Goal: Task Accomplishment & Management: Use online tool/utility

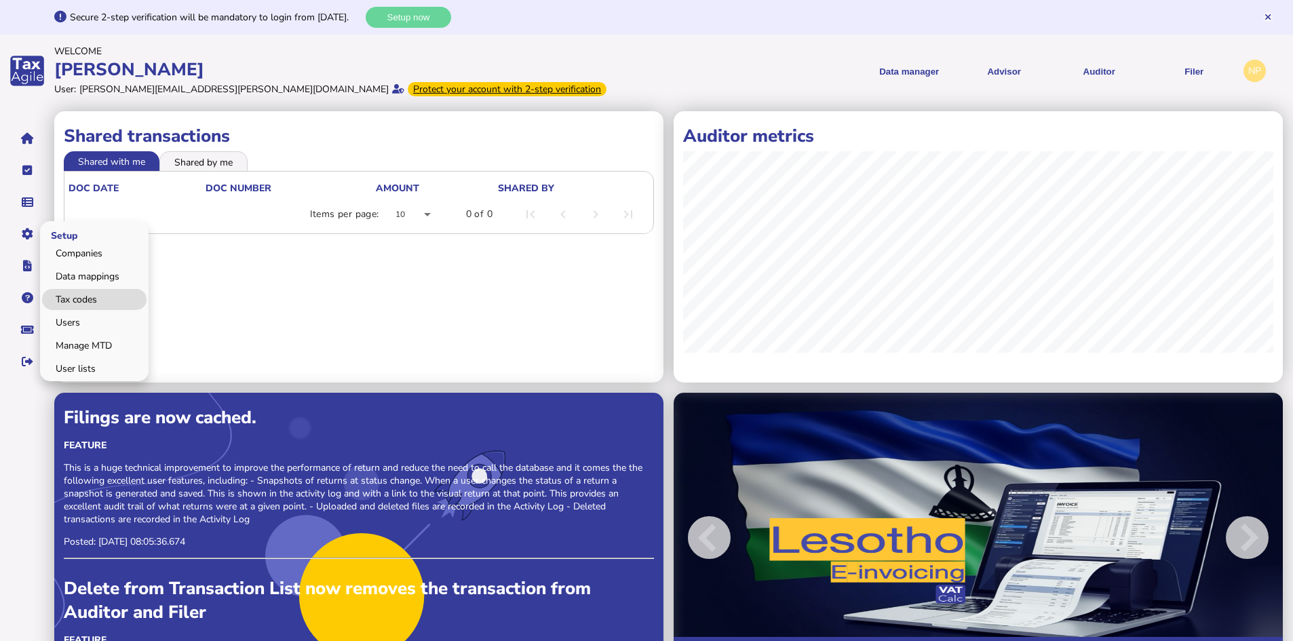
click at [82, 297] on link "Tax codes" at bounding box center [94, 299] width 104 height 21
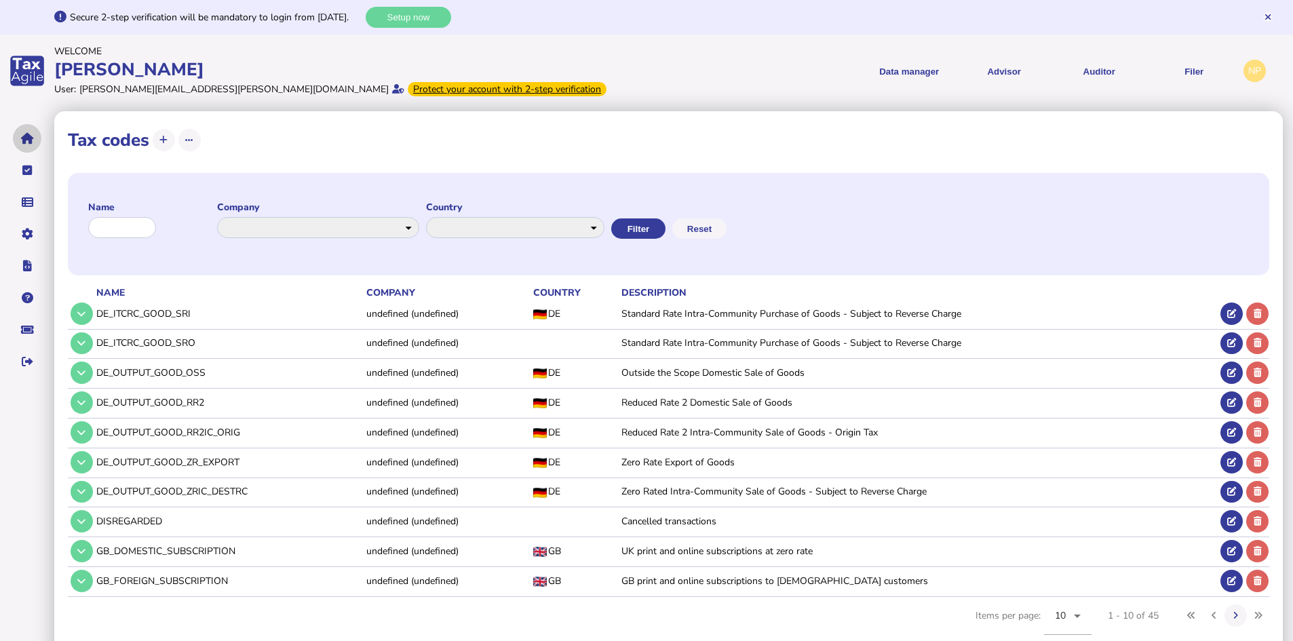
click at [28, 138] on icon "navigate application pages" at bounding box center [27, 138] width 13 height 1
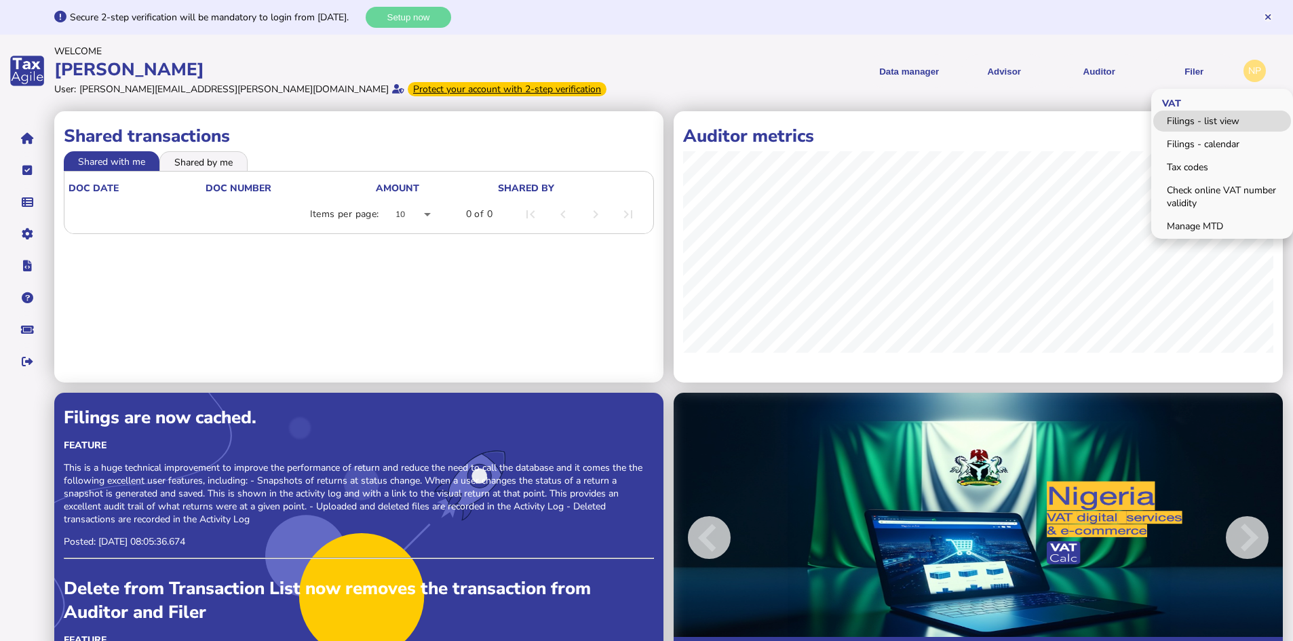
click at [1212, 117] on link "Filings - list view" at bounding box center [1222, 121] width 138 height 21
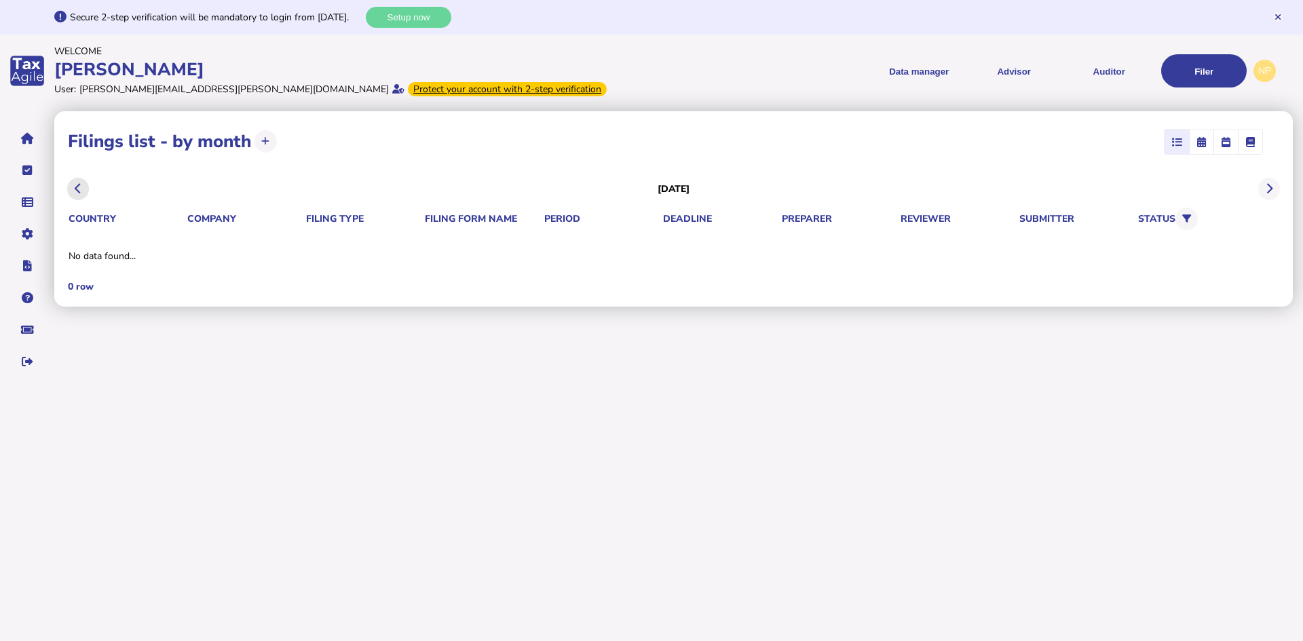
click at [72, 185] on button at bounding box center [78, 189] width 22 height 22
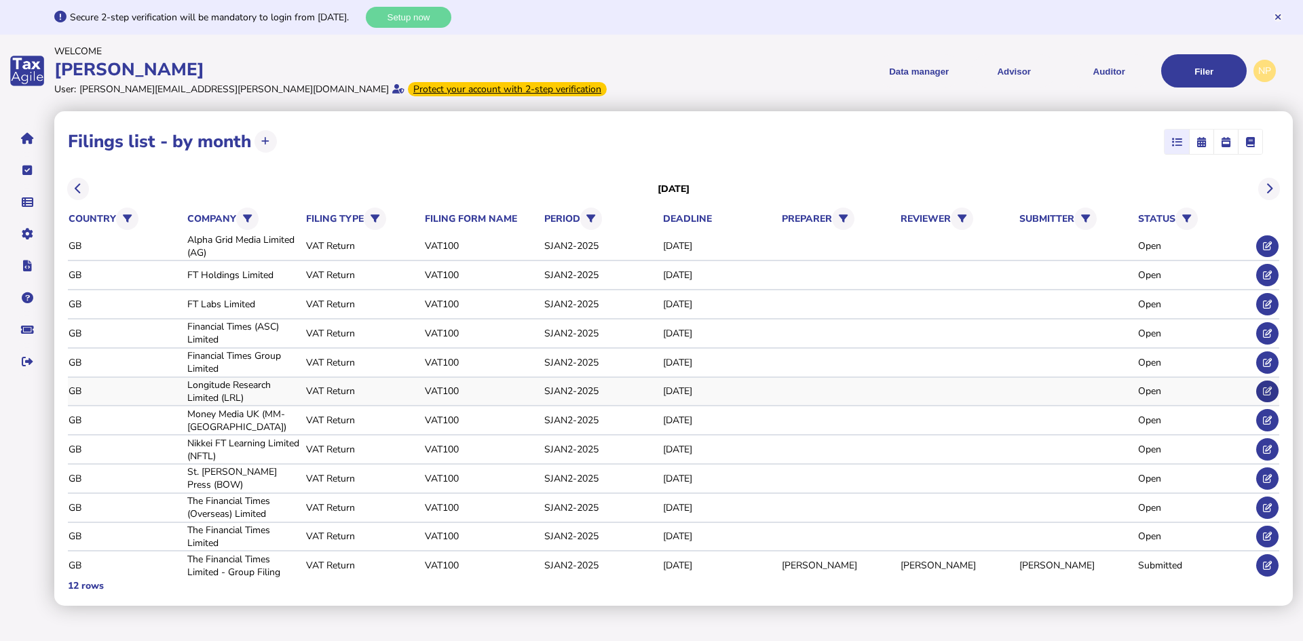
click at [1267, 394] on icon at bounding box center [1267, 391] width 9 height 9
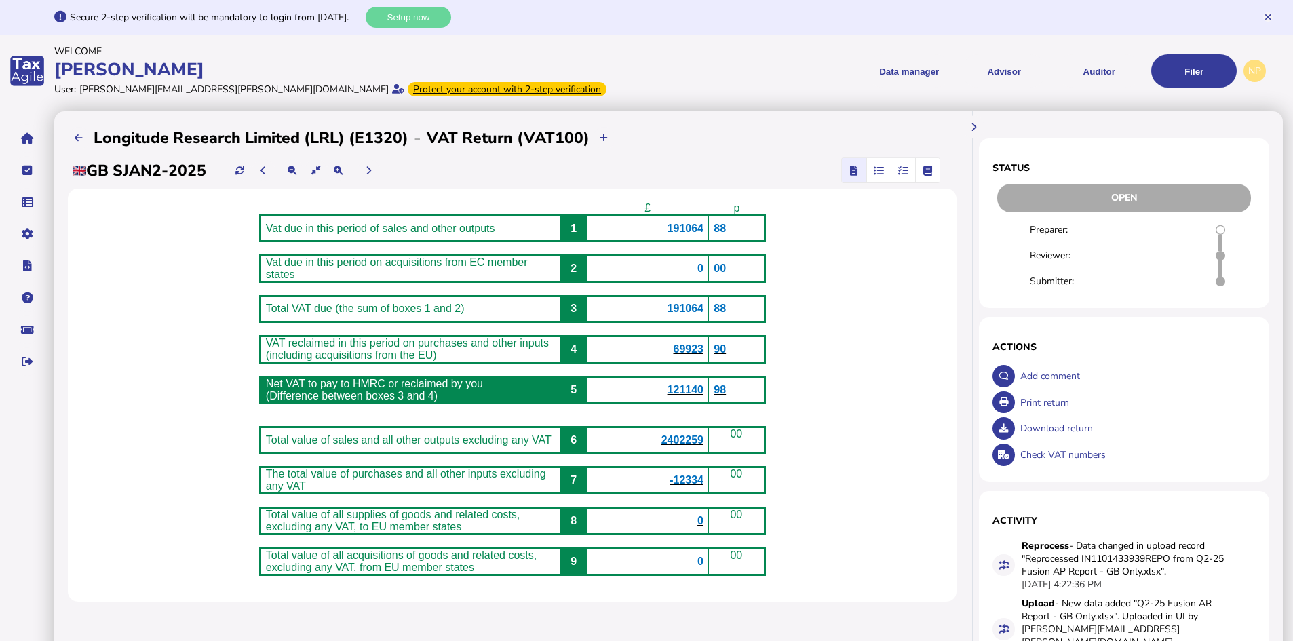
click at [904, 171] on icon "button" at bounding box center [903, 170] width 10 height 1
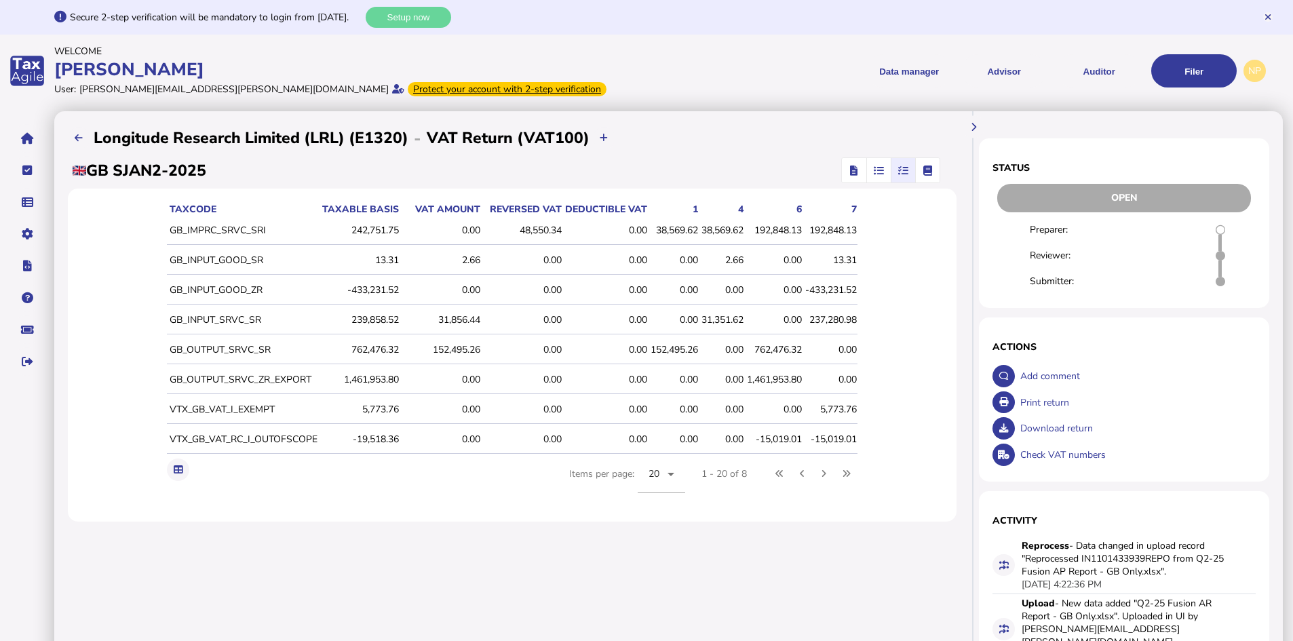
click at [874, 170] on icon "button" at bounding box center [879, 170] width 10 height 1
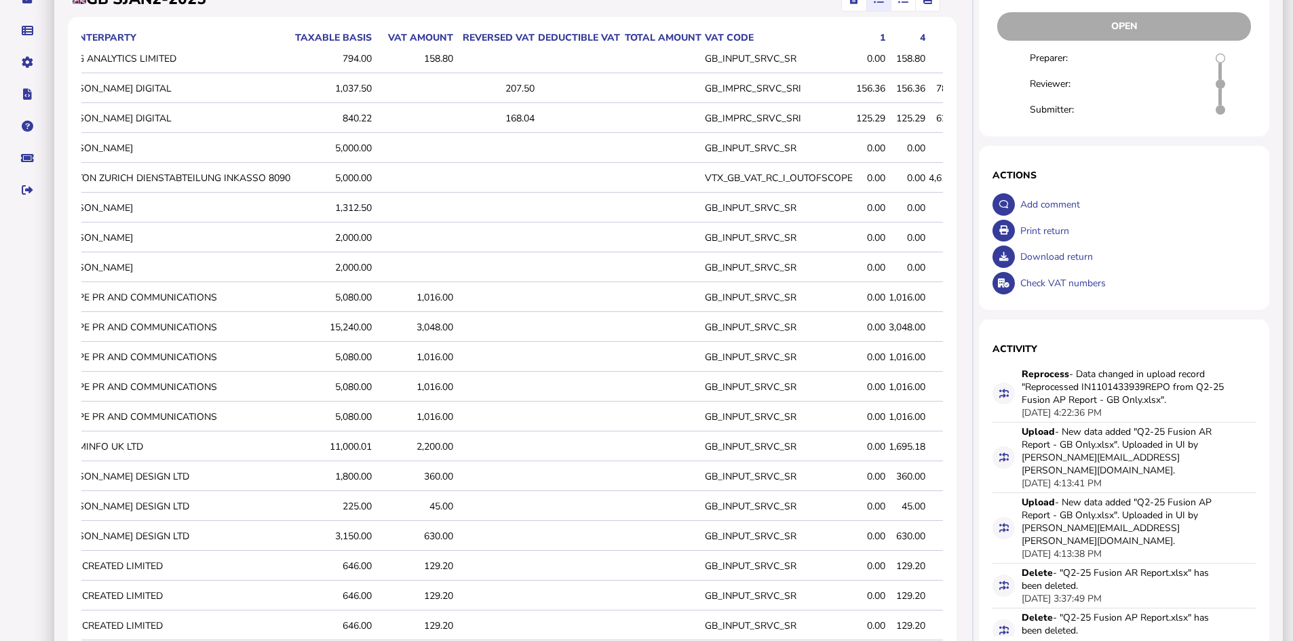
scroll to position [140, 0]
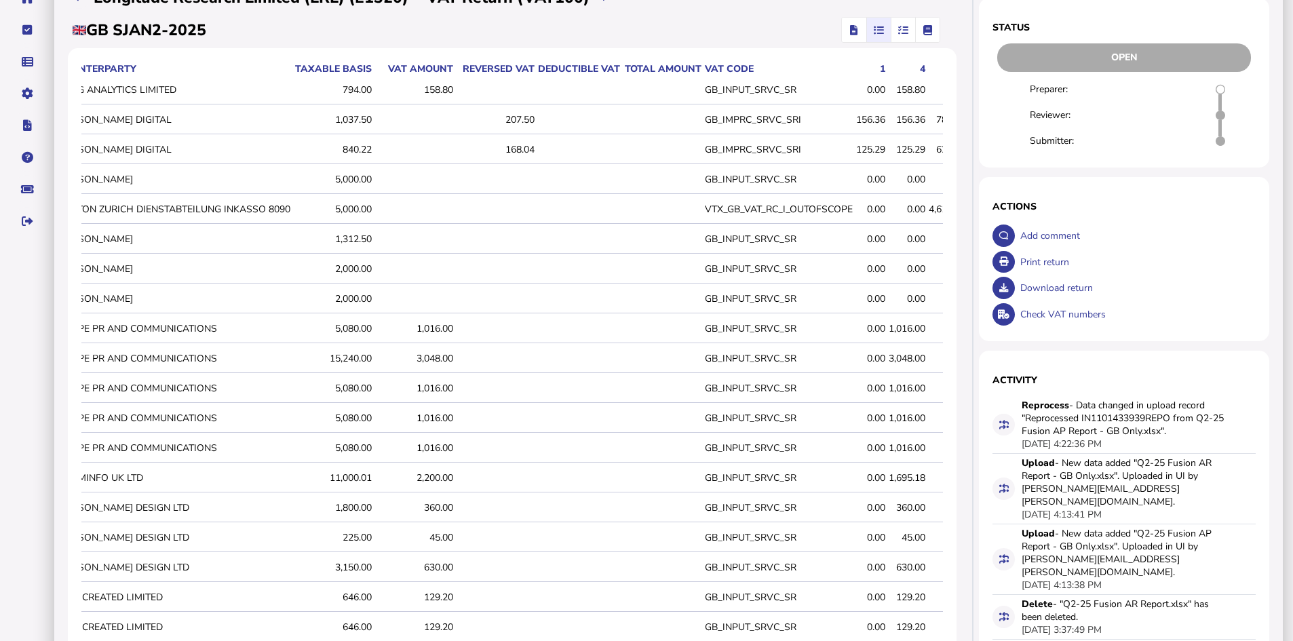
click at [222, 209] on td "KANTON ZURICH DIENSTABTEILUNG INKASSO 8090" at bounding box center [173, 209] width 236 height 28
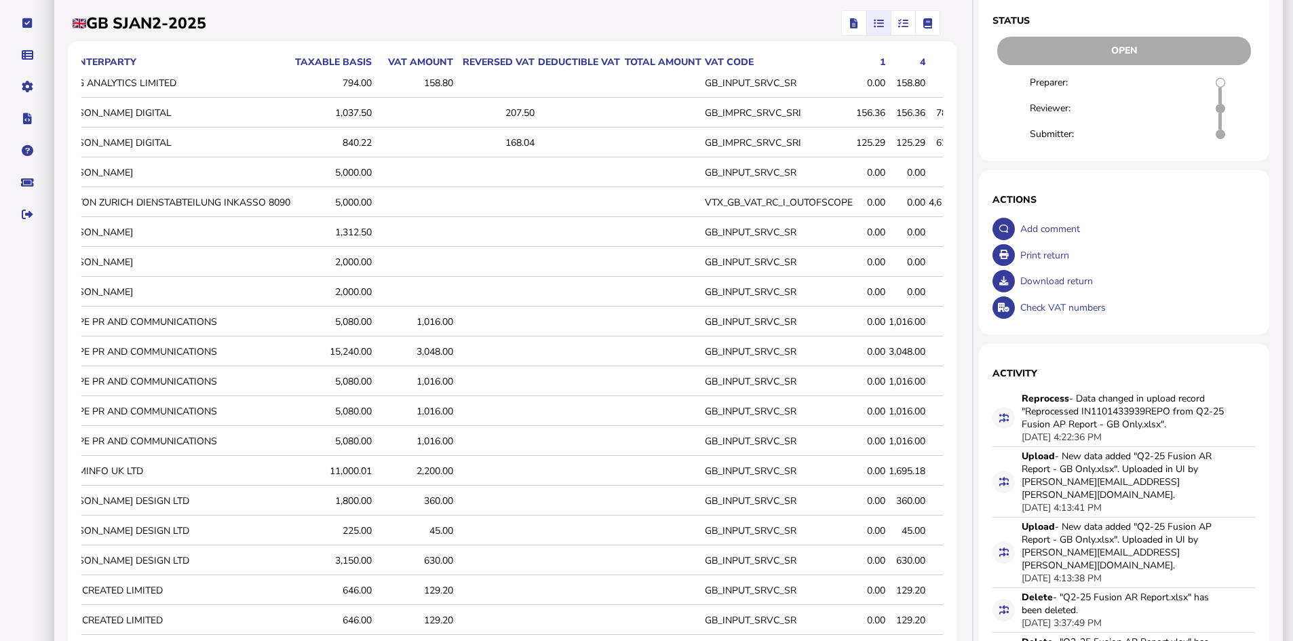
scroll to position [0, 0]
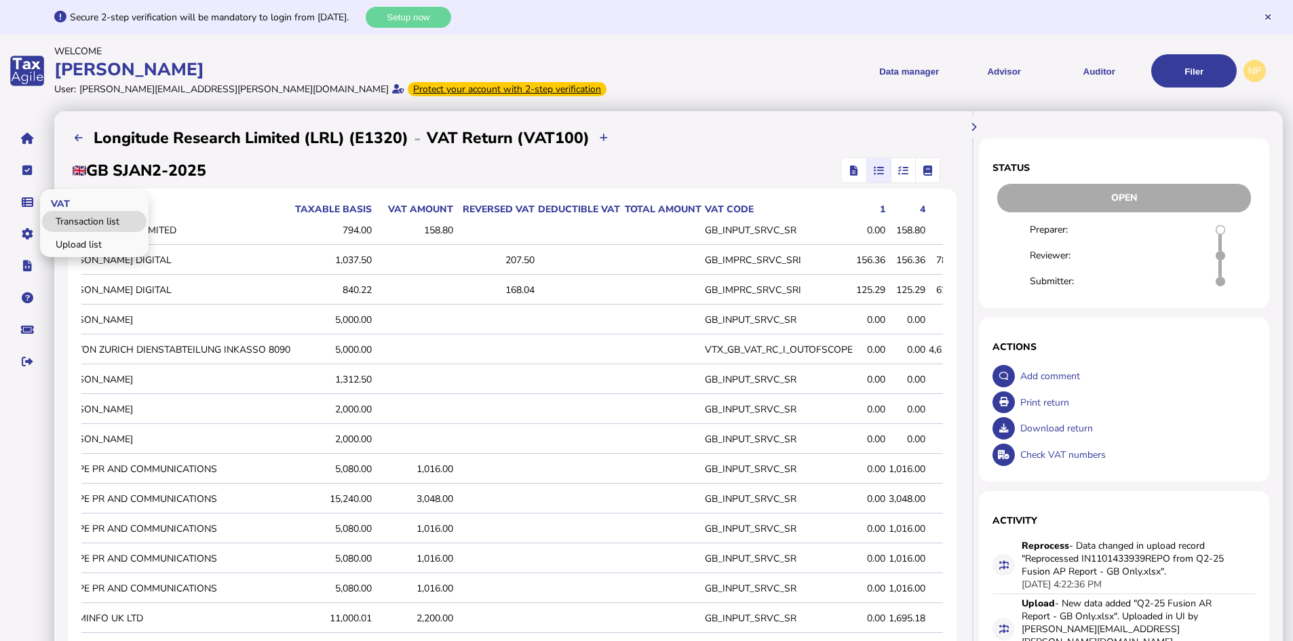
click at [66, 218] on link "Transaction list" at bounding box center [94, 221] width 104 height 21
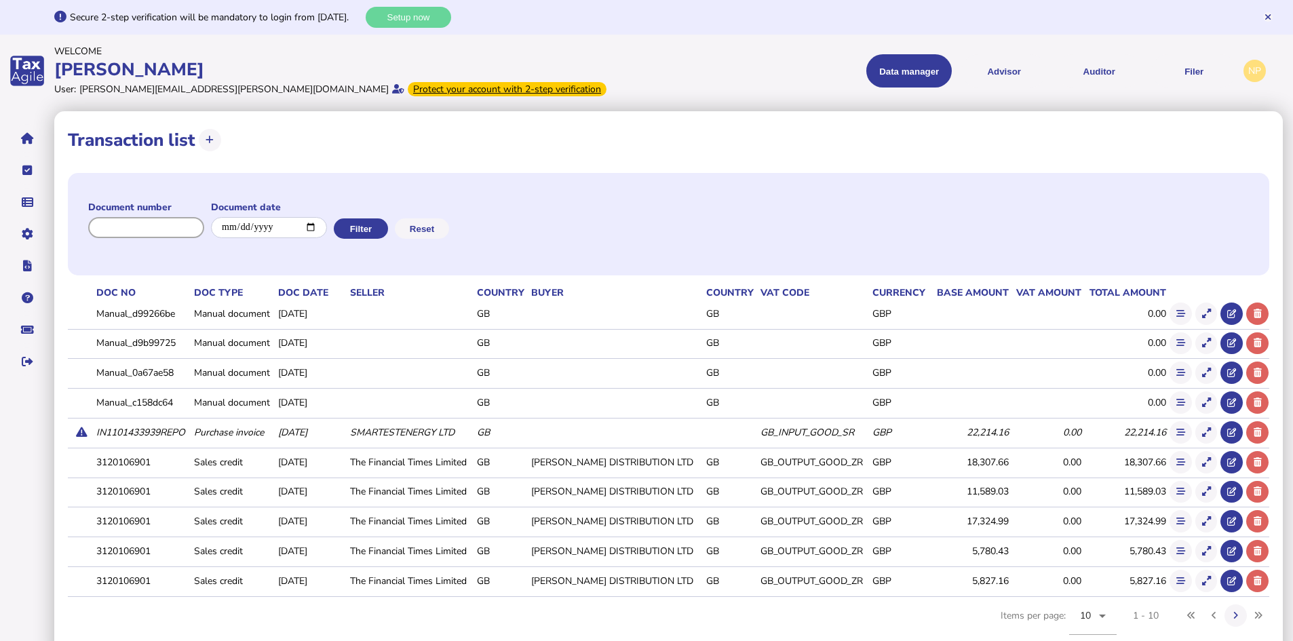
click at [160, 232] on input "input" at bounding box center [146, 227] width 116 height 21
paste input "*********"
type input "*********"
click at [377, 229] on button "Filter" at bounding box center [359, 228] width 54 height 20
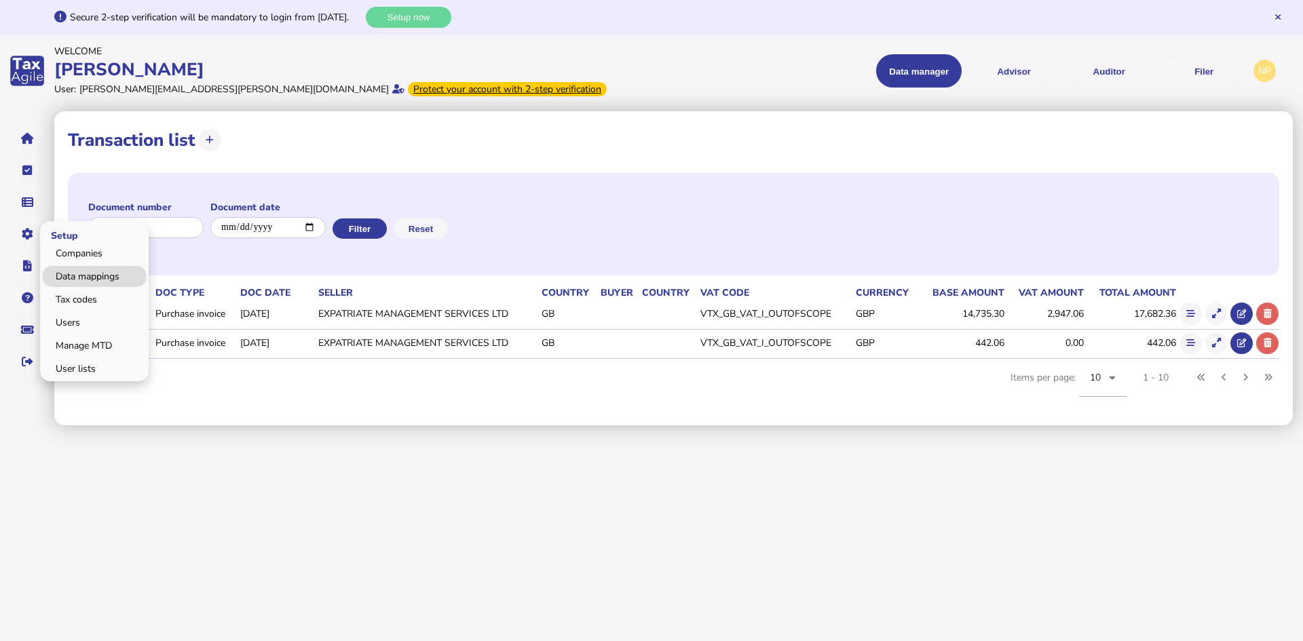
click at [113, 275] on link "Data mappings" at bounding box center [94, 276] width 104 height 21
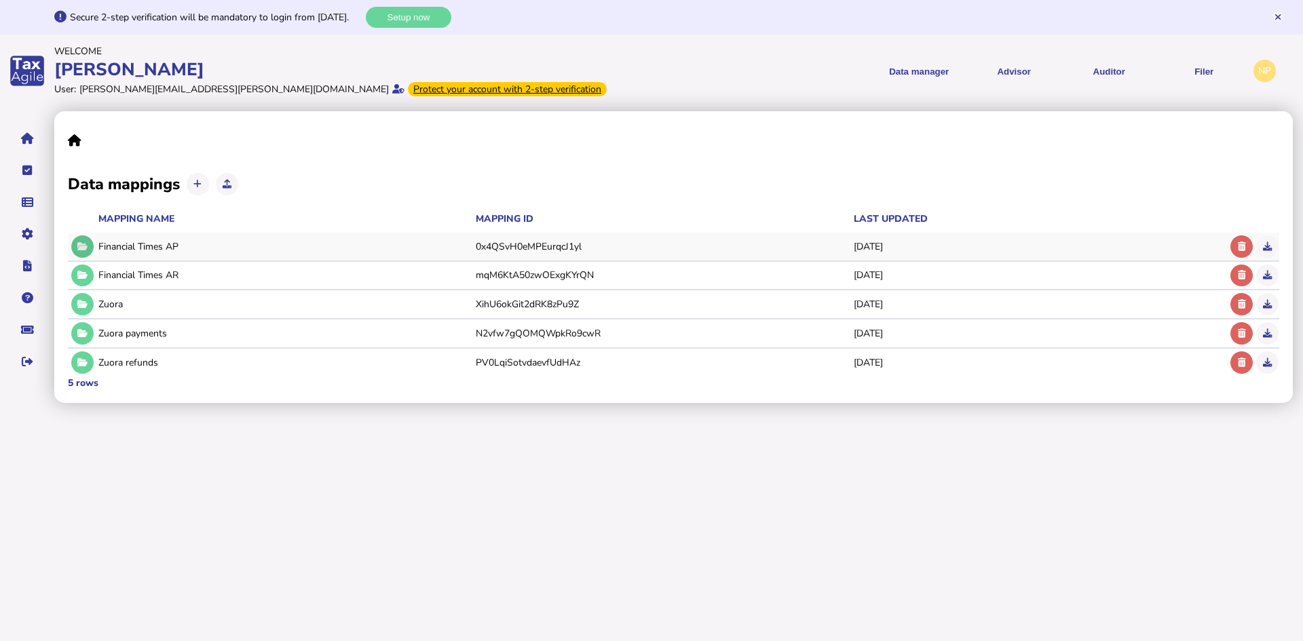
click at [86, 250] on icon at bounding box center [82, 246] width 10 height 9
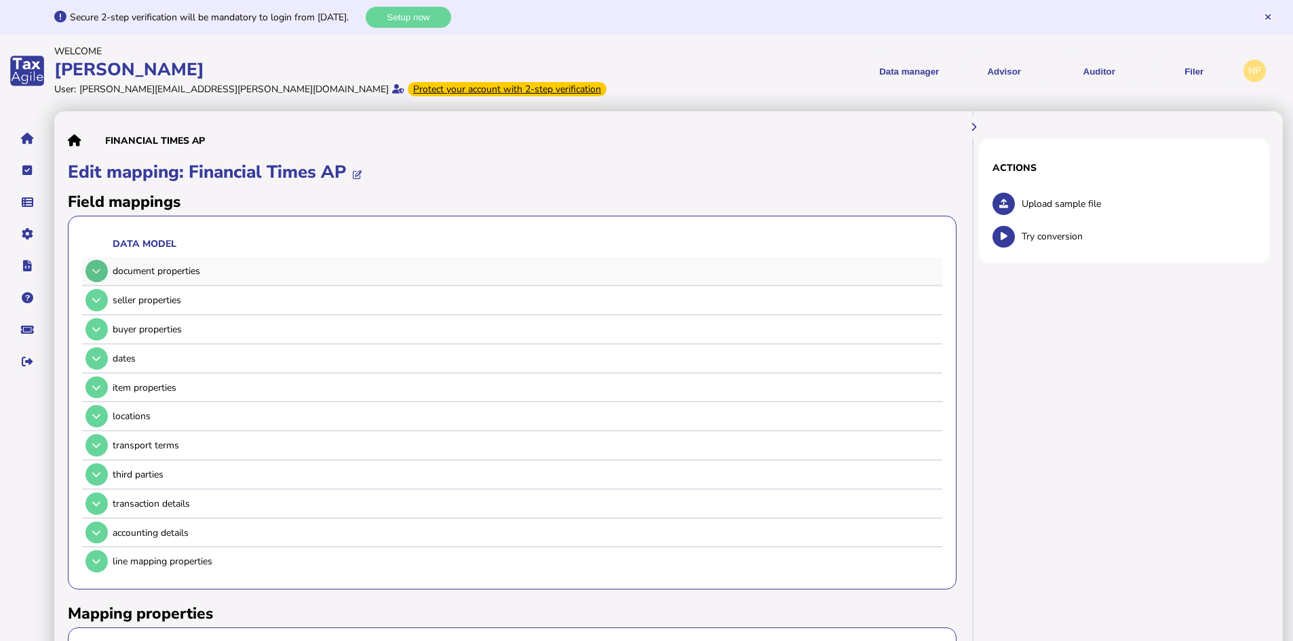
click at [98, 274] on icon at bounding box center [96, 271] width 8 height 9
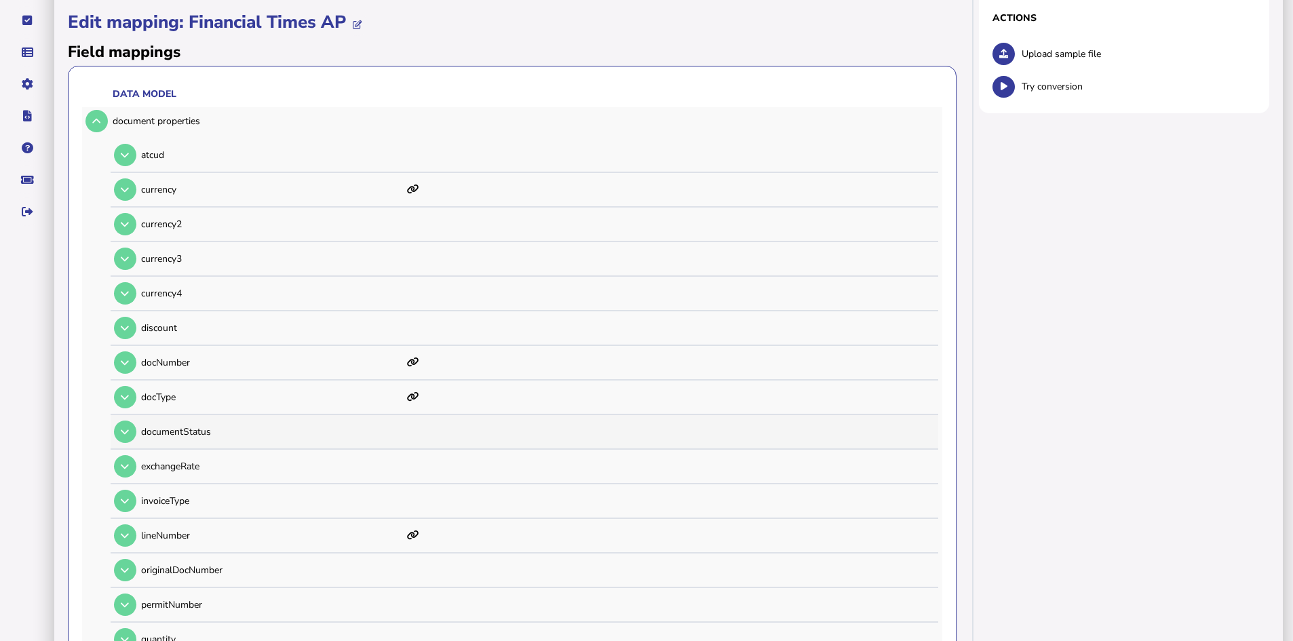
scroll to position [136, 0]
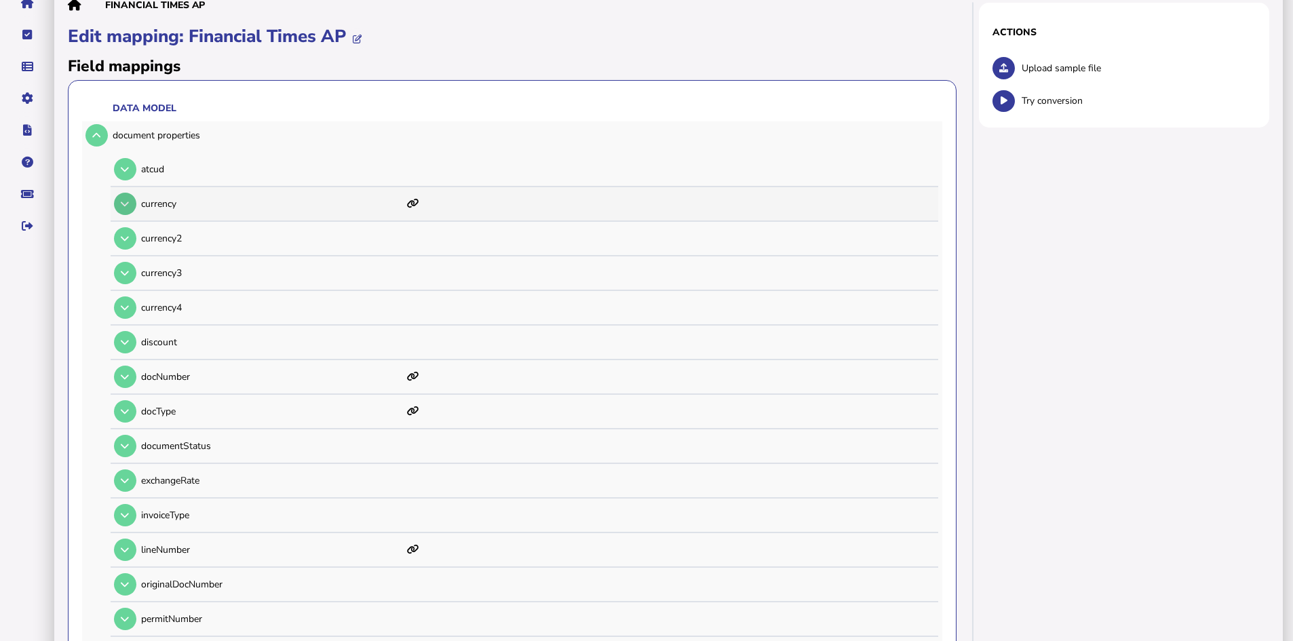
click at [127, 204] on icon at bounding box center [125, 203] width 8 height 9
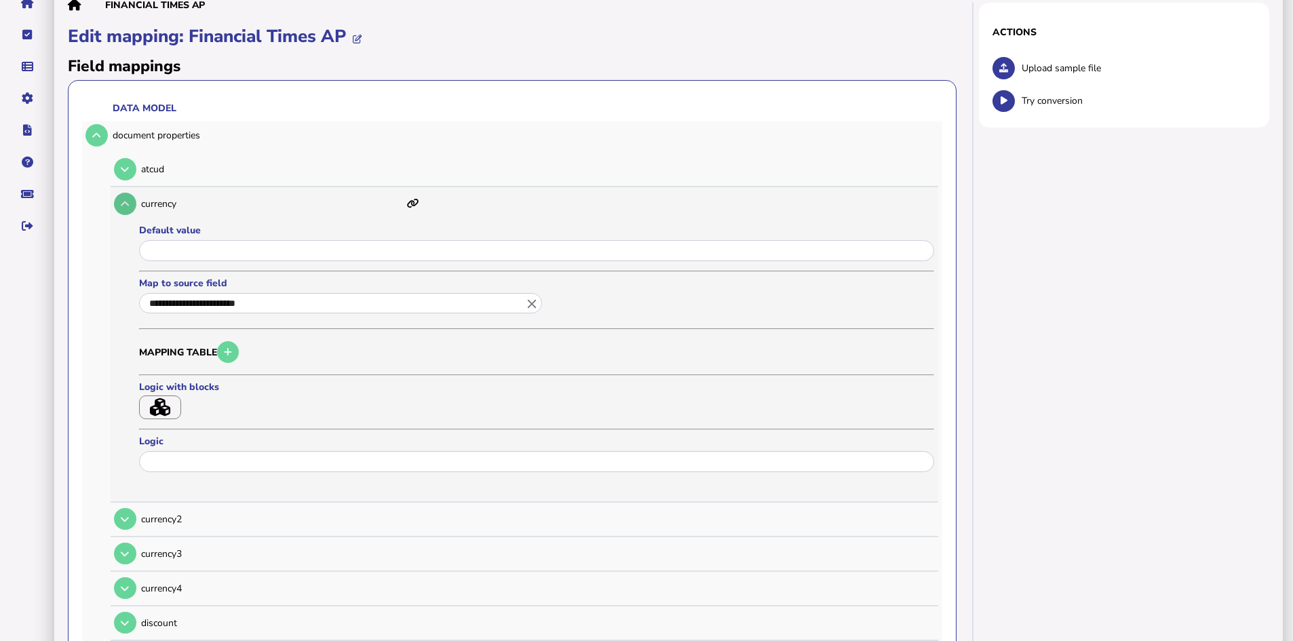
click at [126, 205] on icon at bounding box center [125, 203] width 8 height 9
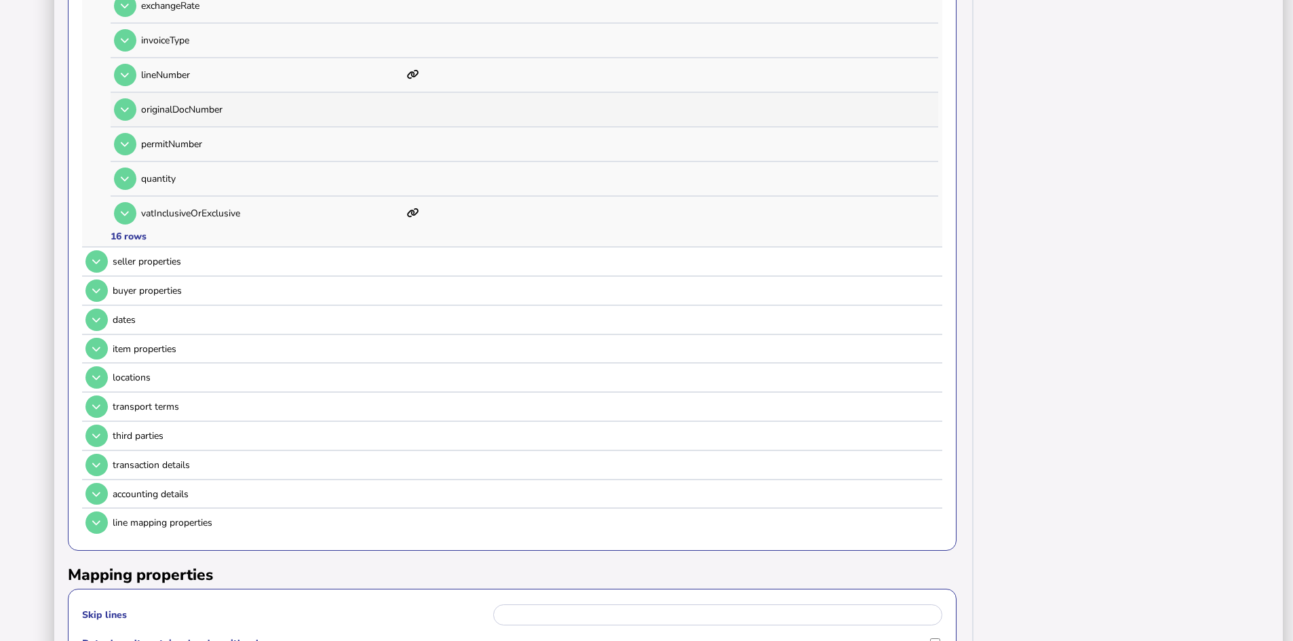
scroll to position [678, 0]
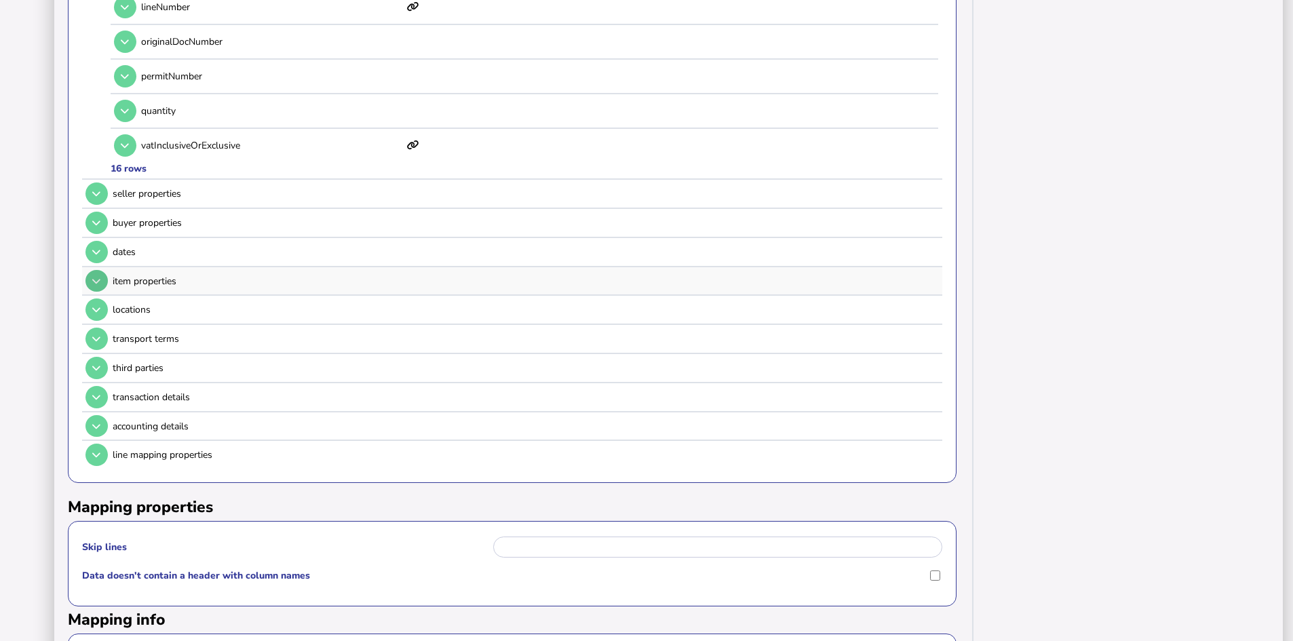
click at [102, 284] on button at bounding box center [96, 281] width 22 height 22
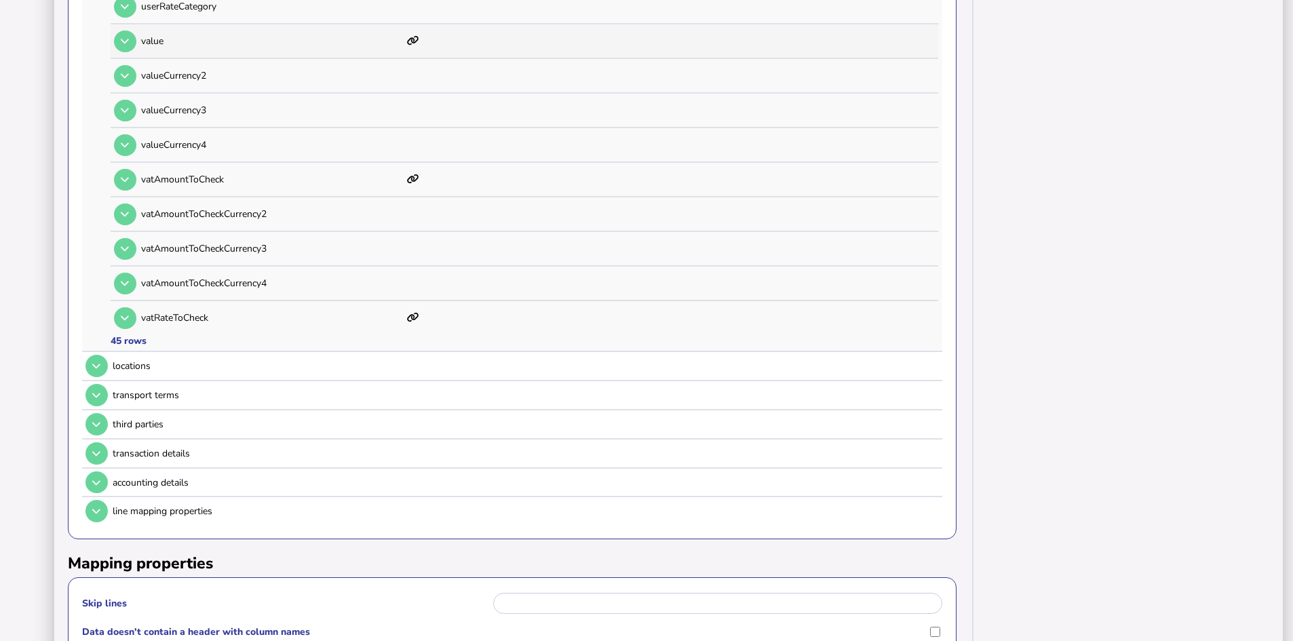
scroll to position [1628, 0]
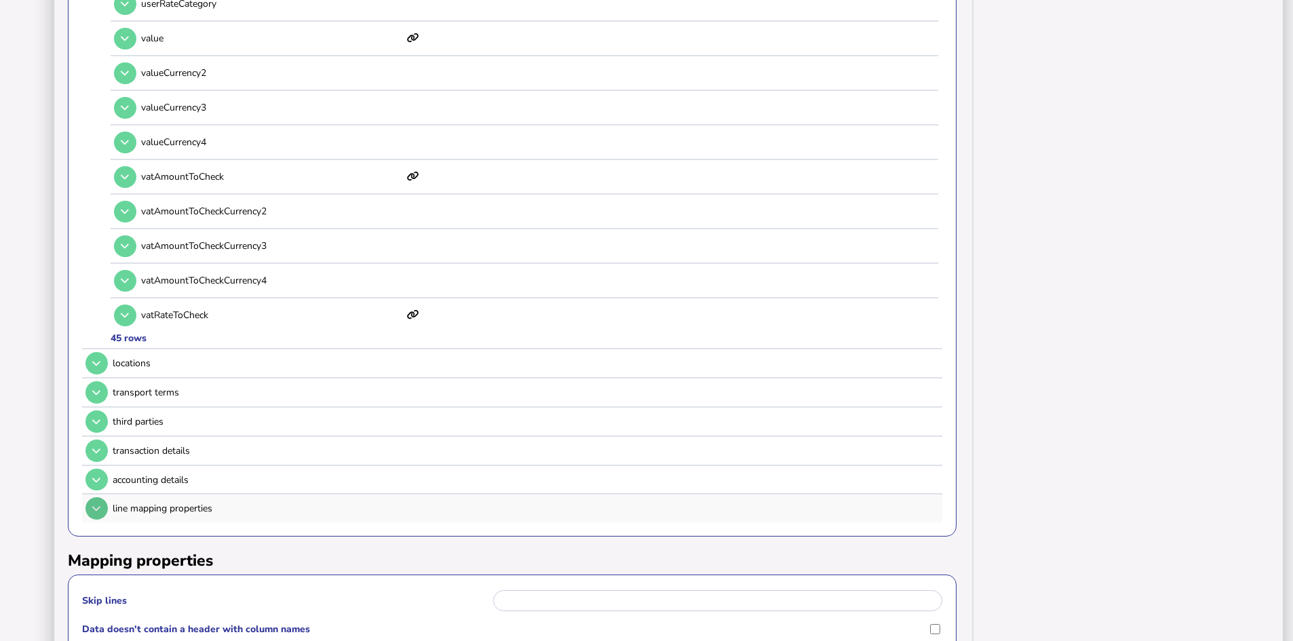
click at [92, 444] on button at bounding box center [96, 451] width 22 height 22
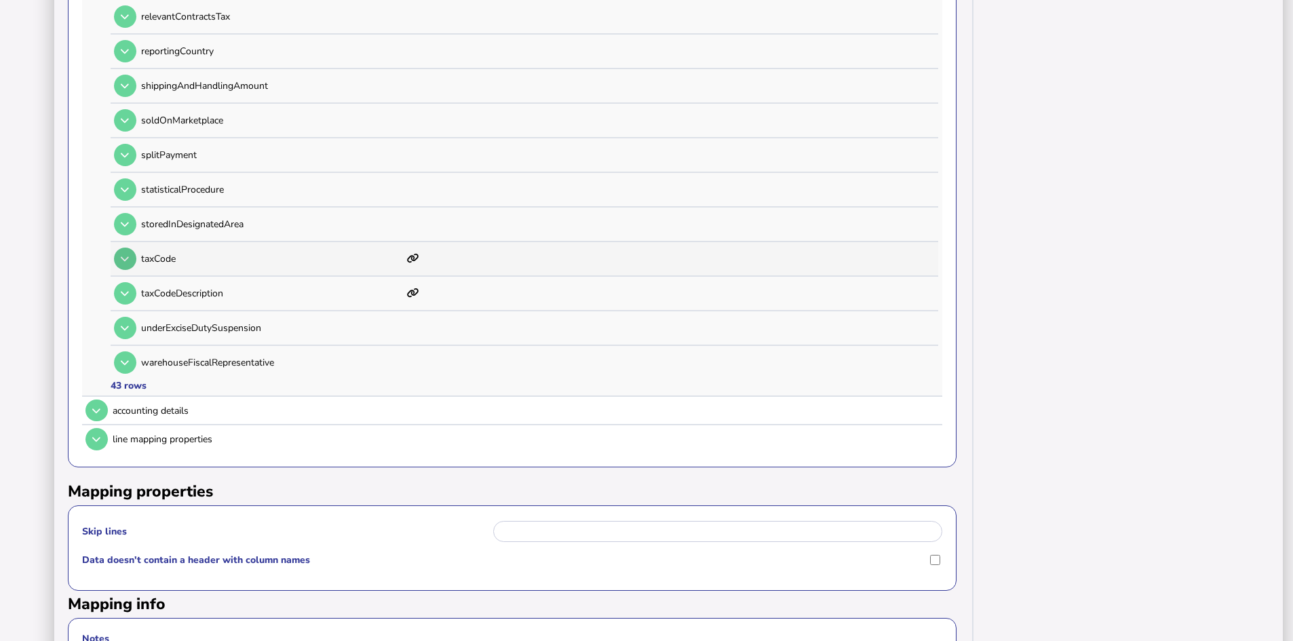
click at [123, 261] on icon at bounding box center [125, 258] width 8 height 9
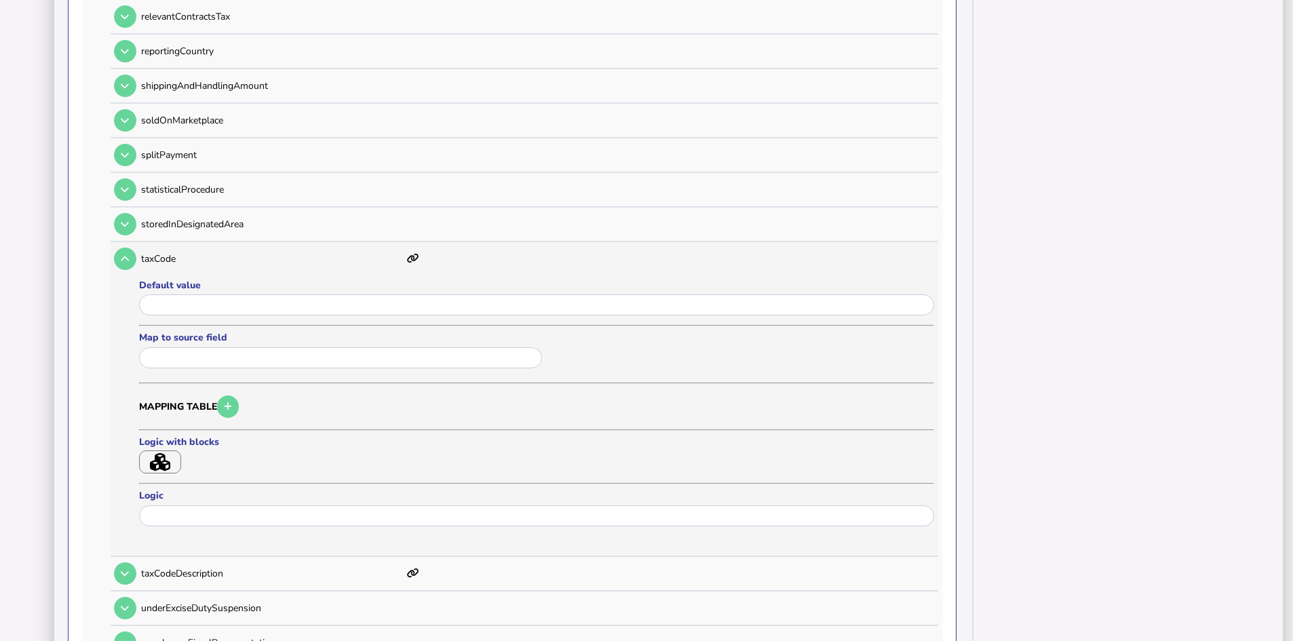
click at [411, 256] on icon at bounding box center [413, 258] width 12 height 9
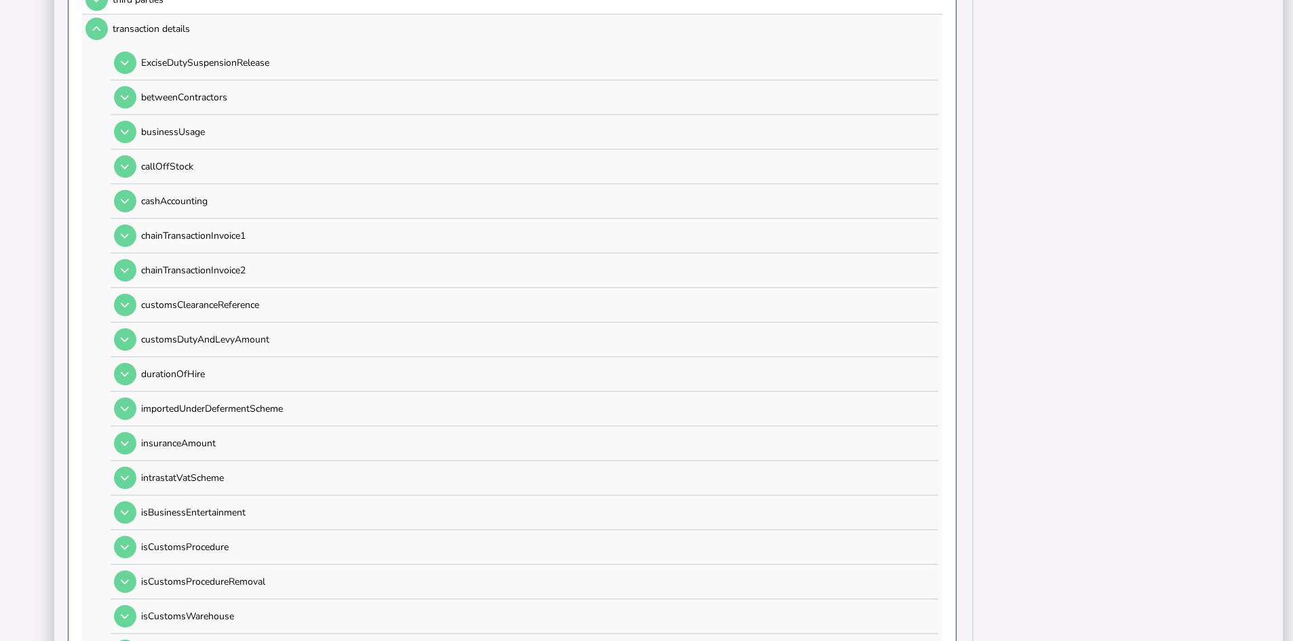
scroll to position [0, 0]
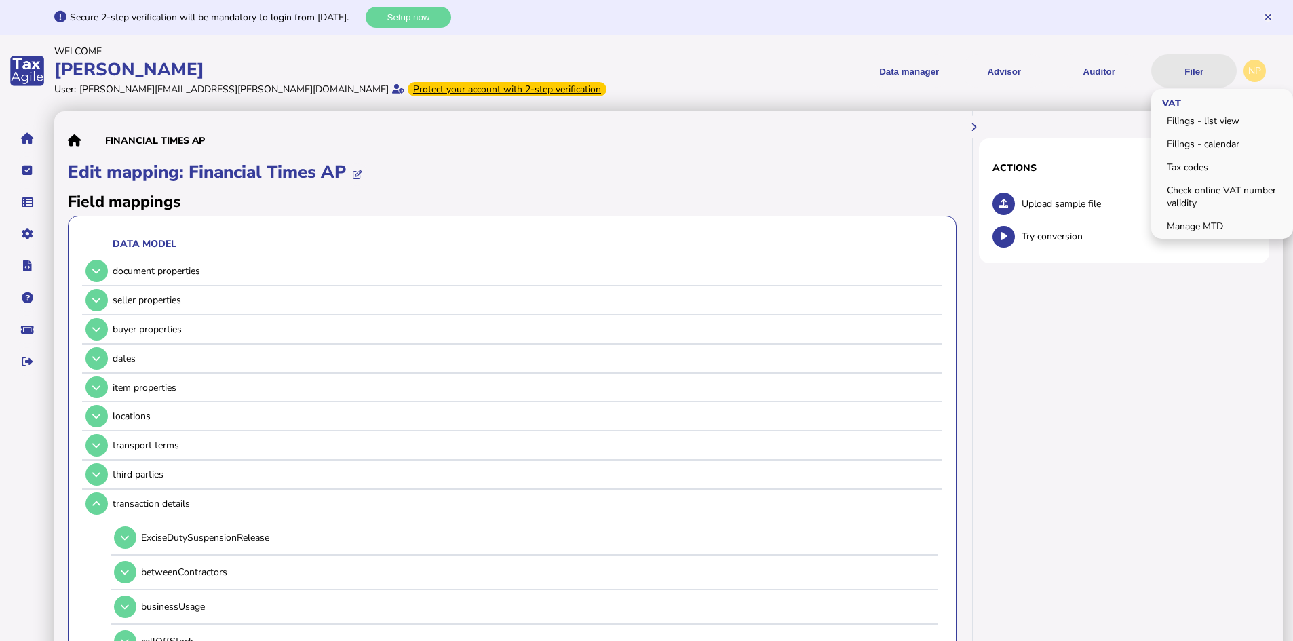
click at [1204, 72] on button "Filer" at bounding box center [1193, 70] width 85 height 33
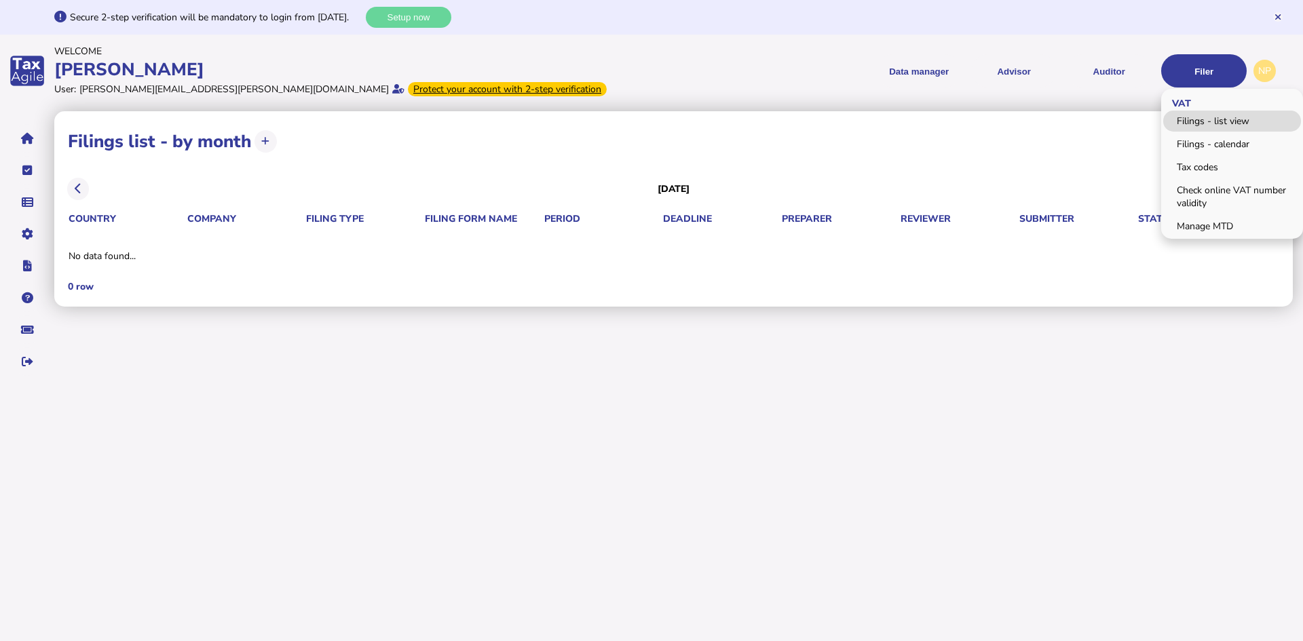
click at [1214, 119] on link "Filings - list view" at bounding box center [1232, 121] width 138 height 21
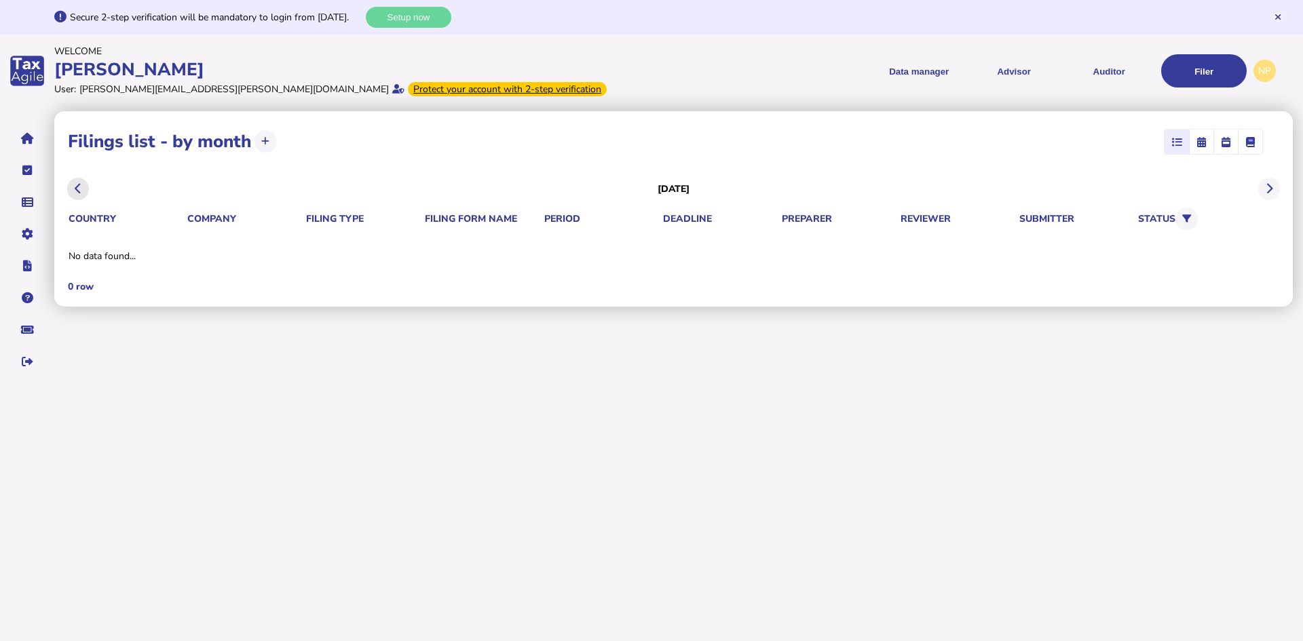
click at [74, 185] on button at bounding box center [78, 189] width 22 height 22
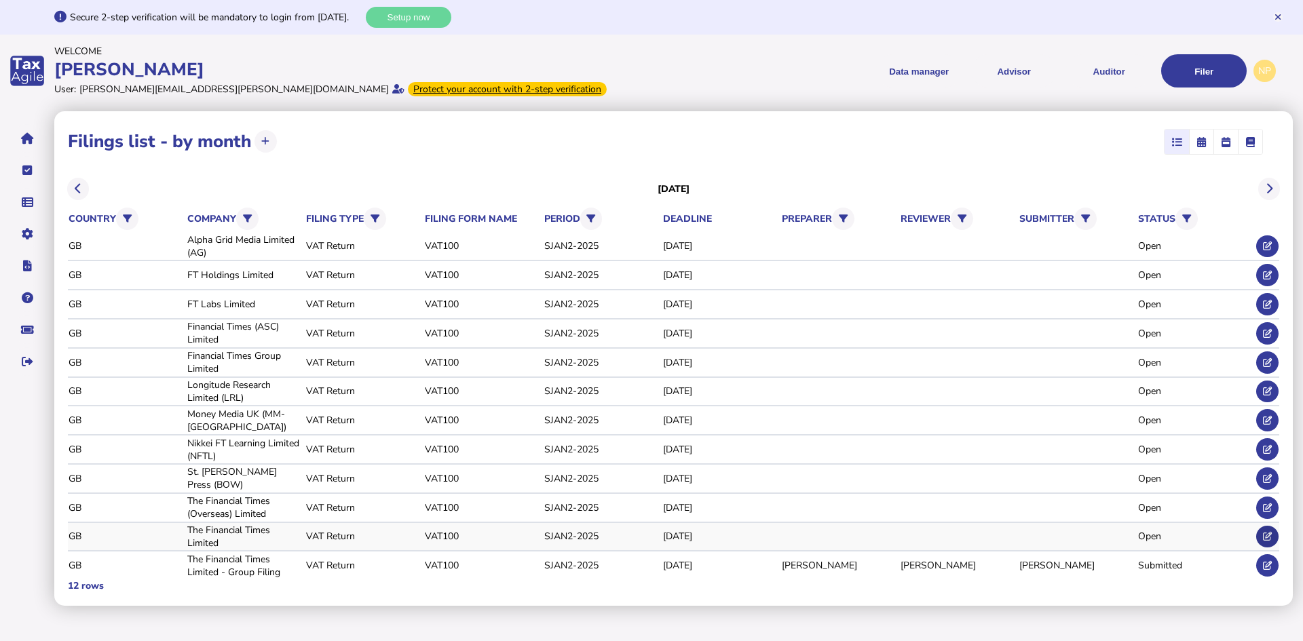
click at [1266, 532] on icon at bounding box center [1267, 536] width 9 height 9
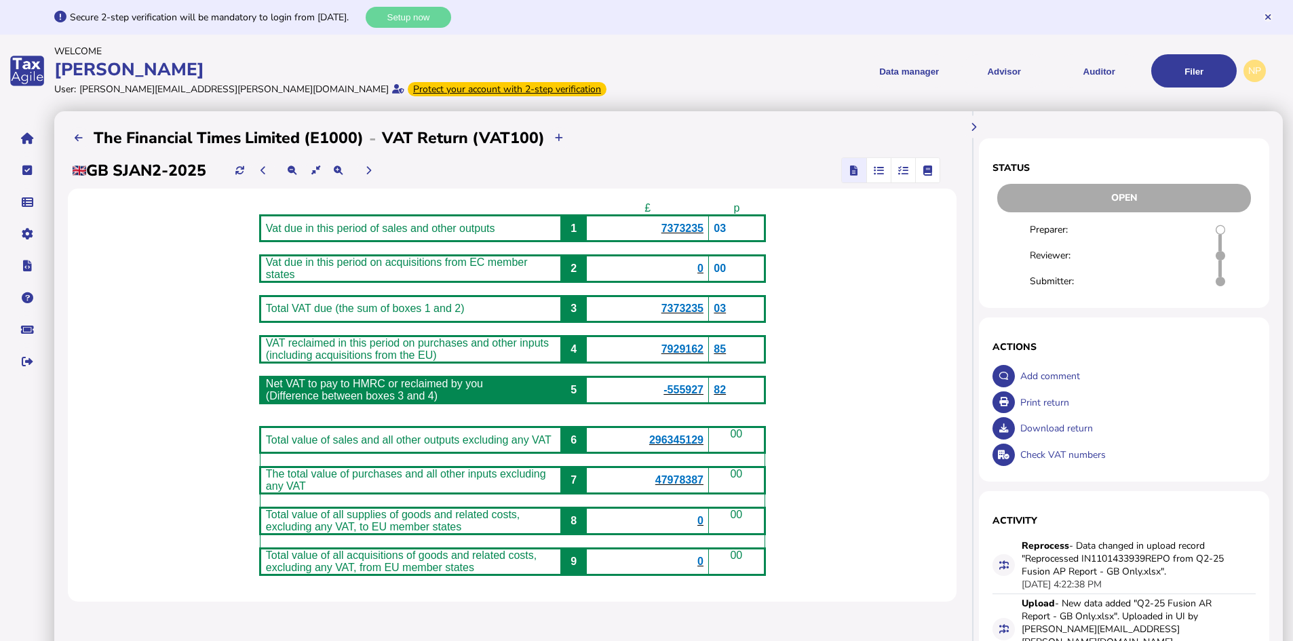
click at [689, 355] on span "7929162" at bounding box center [682, 349] width 42 height 12
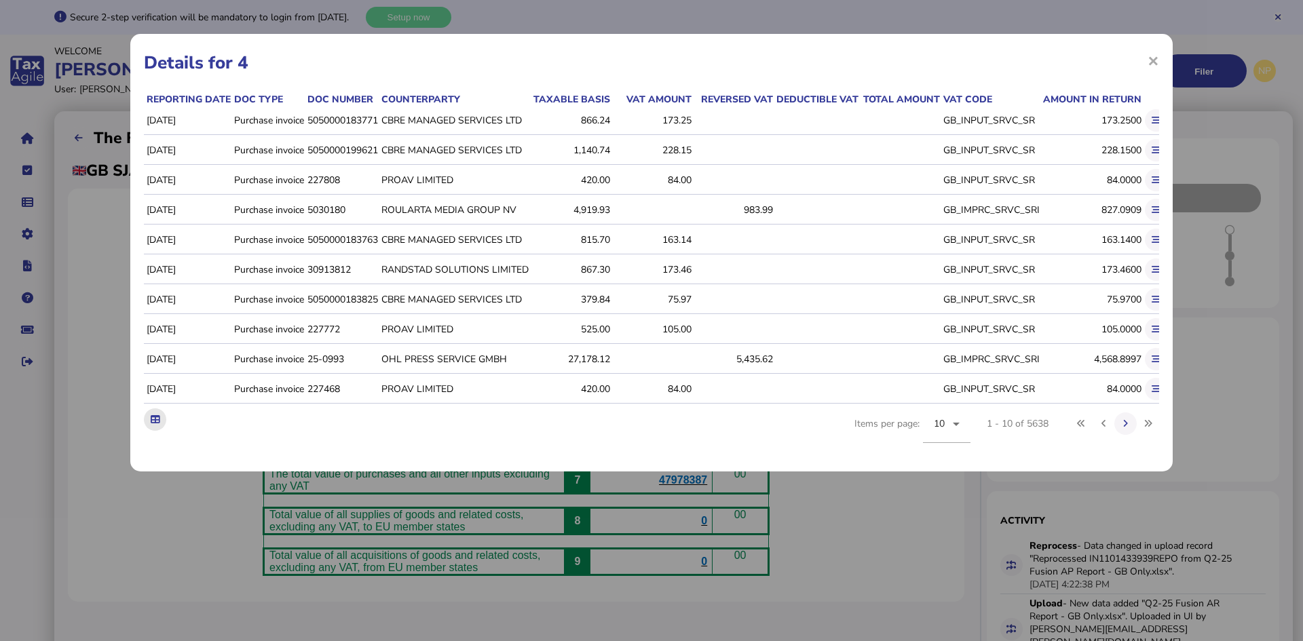
click at [155, 424] on icon at bounding box center [155, 419] width 9 height 9
click at [1153, 58] on span "×" at bounding box center [1153, 60] width 12 height 26
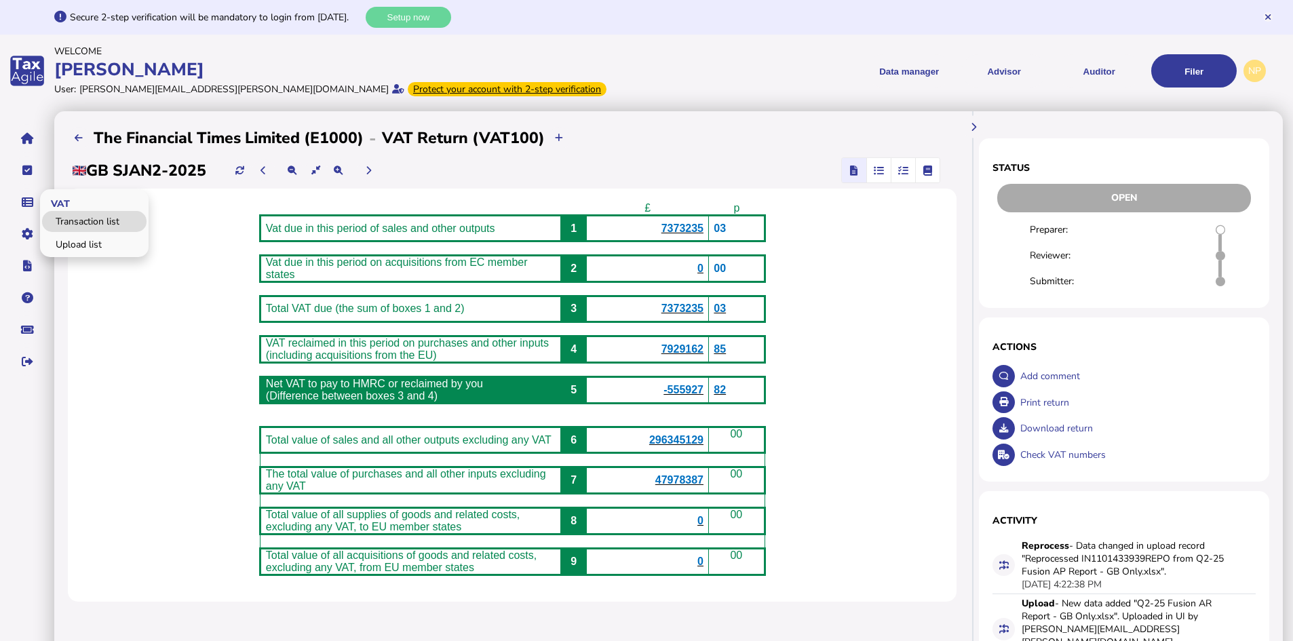
click at [88, 220] on link "Transaction list" at bounding box center [94, 221] width 104 height 21
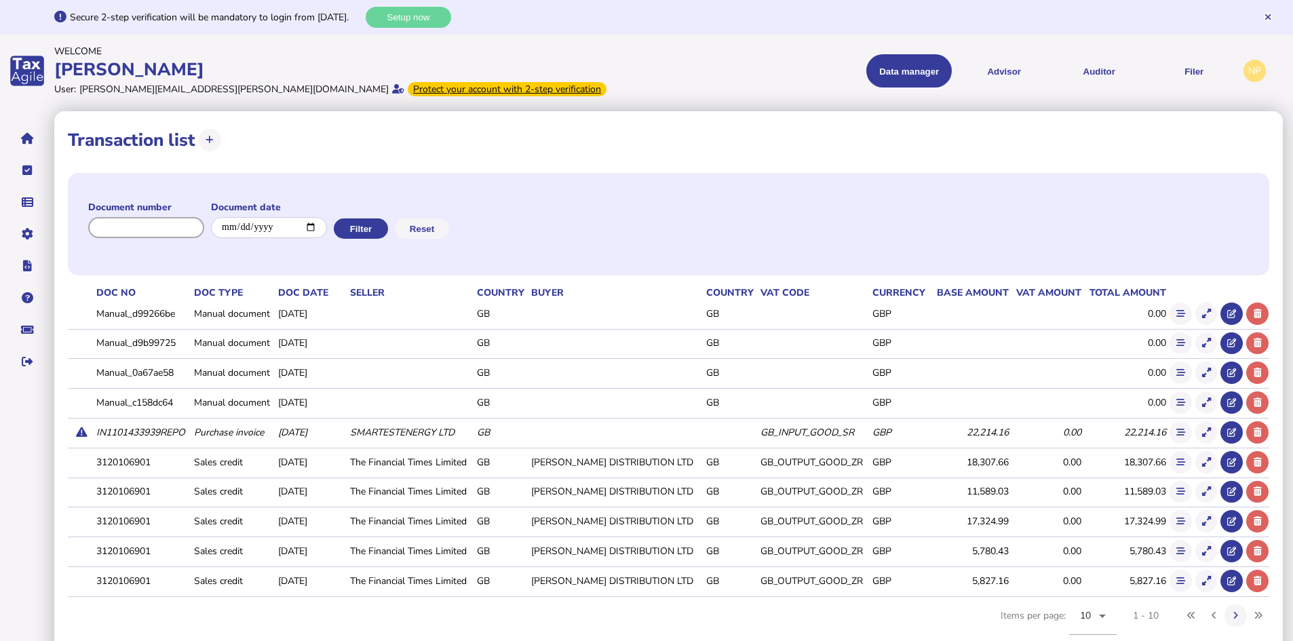
click at [176, 228] on input "input" at bounding box center [146, 227] width 116 height 21
paste input "**********"
type input "**********"
click at [373, 227] on button "Filter" at bounding box center [359, 228] width 54 height 20
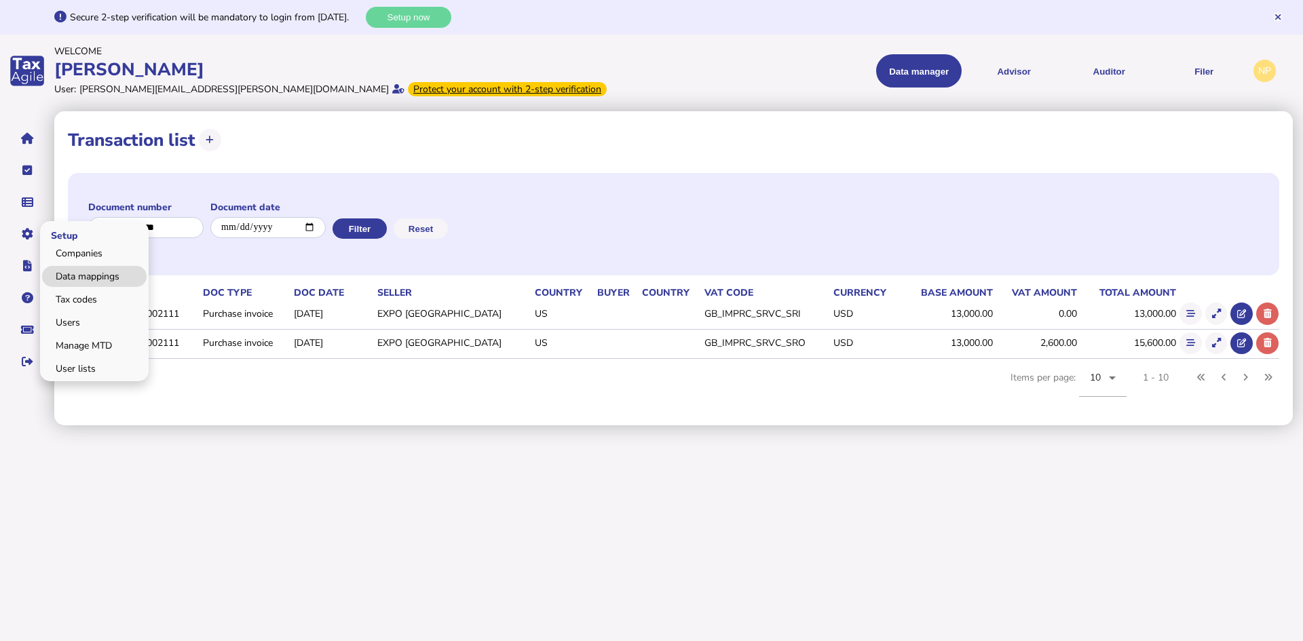
click at [96, 271] on link "Data mappings" at bounding box center [94, 276] width 104 height 21
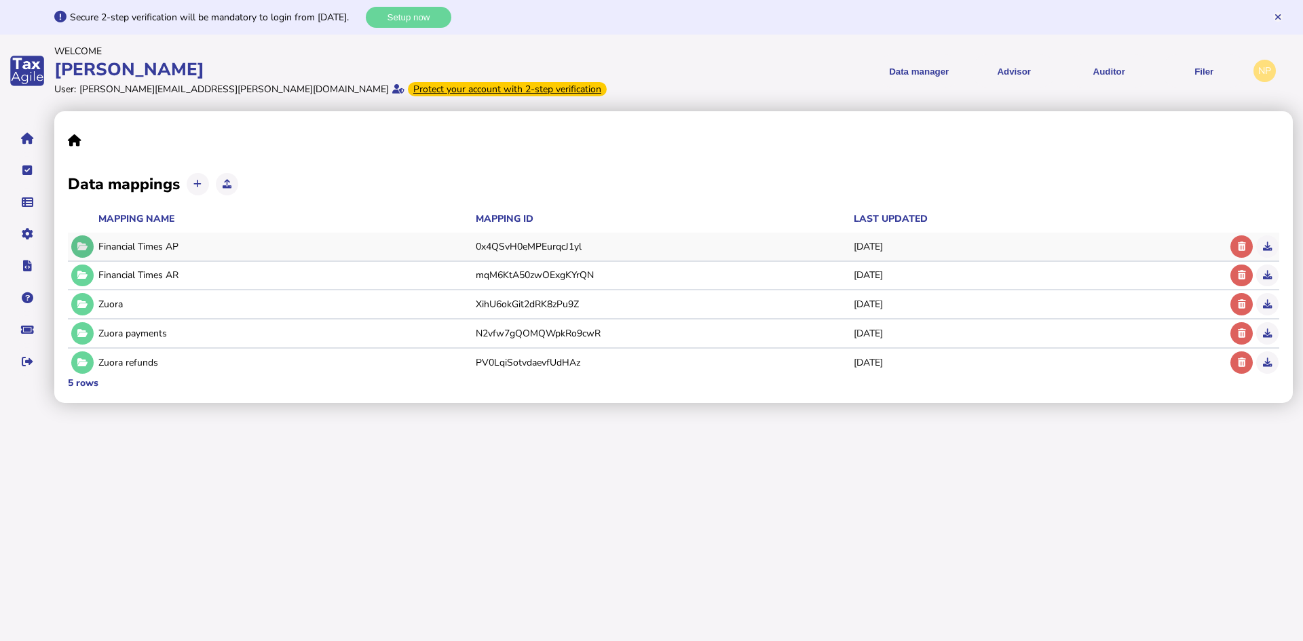
click at [85, 248] on icon at bounding box center [82, 246] width 10 height 9
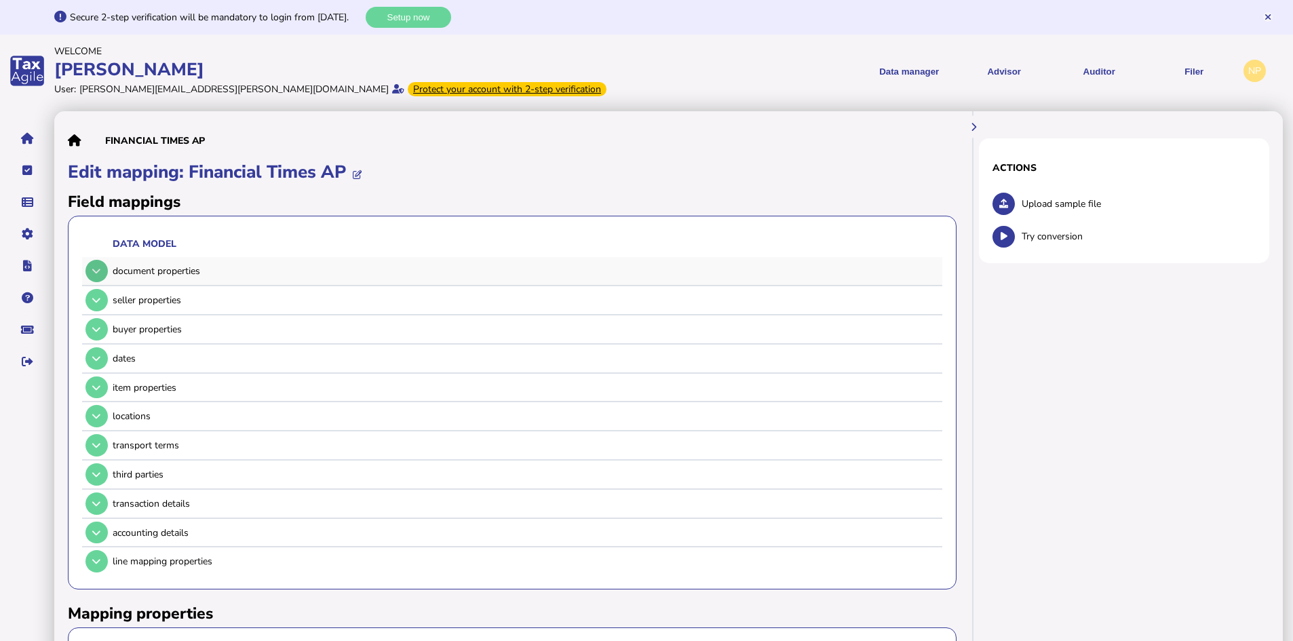
click at [93, 269] on icon at bounding box center [96, 271] width 8 height 9
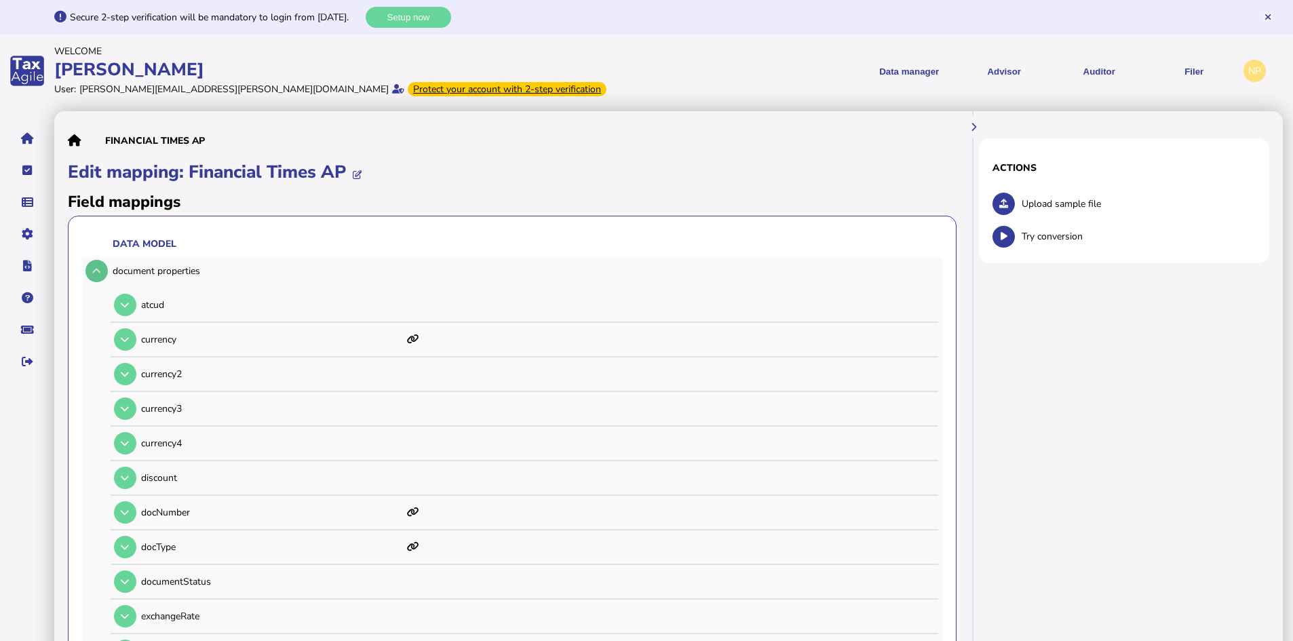
click at [100, 272] on icon at bounding box center [96, 271] width 8 height 9
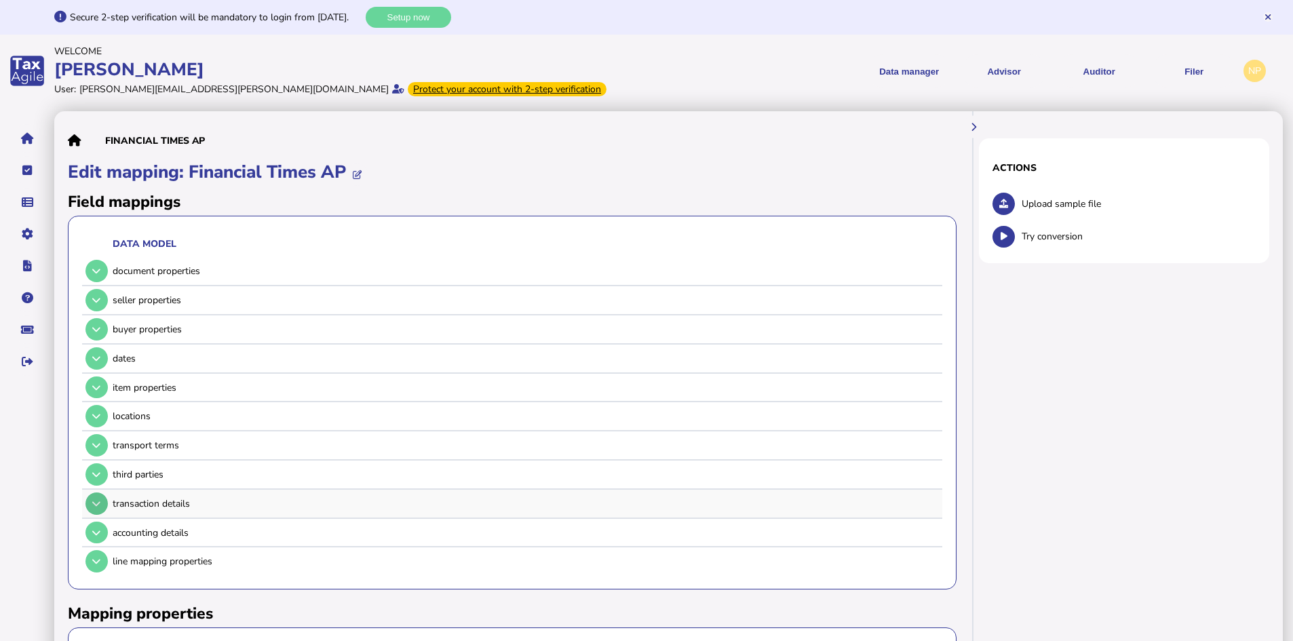
click at [92, 502] on button at bounding box center [96, 504] width 22 height 22
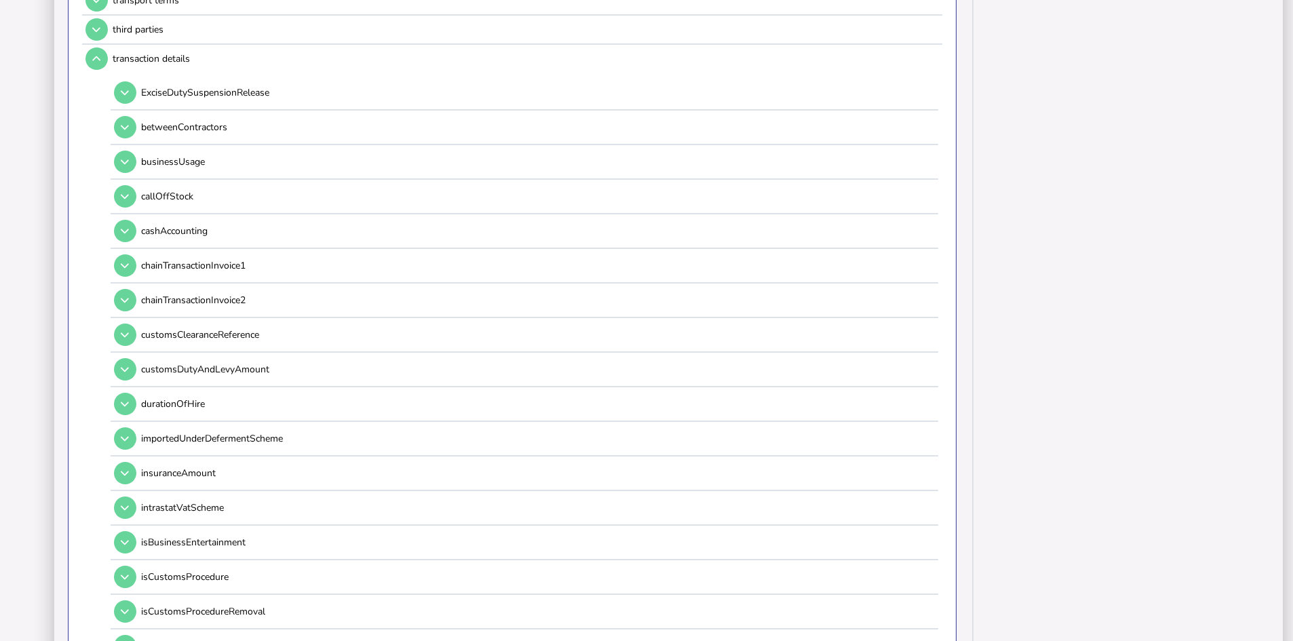
scroll to position [136, 0]
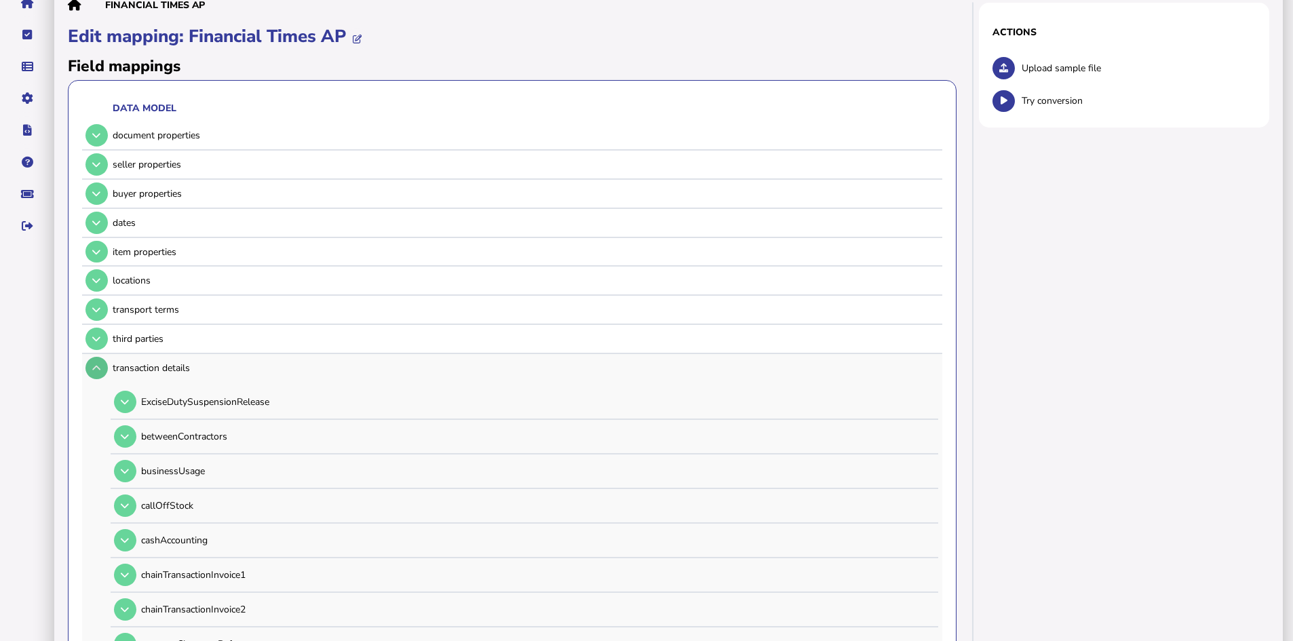
click at [100, 371] on icon at bounding box center [96, 368] width 8 height 9
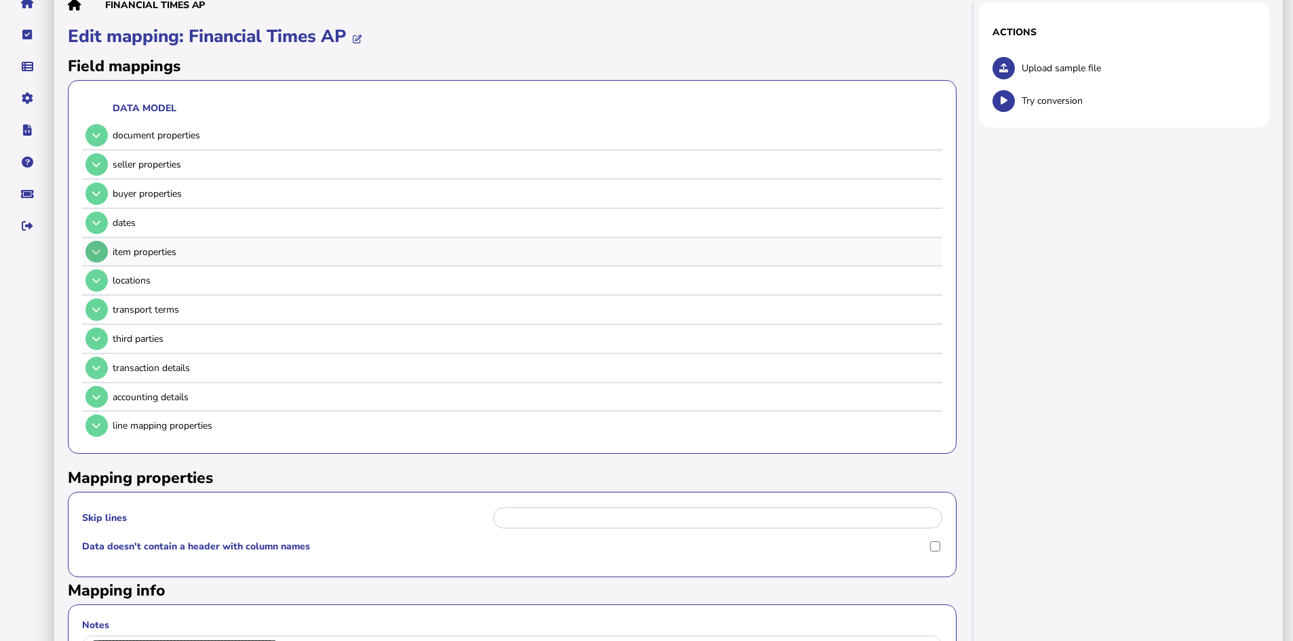
click at [96, 250] on icon at bounding box center [96, 252] width 8 height 9
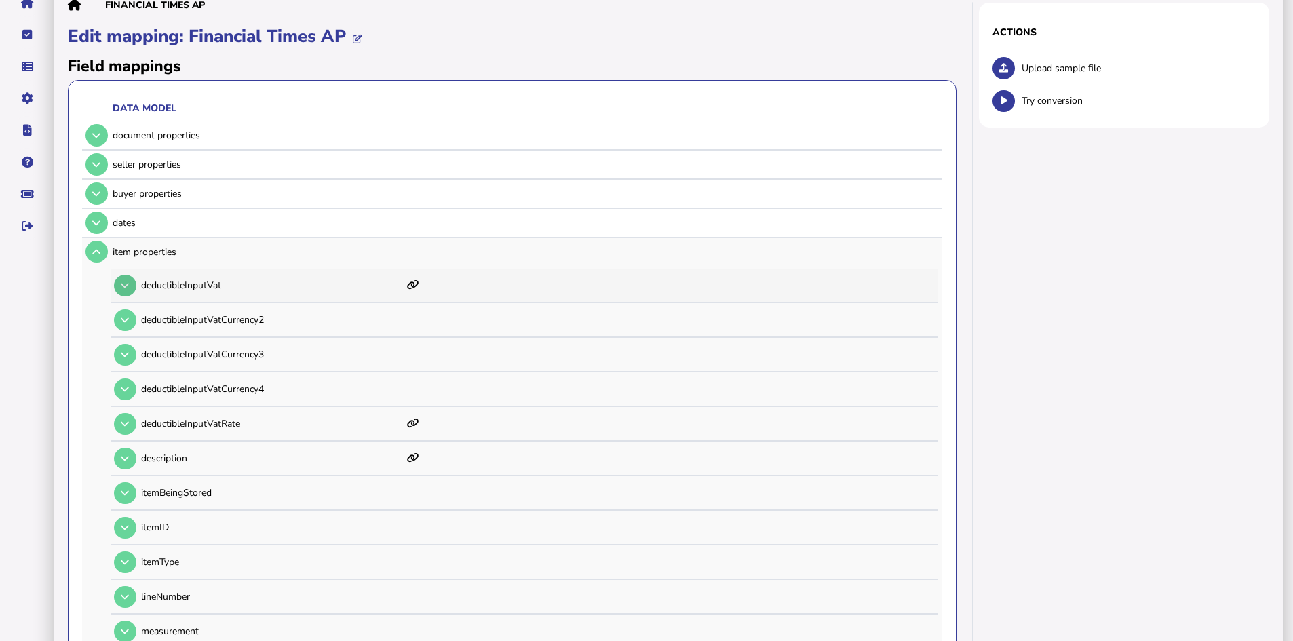
click at [128, 286] on icon at bounding box center [125, 285] width 8 height 9
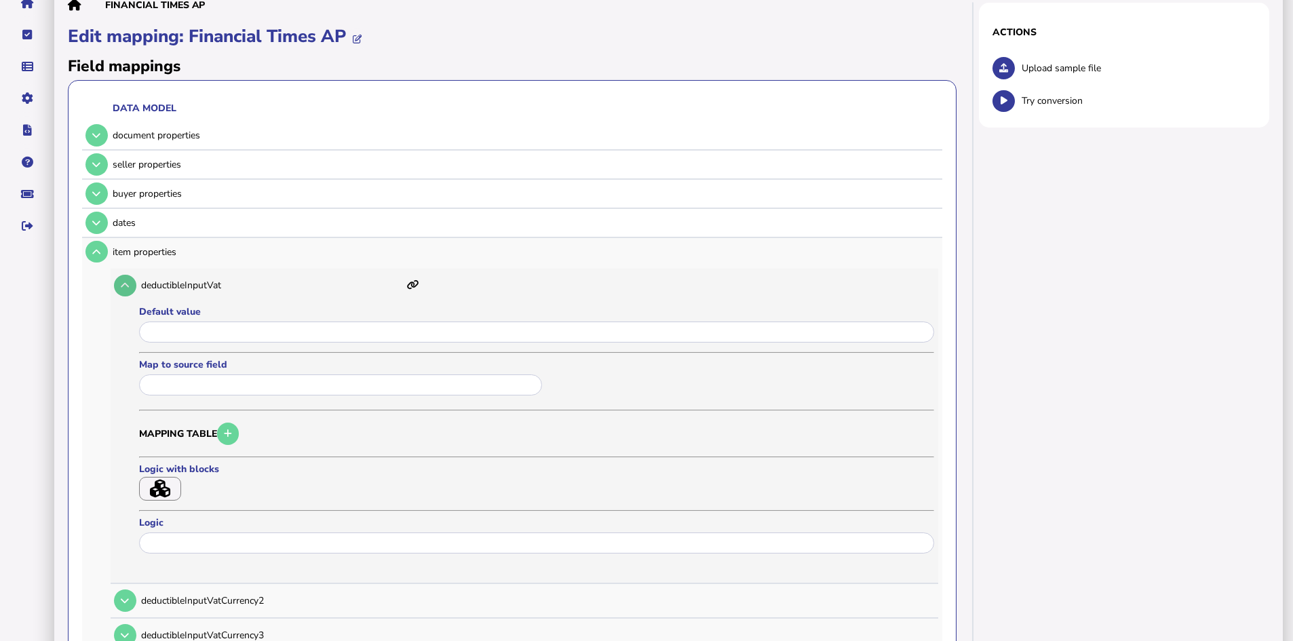
click at [124, 282] on icon at bounding box center [125, 285] width 8 height 9
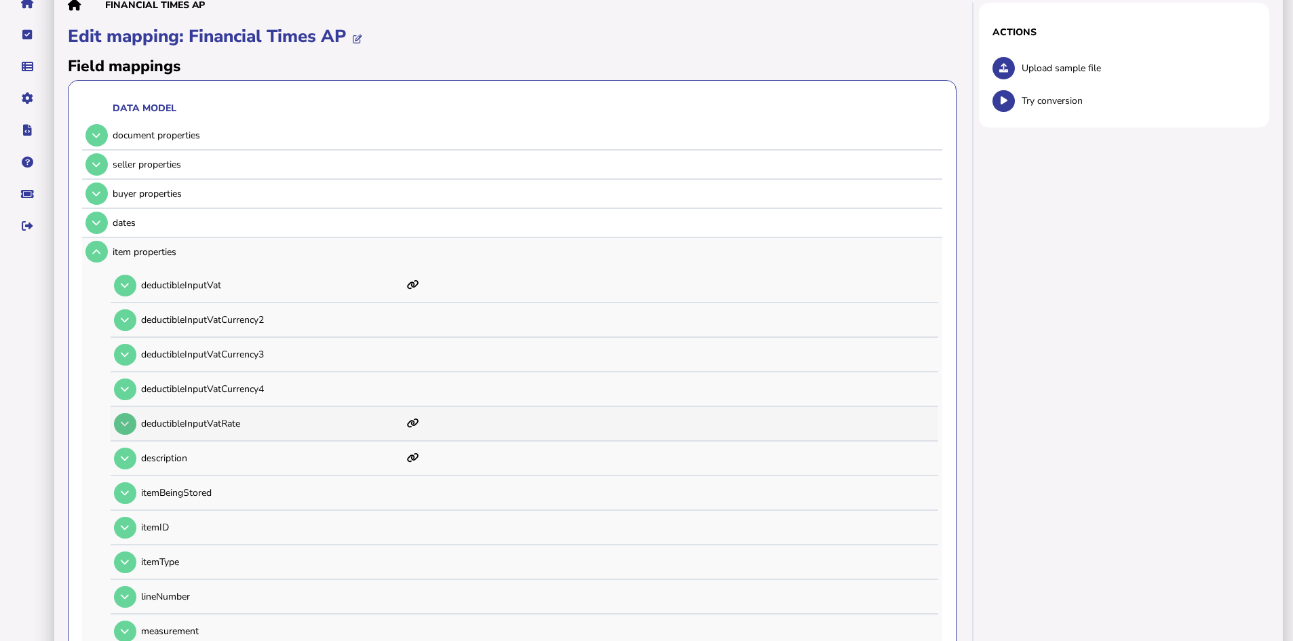
click at [130, 422] on button at bounding box center [125, 424] width 22 height 22
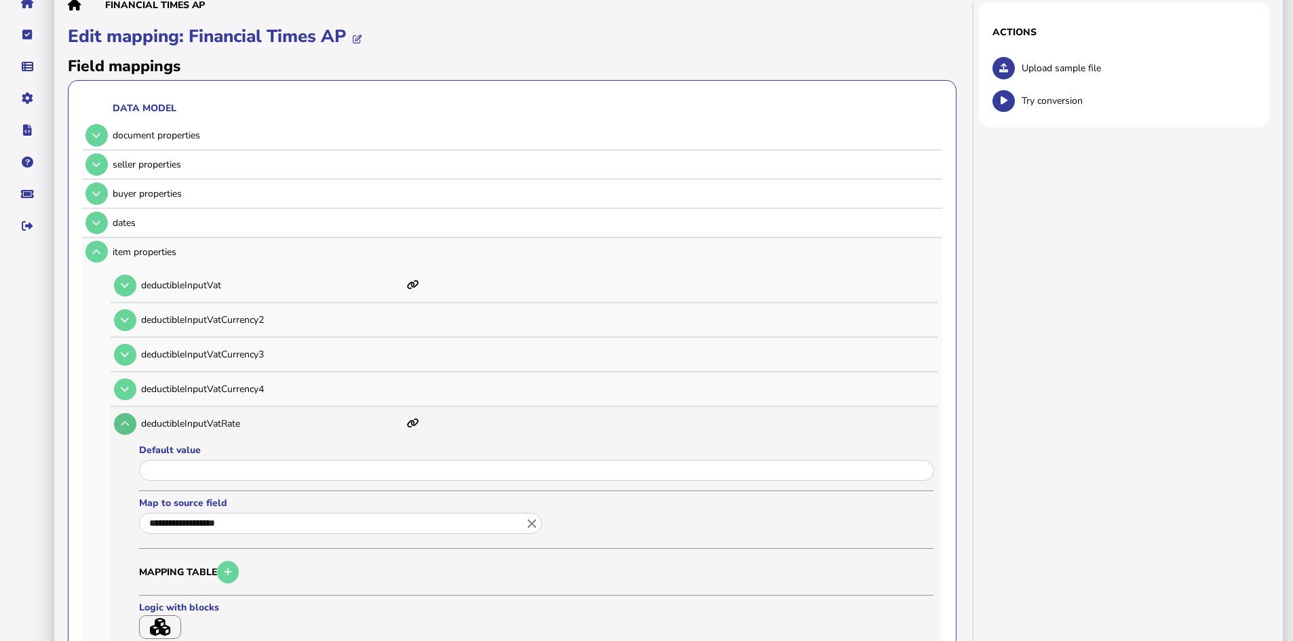
click at [126, 423] on icon at bounding box center [125, 423] width 8 height 9
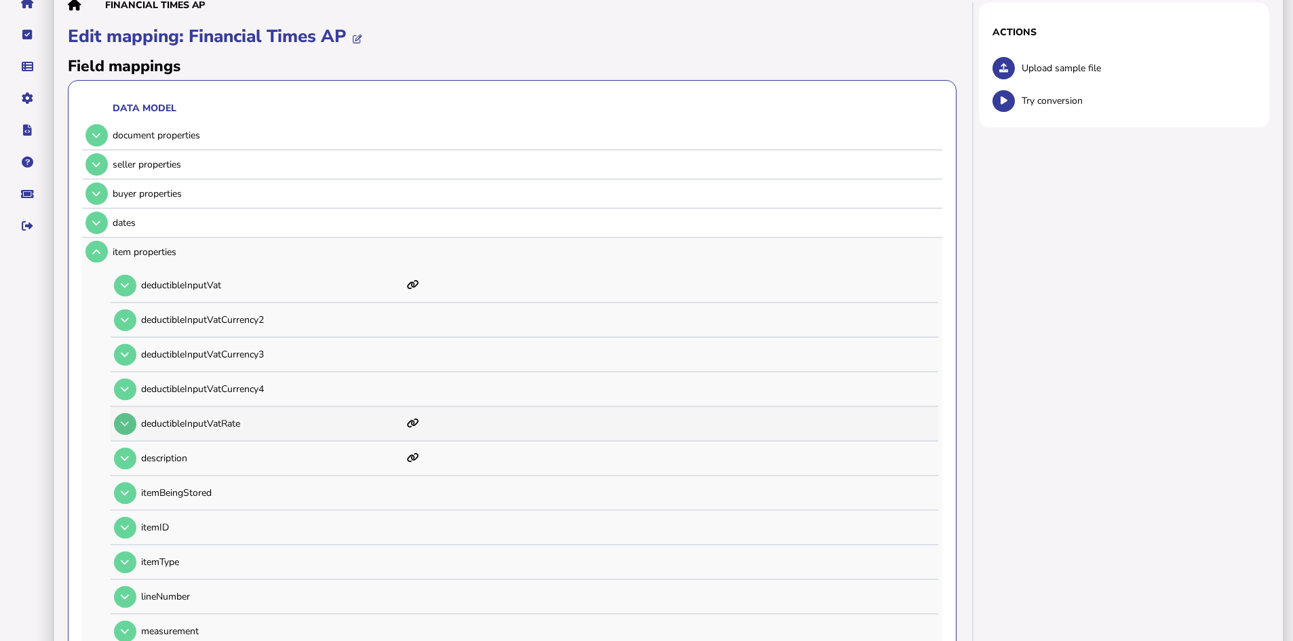
click at [120, 421] on button at bounding box center [125, 424] width 22 height 22
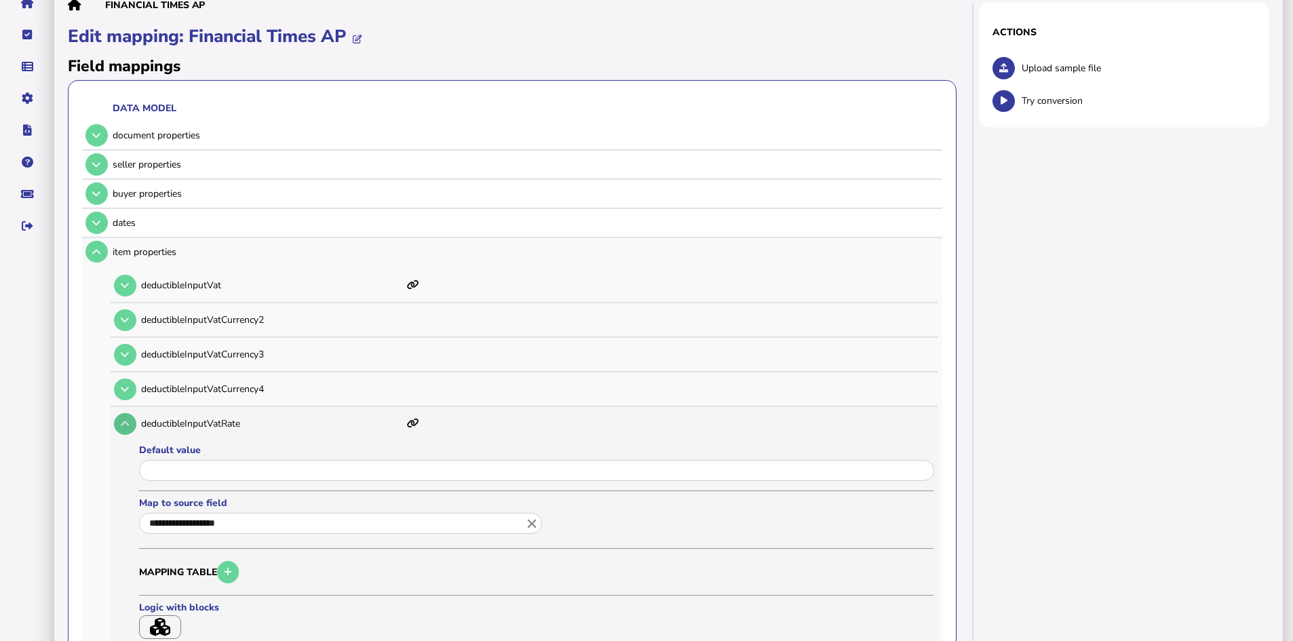
click at [124, 421] on icon at bounding box center [125, 423] width 8 height 9
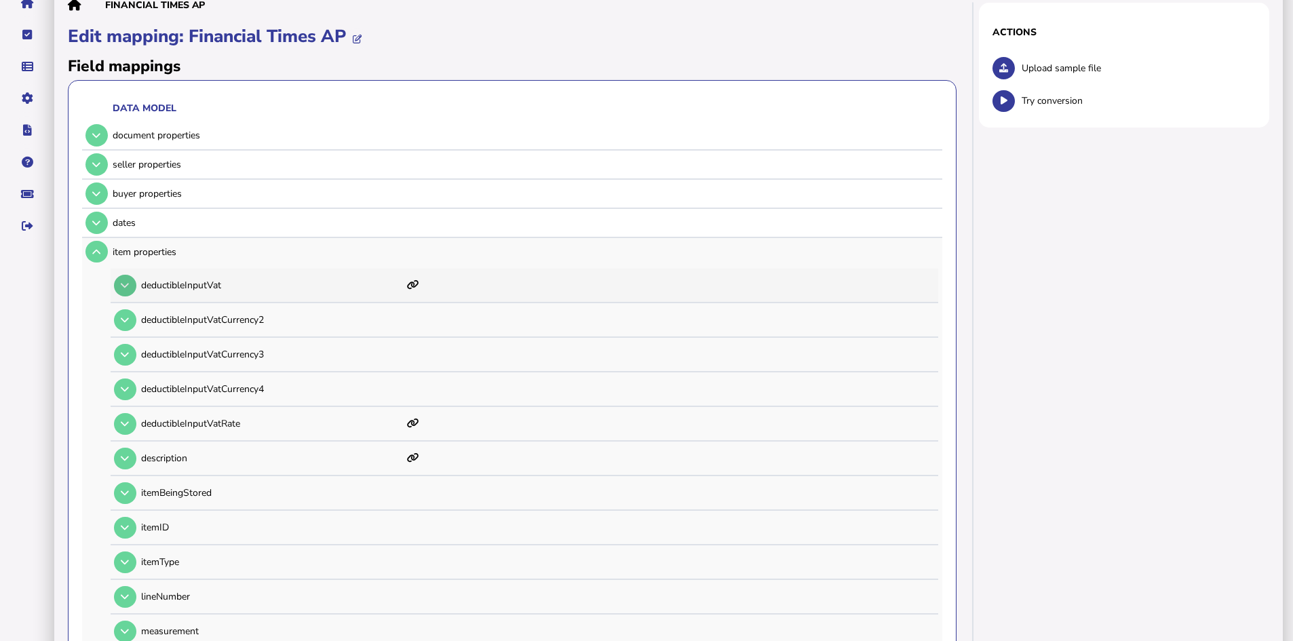
click at [127, 288] on icon at bounding box center [125, 285] width 8 height 9
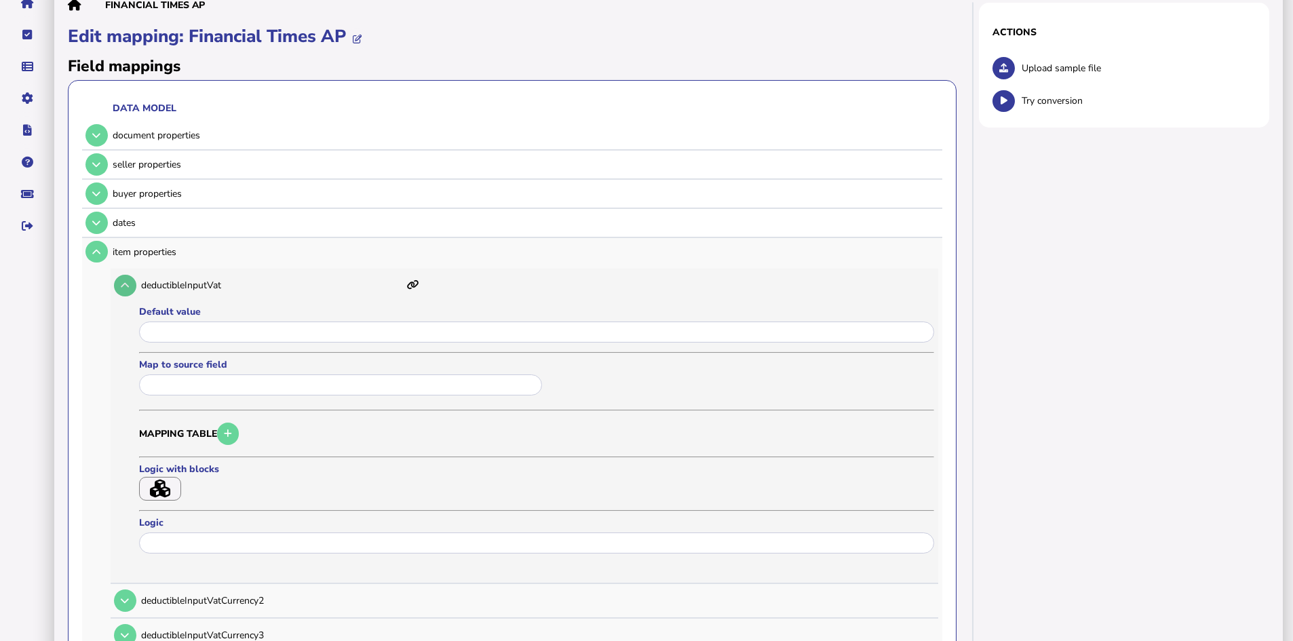
click at [125, 280] on button at bounding box center [125, 286] width 22 height 22
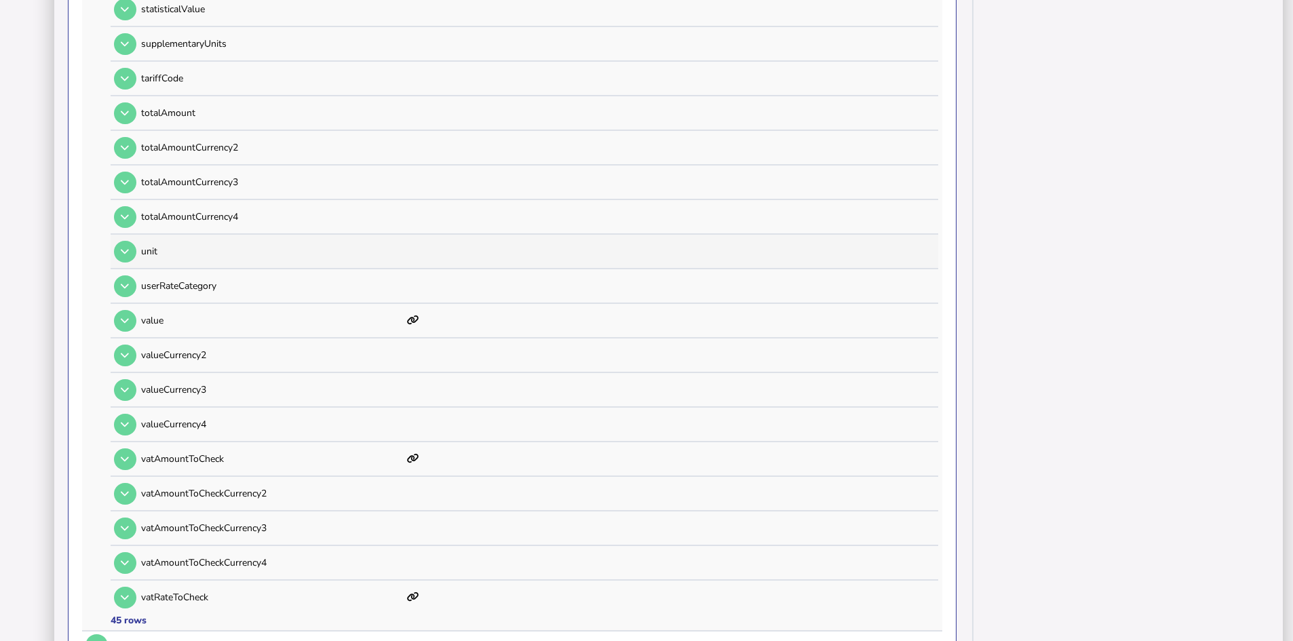
scroll to position [1357, 0]
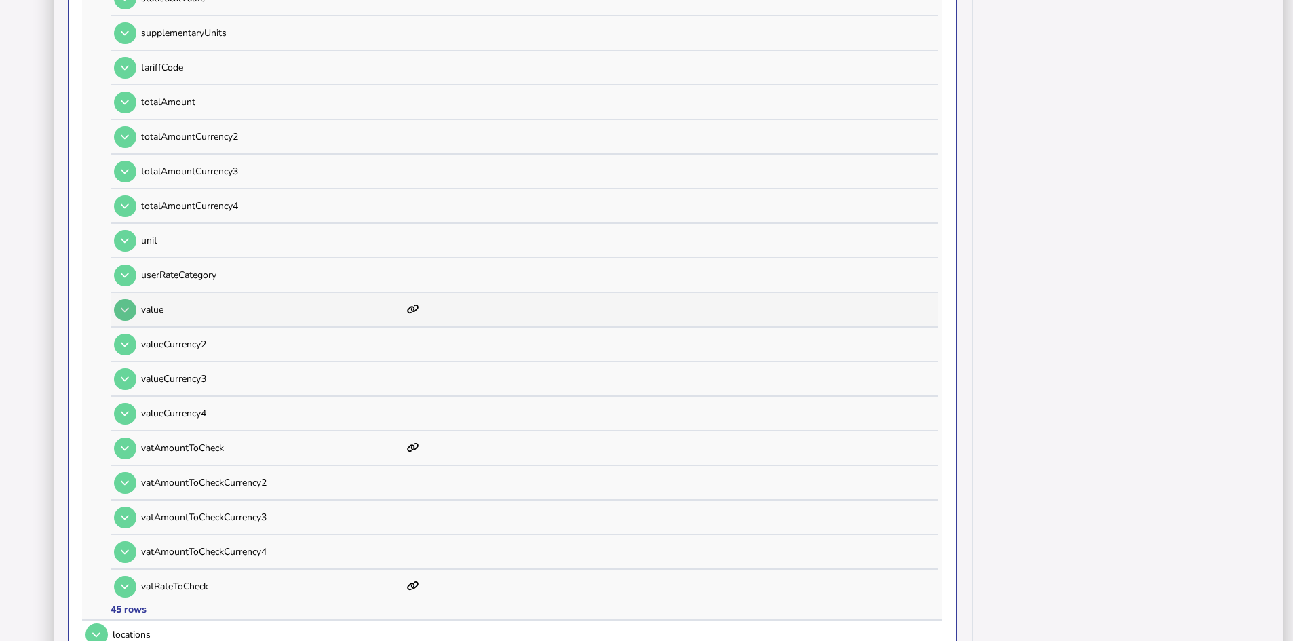
click at [126, 313] on icon at bounding box center [125, 309] width 8 height 9
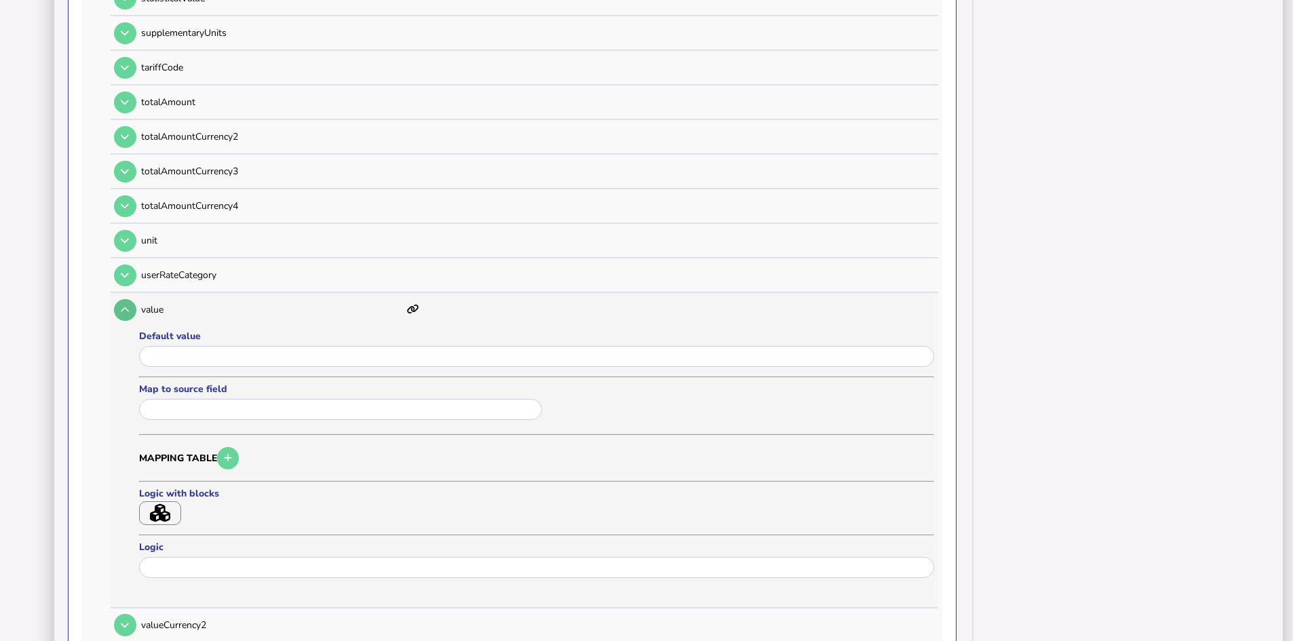
click at [126, 312] on icon at bounding box center [125, 309] width 8 height 9
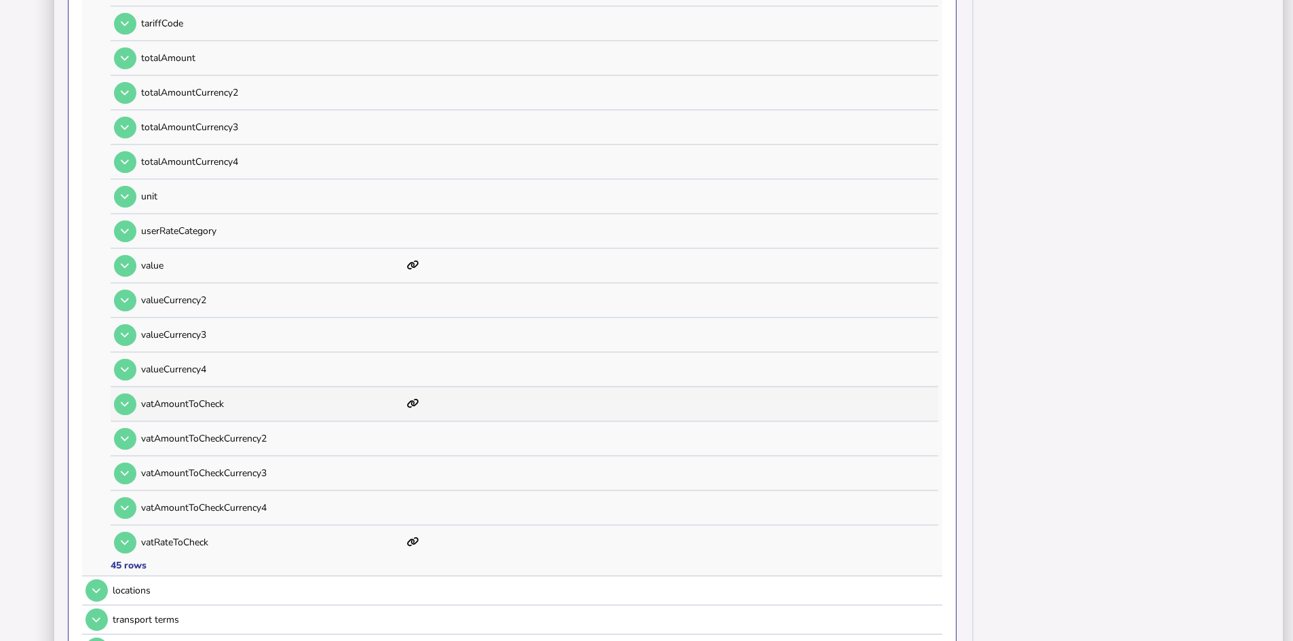
scroll to position [1425, 0]
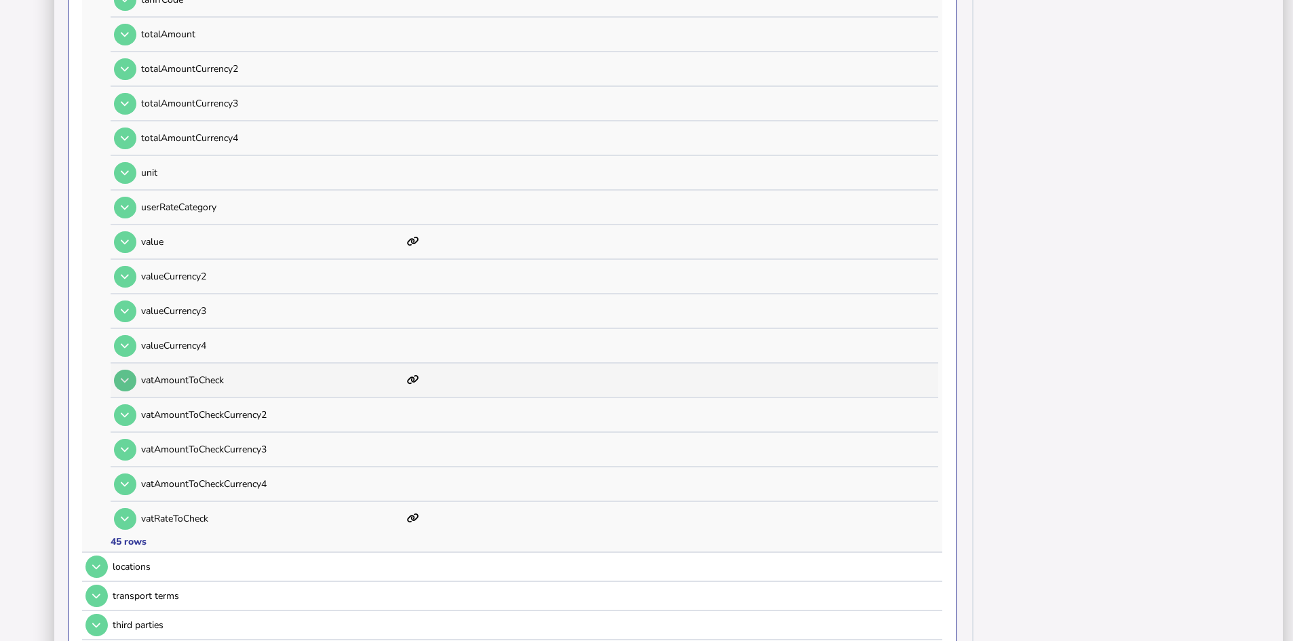
click at [121, 376] on icon at bounding box center [125, 380] width 8 height 9
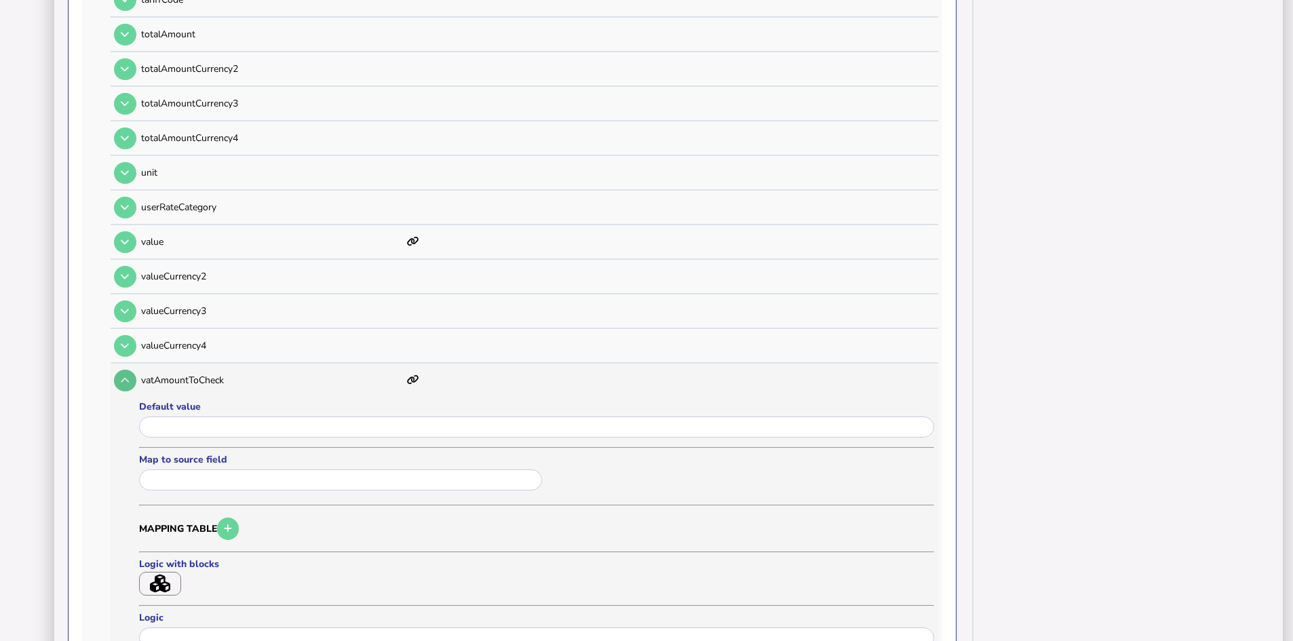
click at [123, 381] on icon at bounding box center [125, 380] width 8 height 9
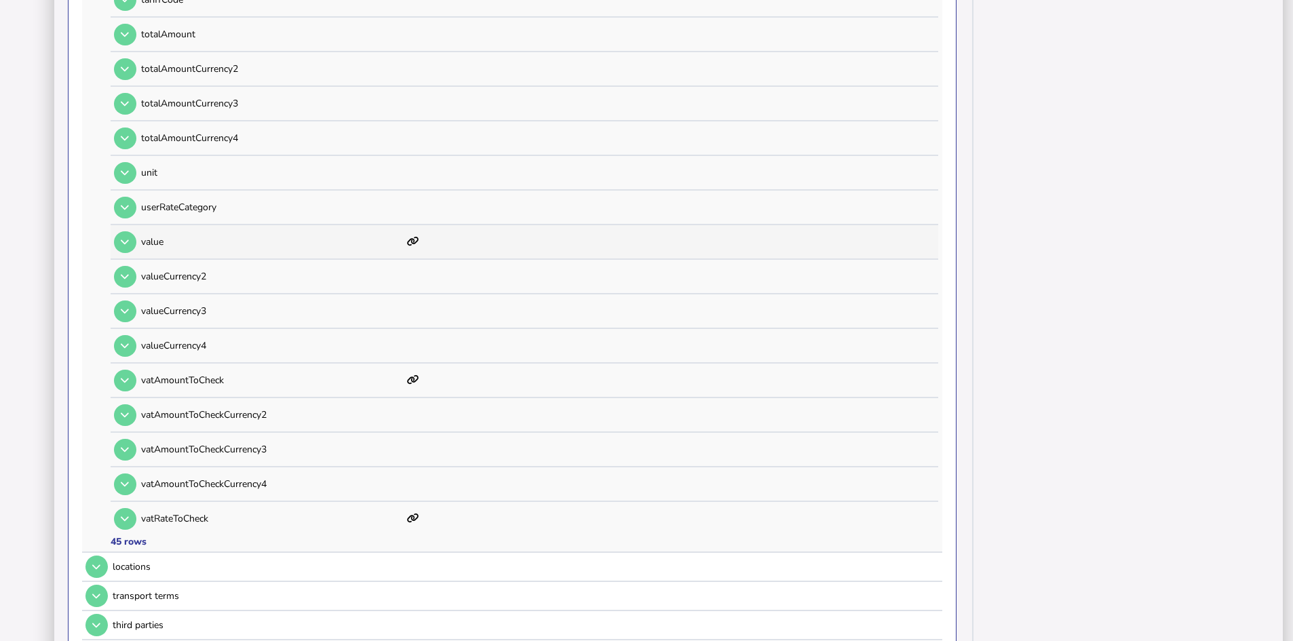
click at [413, 241] on icon at bounding box center [413, 241] width 12 height 9
click at [410, 240] on icon at bounding box center [413, 241] width 12 height 9
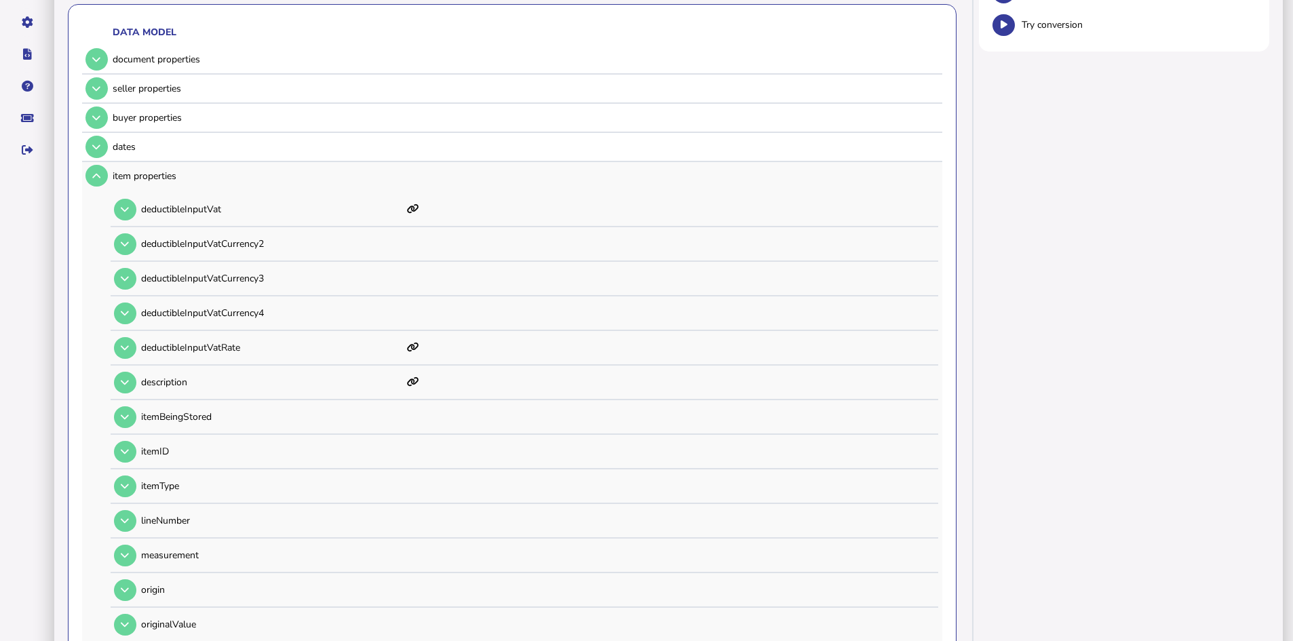
scroll to position [0, 0]
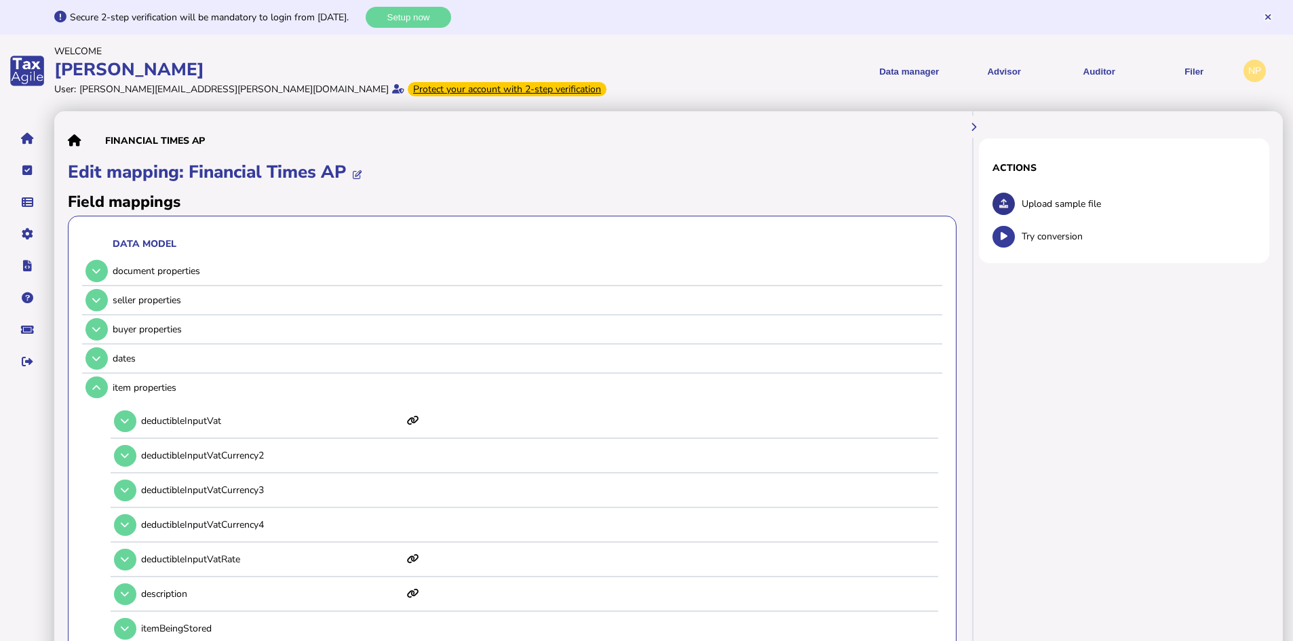
click at [1003, 201] on icon at bounding box center [1003, 203] width 9 height 9
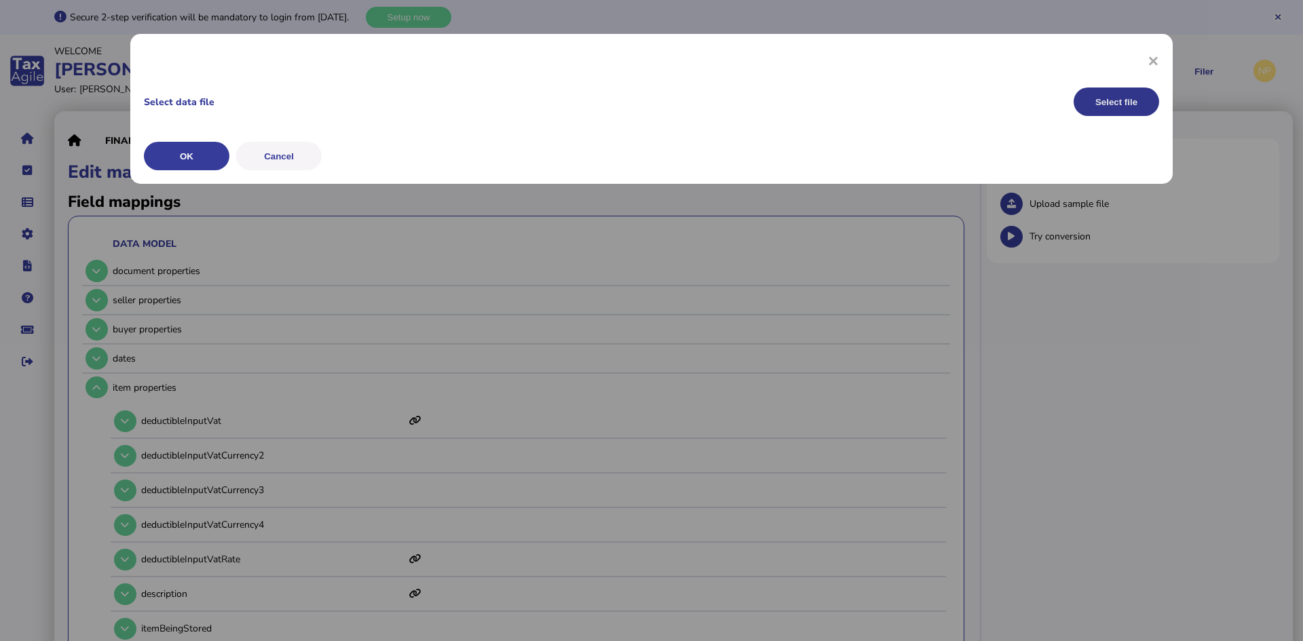
click at [1119, 103] on button "Select file" at bounding box center [1115, 102] width 85 height 28
click at [186, 153] on button "OK" at bounding box center [186, 156] width 85 height 28
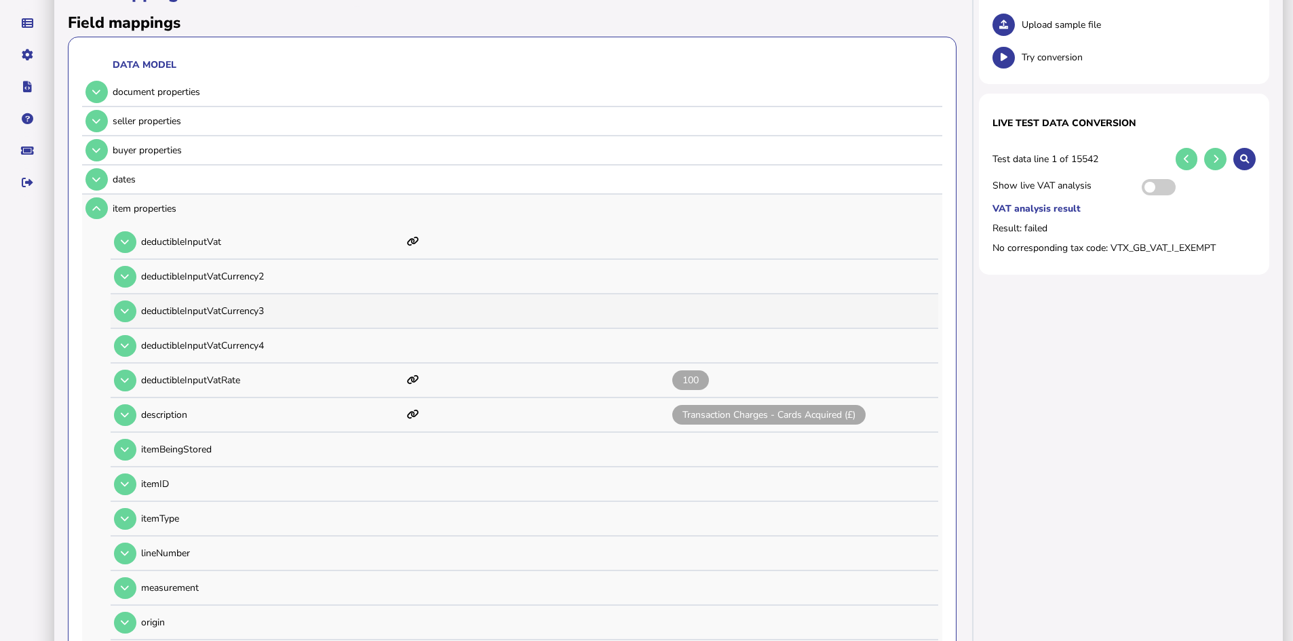
scroll to position [204, 0]
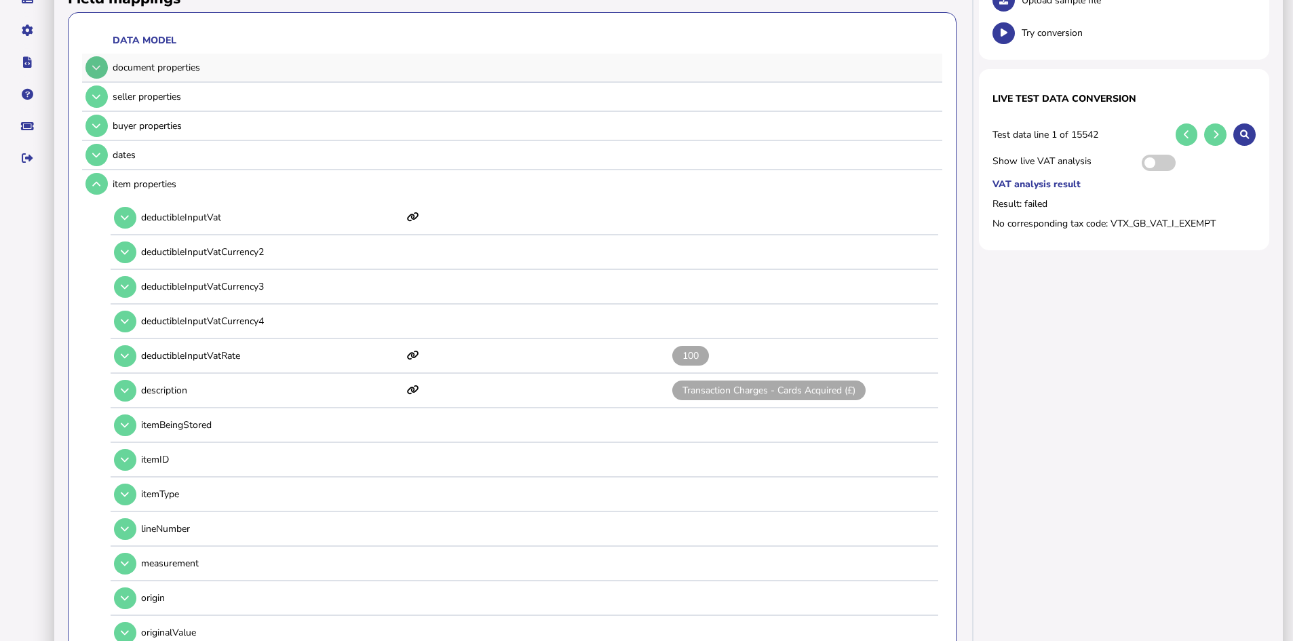
click at [94, 67] on icon at bounding box center [96, 67] width 8 height 9
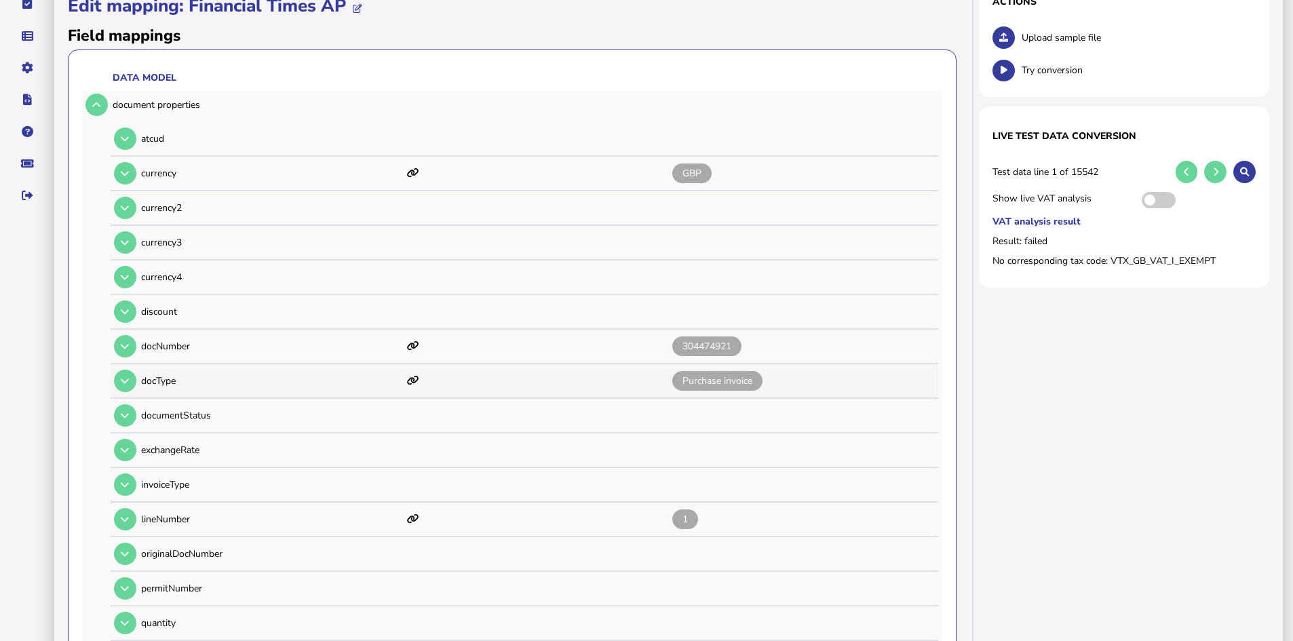
scroll to position [136, 0]
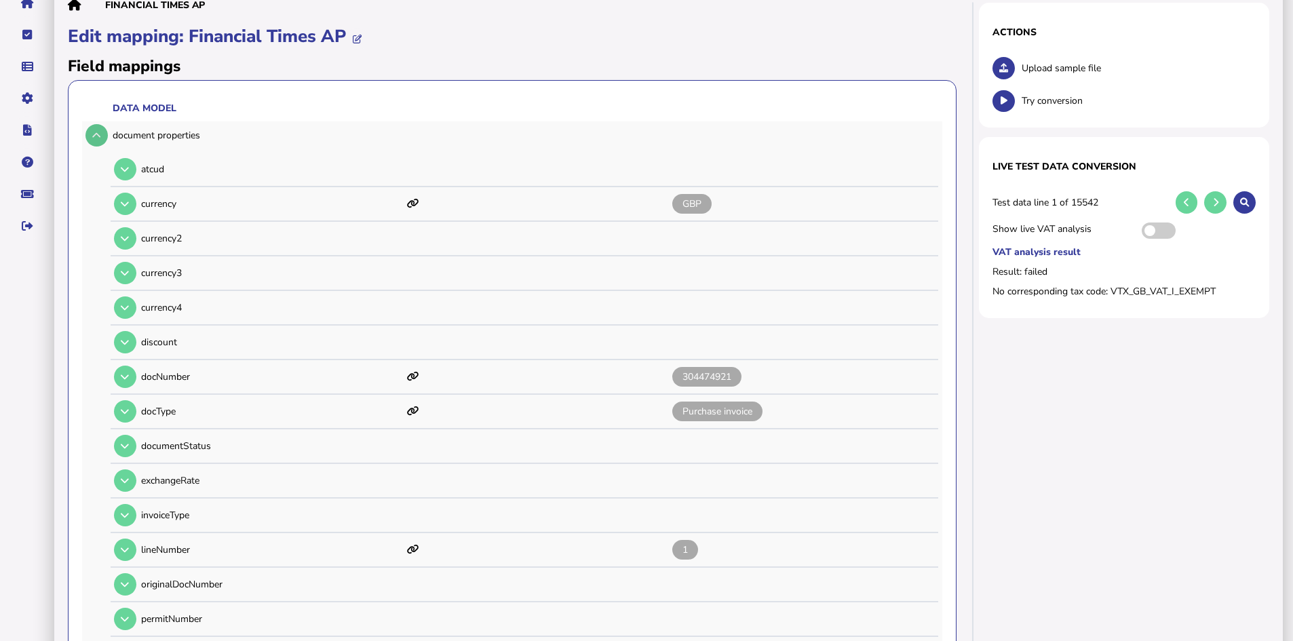
click at [94, 138] on icon at bounding box center [96, 135] width 8 height 9
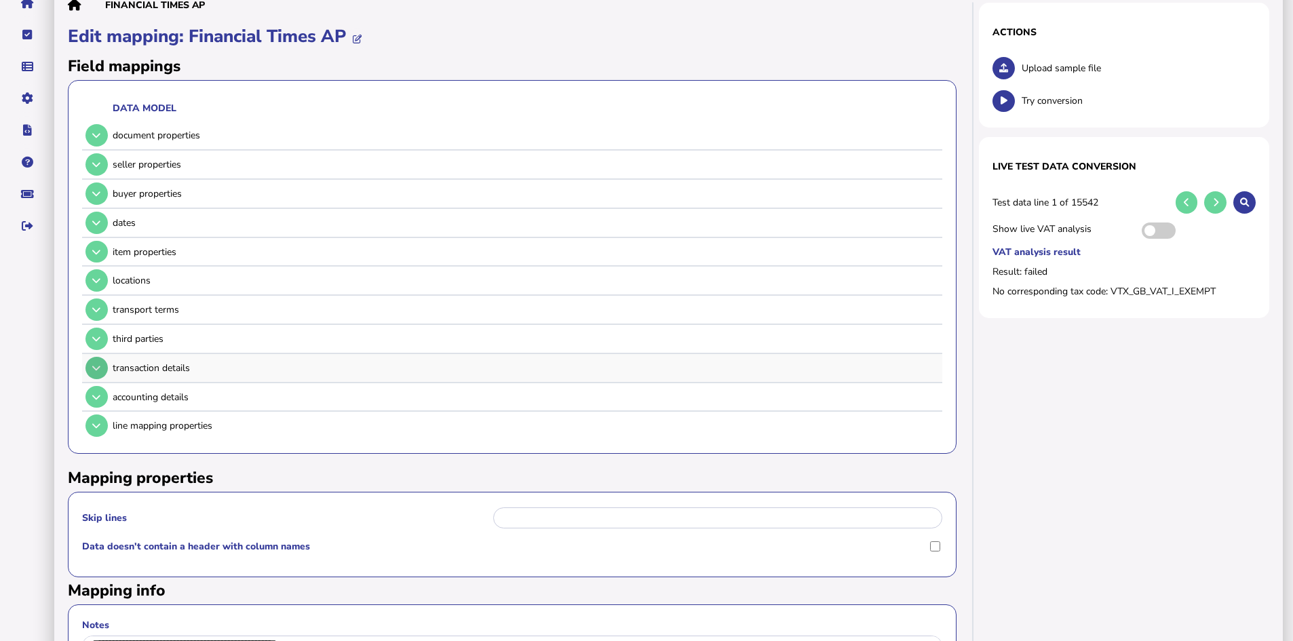
click at [93, 366] on icon at bounding box center [96, 368] width 8 height 9
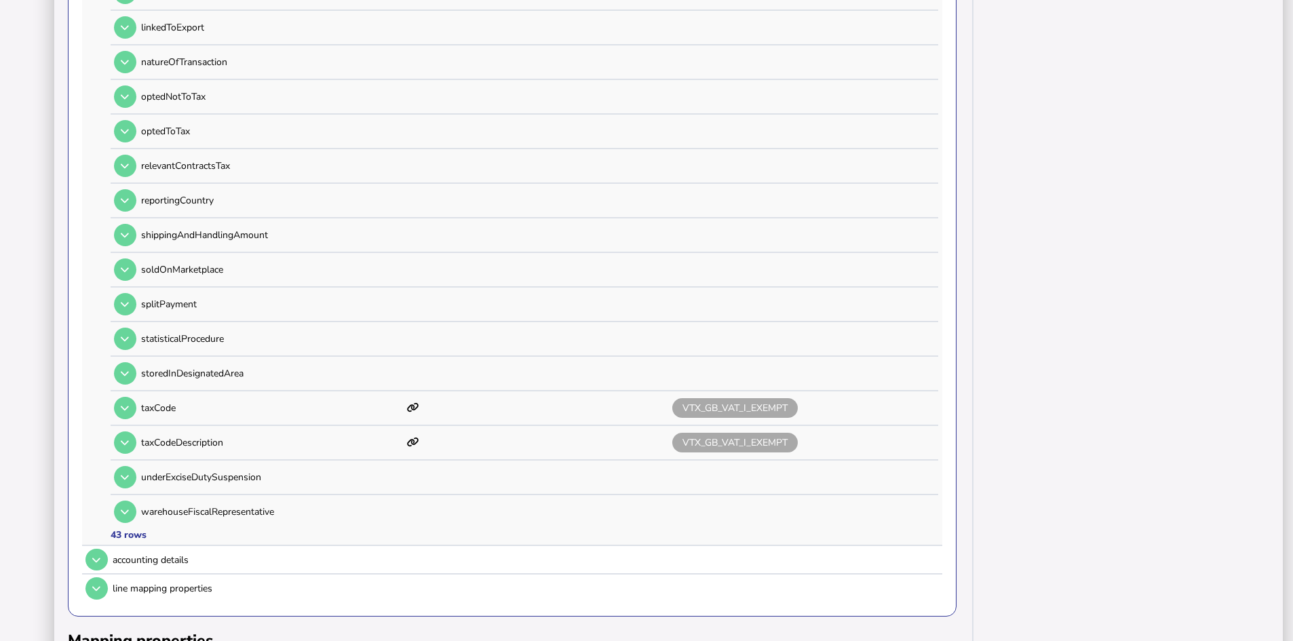
scroll to position [1493, 0]
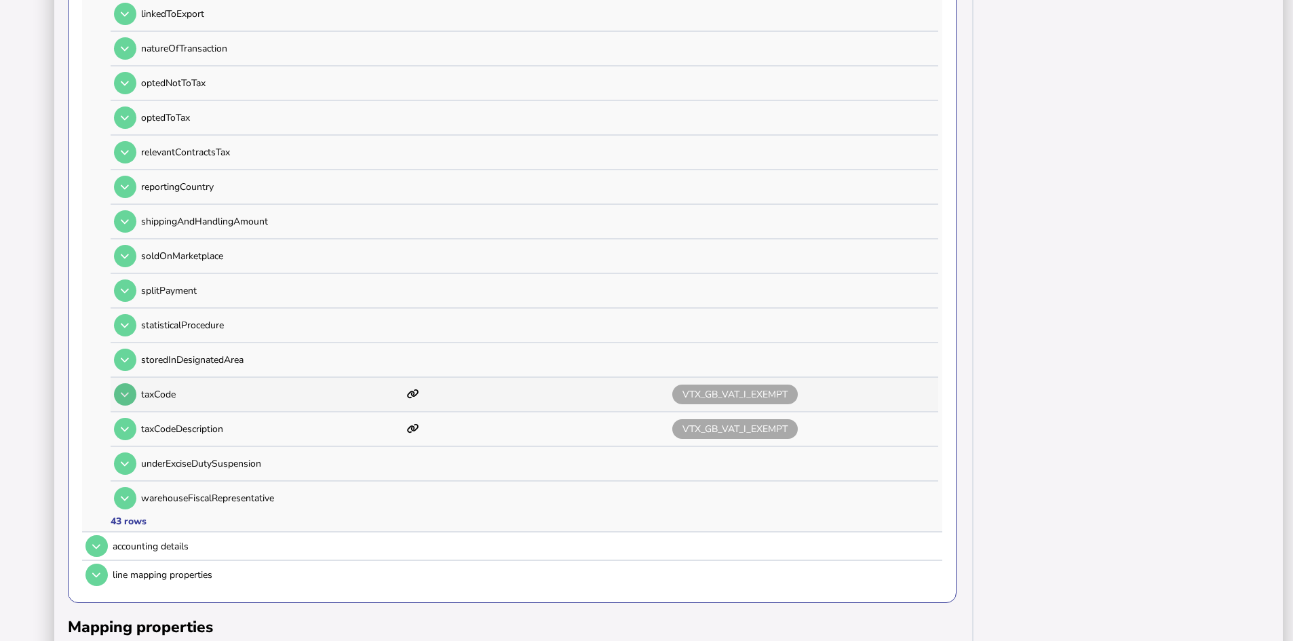
click at [123, 395] on icon at bounding box center [125, 394] width 8 height 9
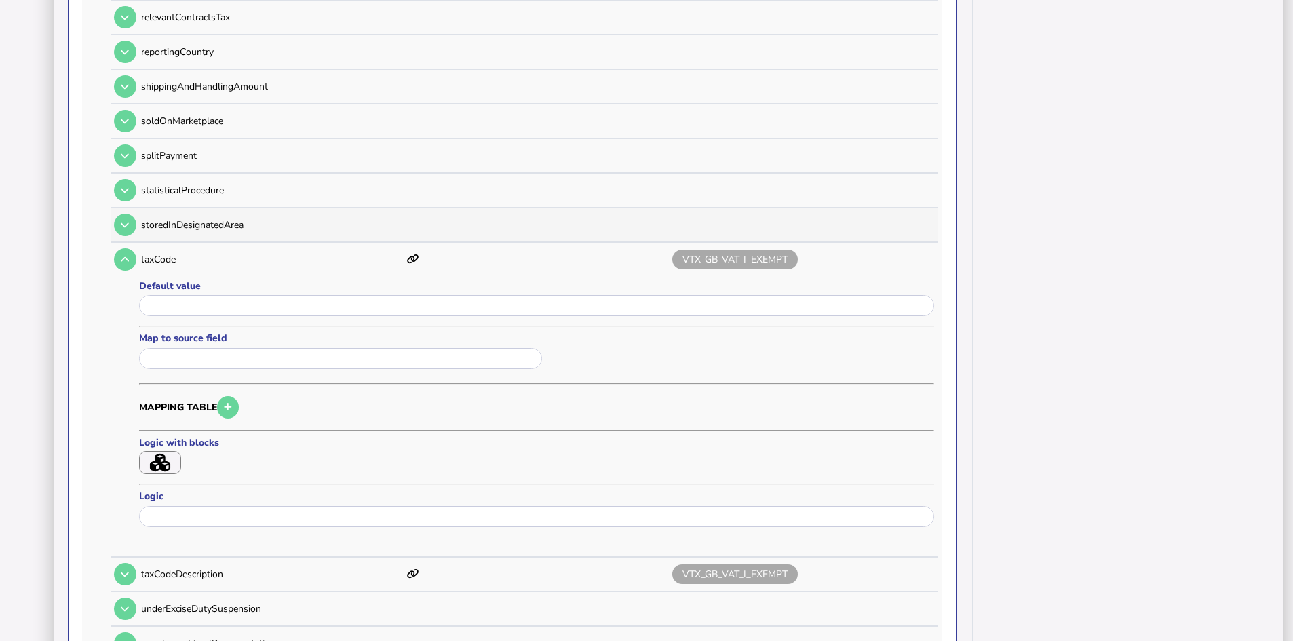
scroll to position [1628, 0]
click at [161, 459] on icon "button" at bounding box center [160, 462] width 20 height 18
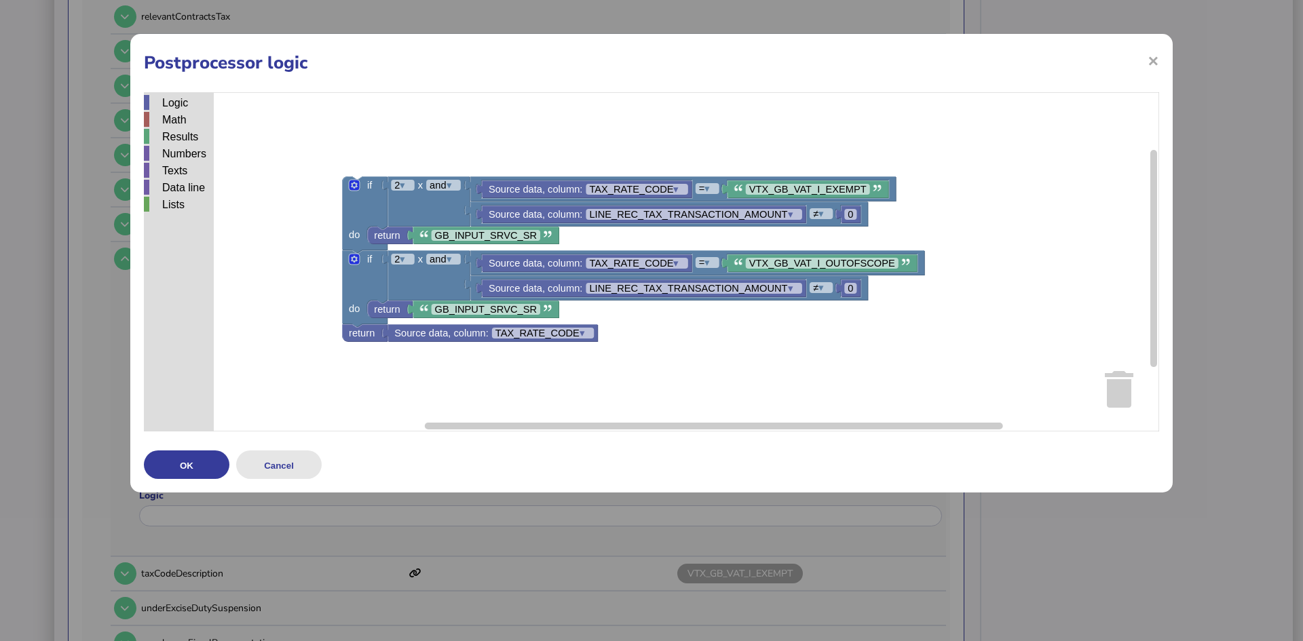
click at [295, 469] on button "Cancel" at bounding box center [278, 464] width 85 height 28
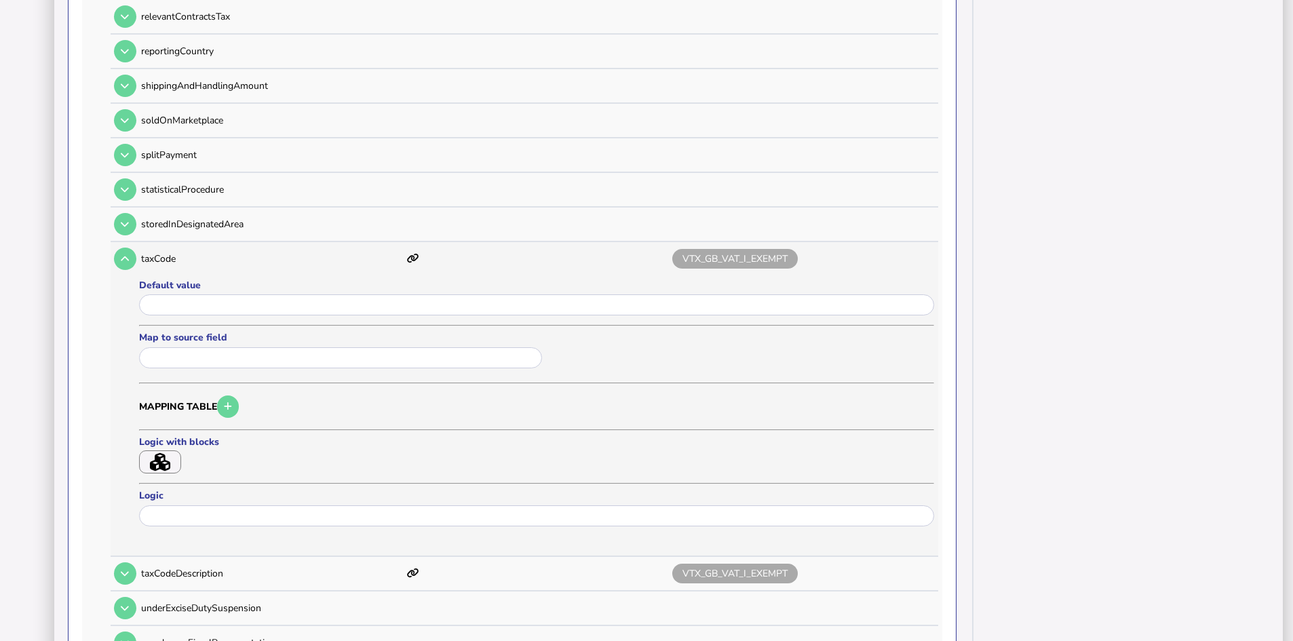
click at [167, 459] on icon "button" at bounding box center [160, 462] width 20 height 18
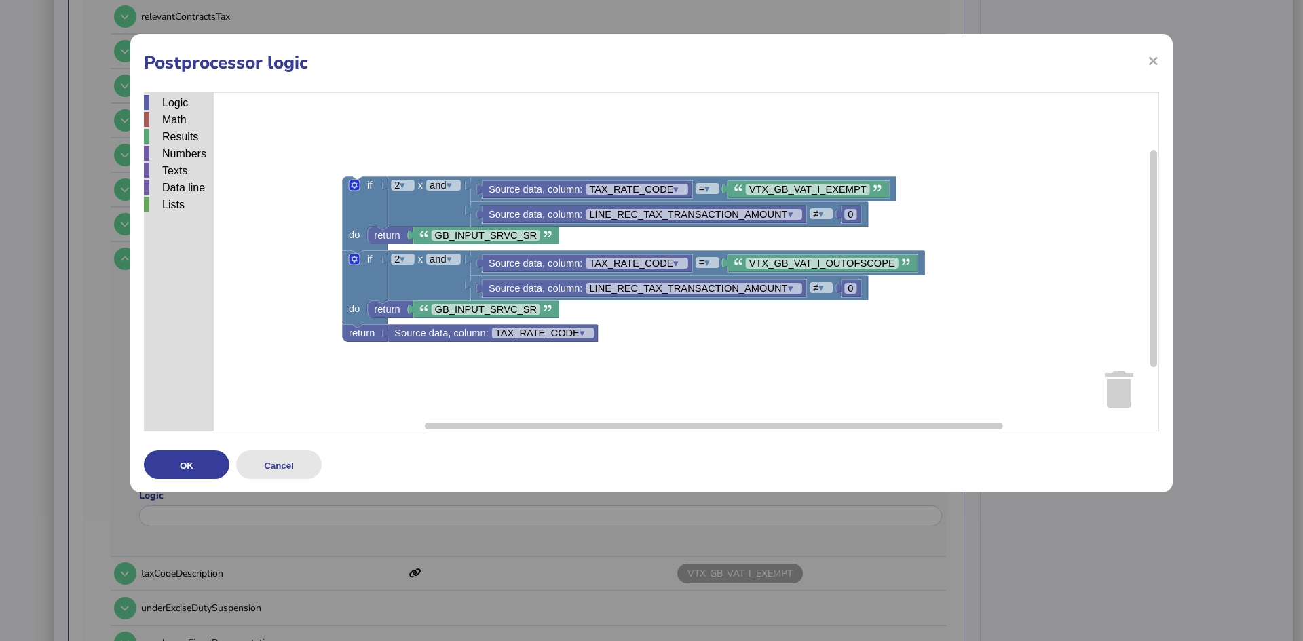
click at [292, 466] on button "Cancel" at bounding box center [278, 464] width 85 height 28
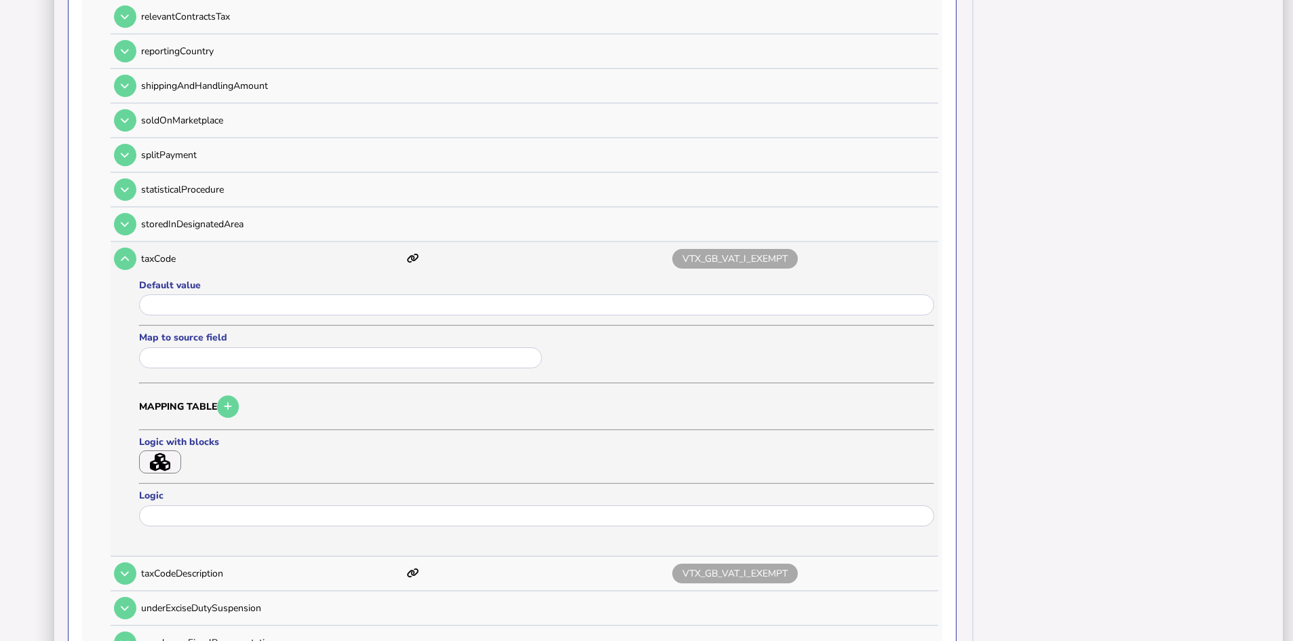
click at [159, 457] on icon "button" at bounding box center [160, 462] width 20 height 18
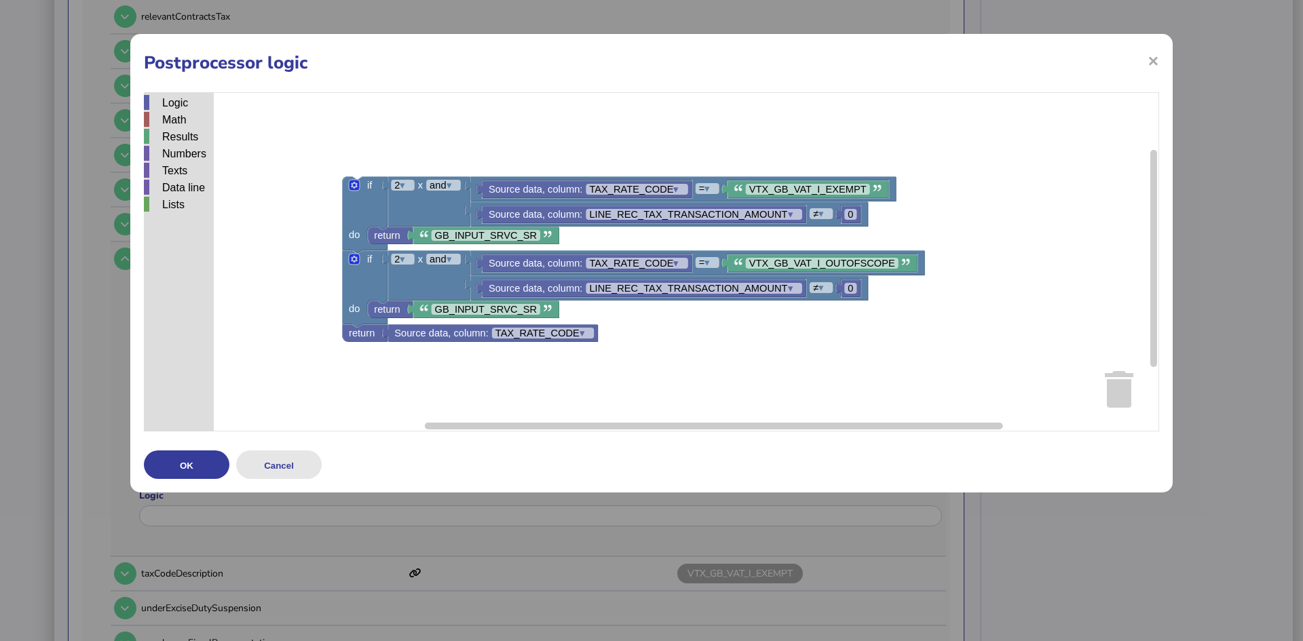
click at [282, 461] on button "Cancel" at bounding box center [278, 464] width 85 height 28
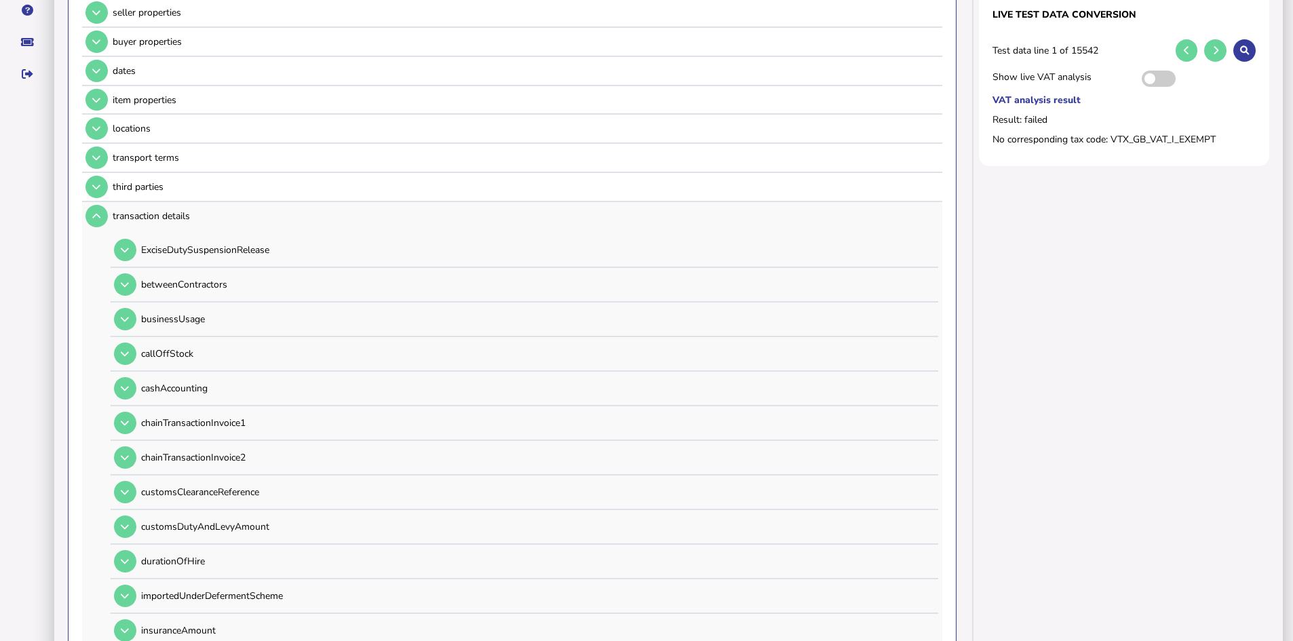
scroll to position [271, 0]
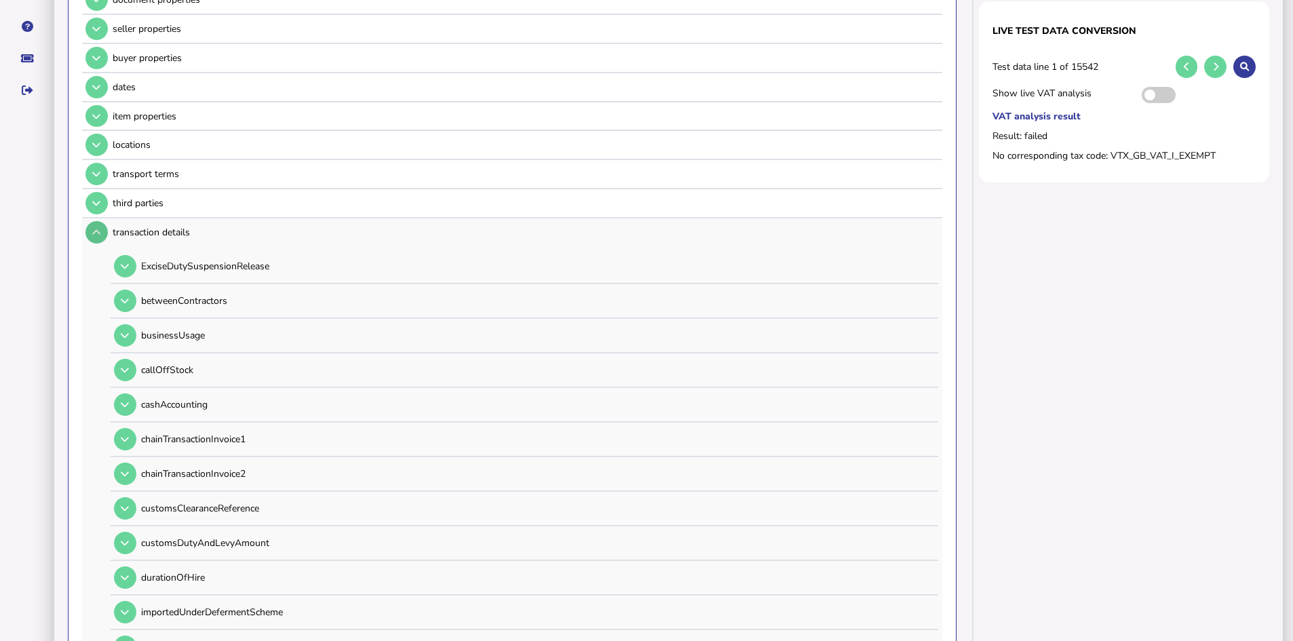
click at [96, 228] on icon at bounding box center [96, 232] width 8 height 9
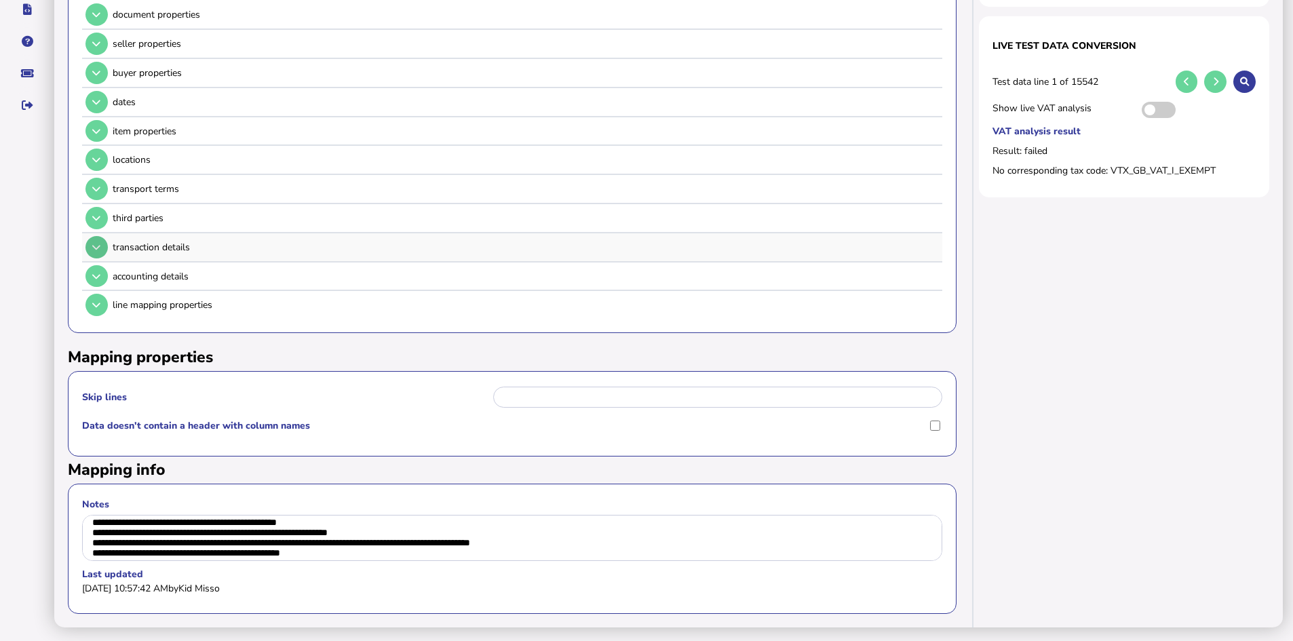
click at [97, 243] on icon at bounding box center [96, 247] width 8 height 9
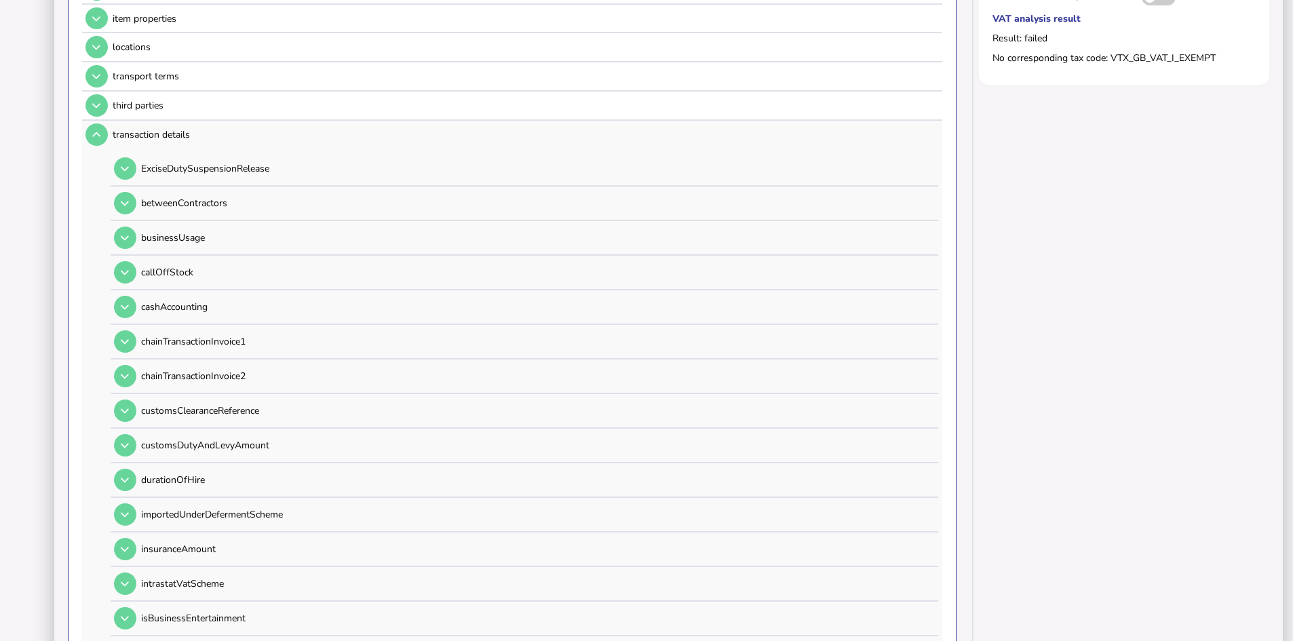
scroll to position [339, 0]
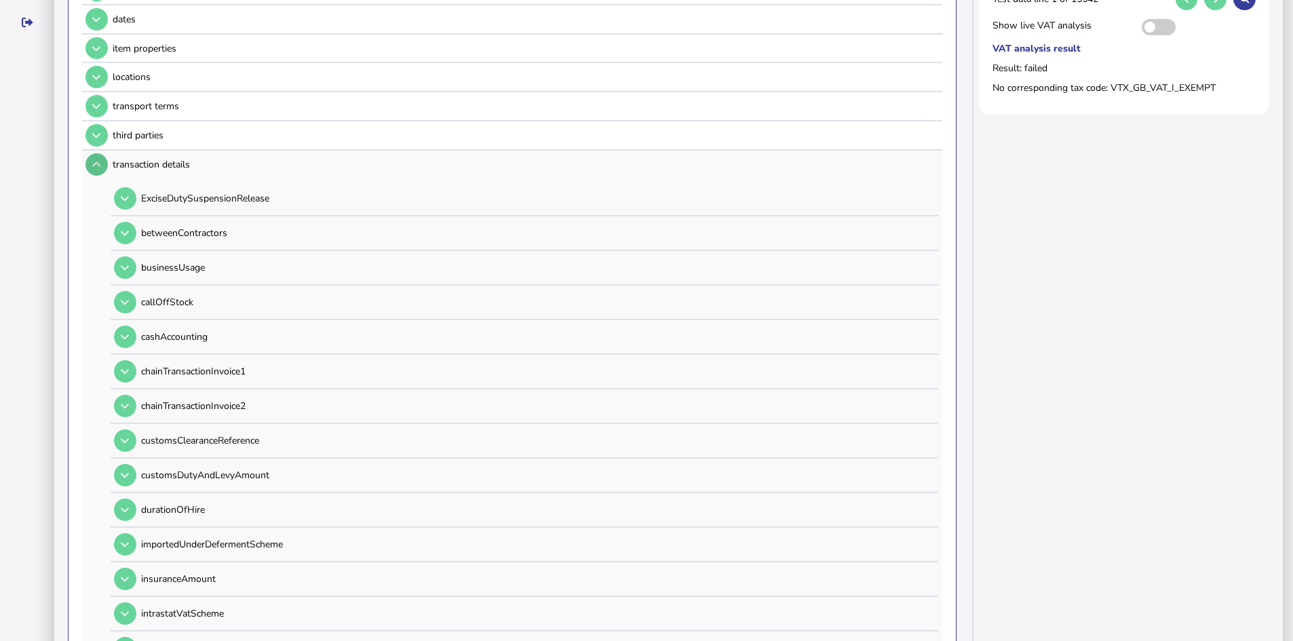
click at [99, 165] on icon at bounding box center [96, 164] width 8 height 9
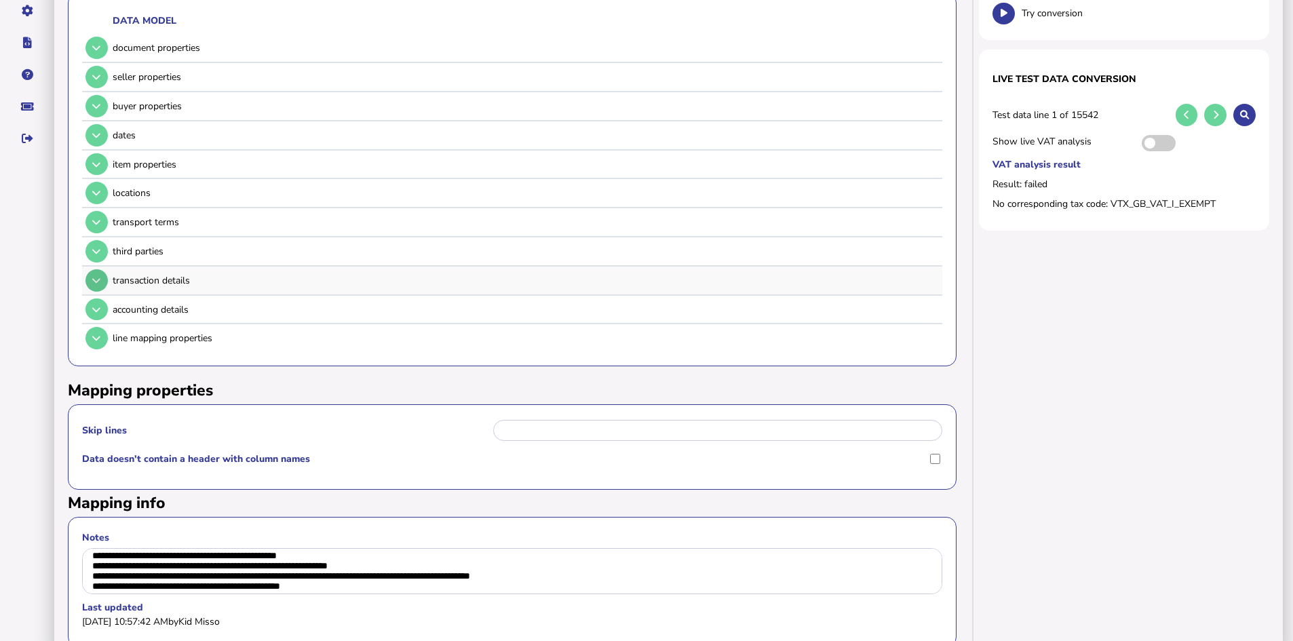
scroll to position [199, 0]
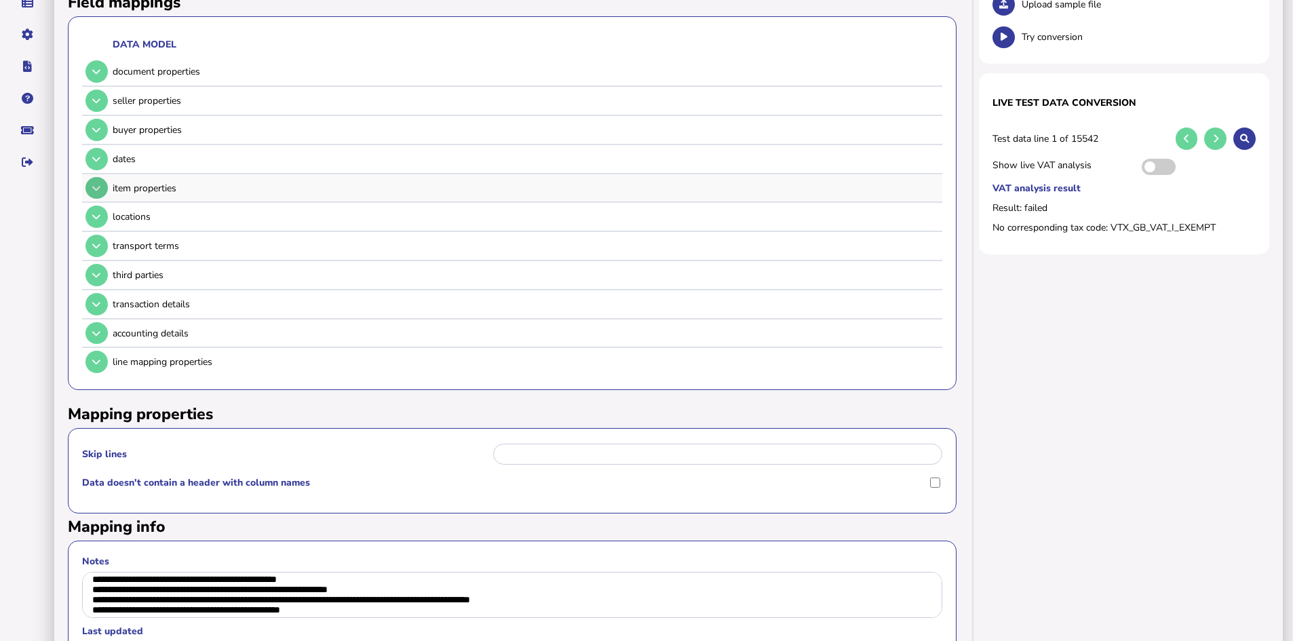
click at [103, 187] on button at bounding box center [96, 188] width 22 height 22
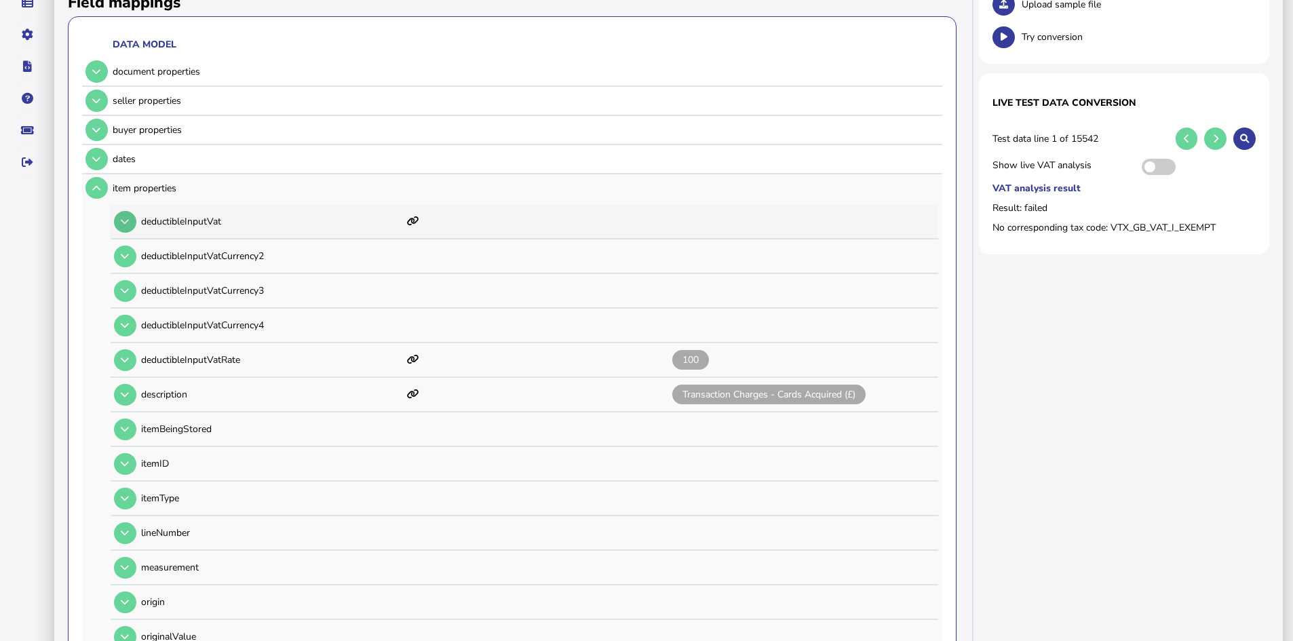
click at [119, 218] on button at bounding box center [125, 222] width 22 height 22
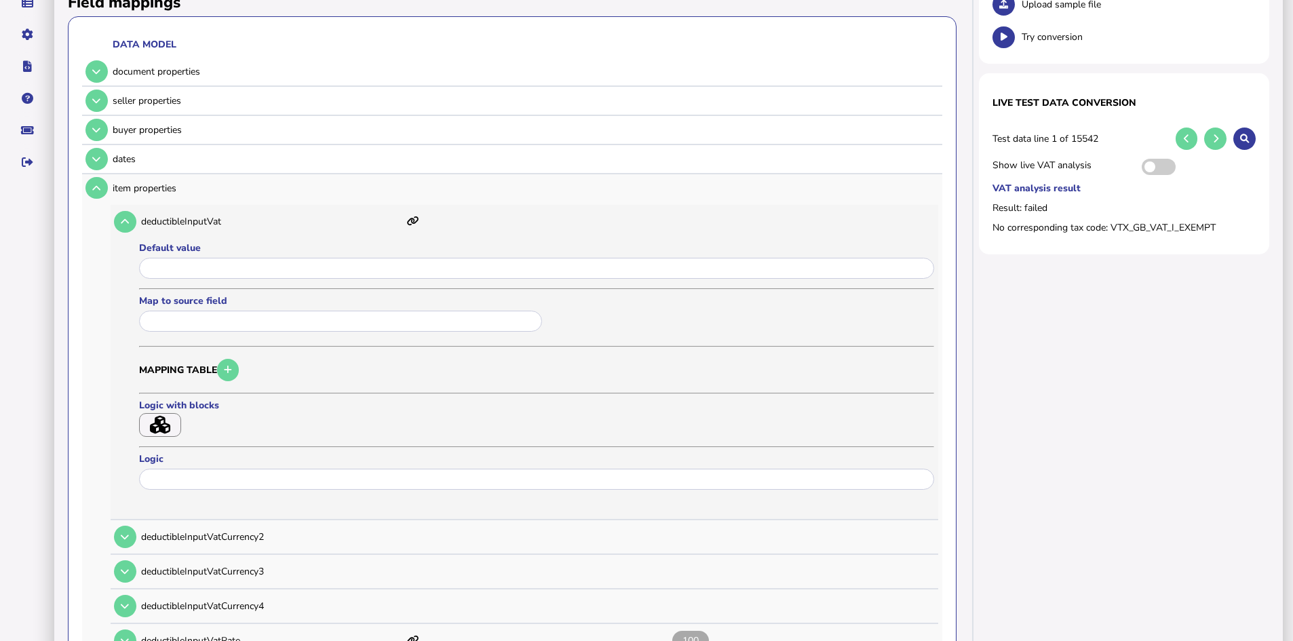
click at [162, 421] on icon "button" at bounding box center [160, 425] width 20 height 18
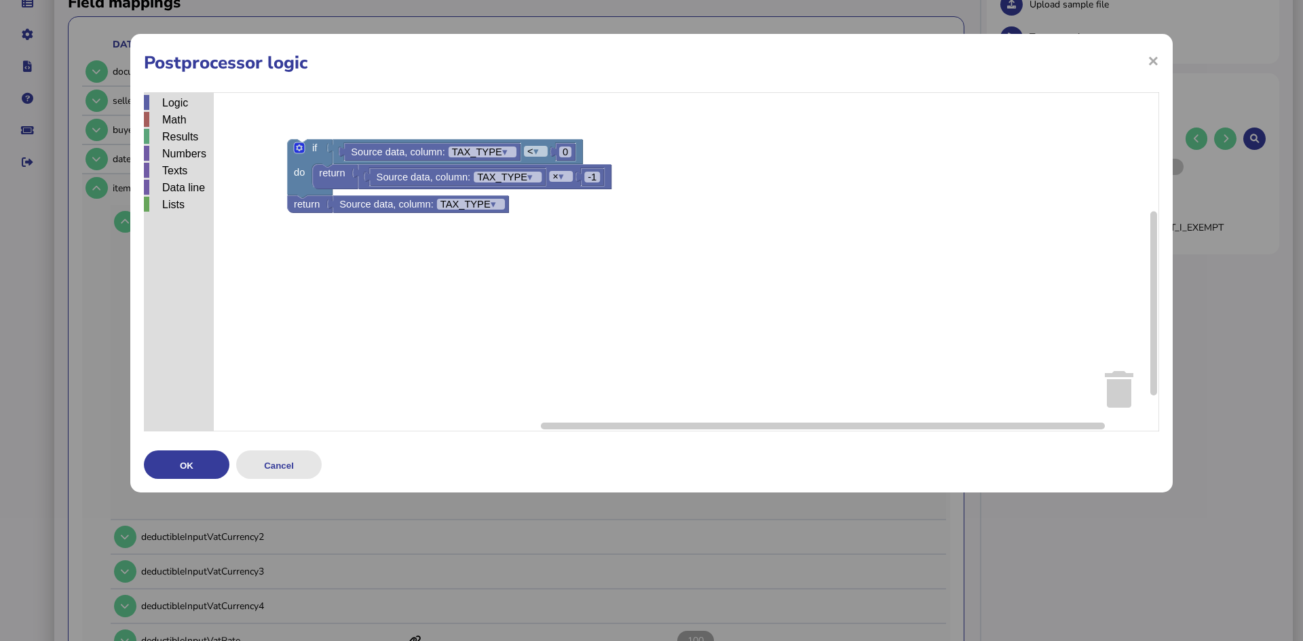
click at [299, 467] on button "Cancel" at bounding box center [278, 464] width 85 height 28
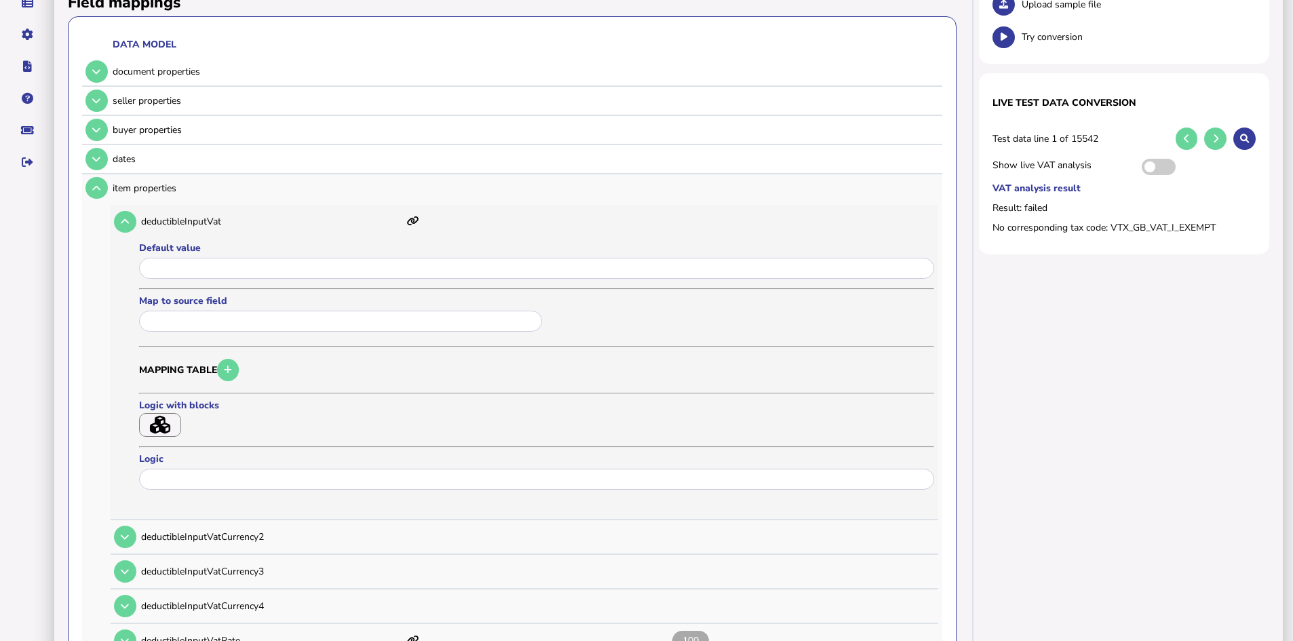
click at [162, 427] on icon "button" at bounding box center [160, 425] width 20 height 18
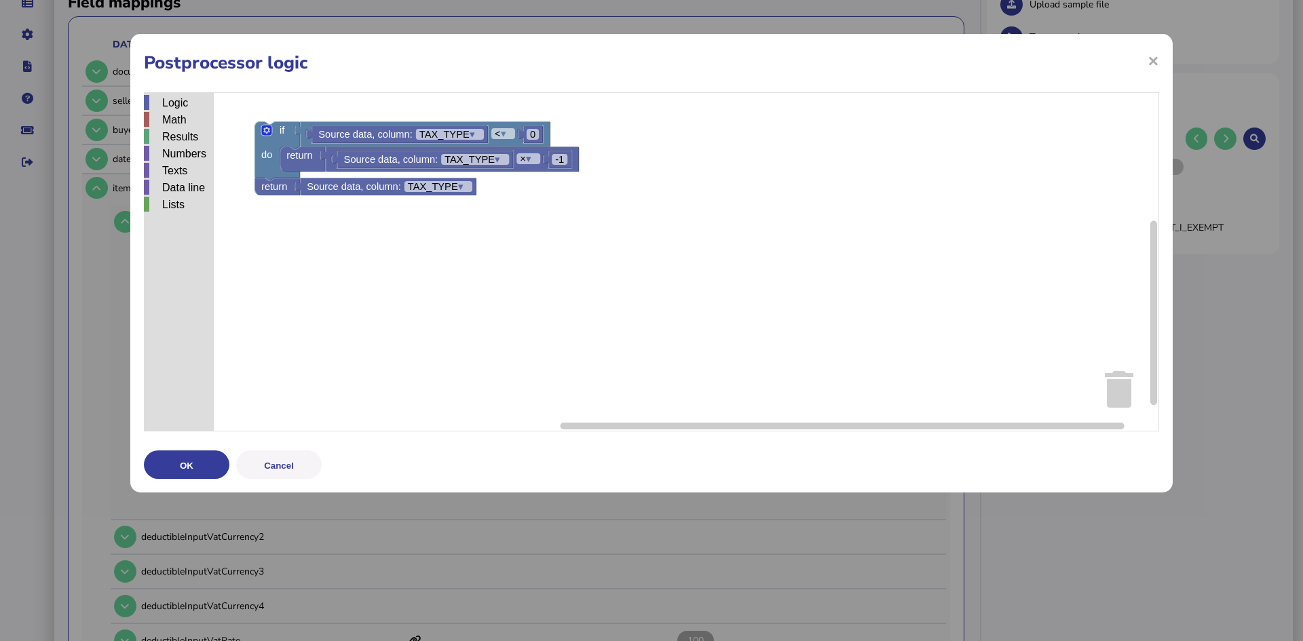
click at [254, 118] on div "Logic Math Results Numbers Texts Data line Lists Source data, column: TAX_TYPE …" at bounding box center [651, 261] width 1015 height 339
click at [279, 469] on button "Cancel" at bounding box center [278, 464] width 85 height 28
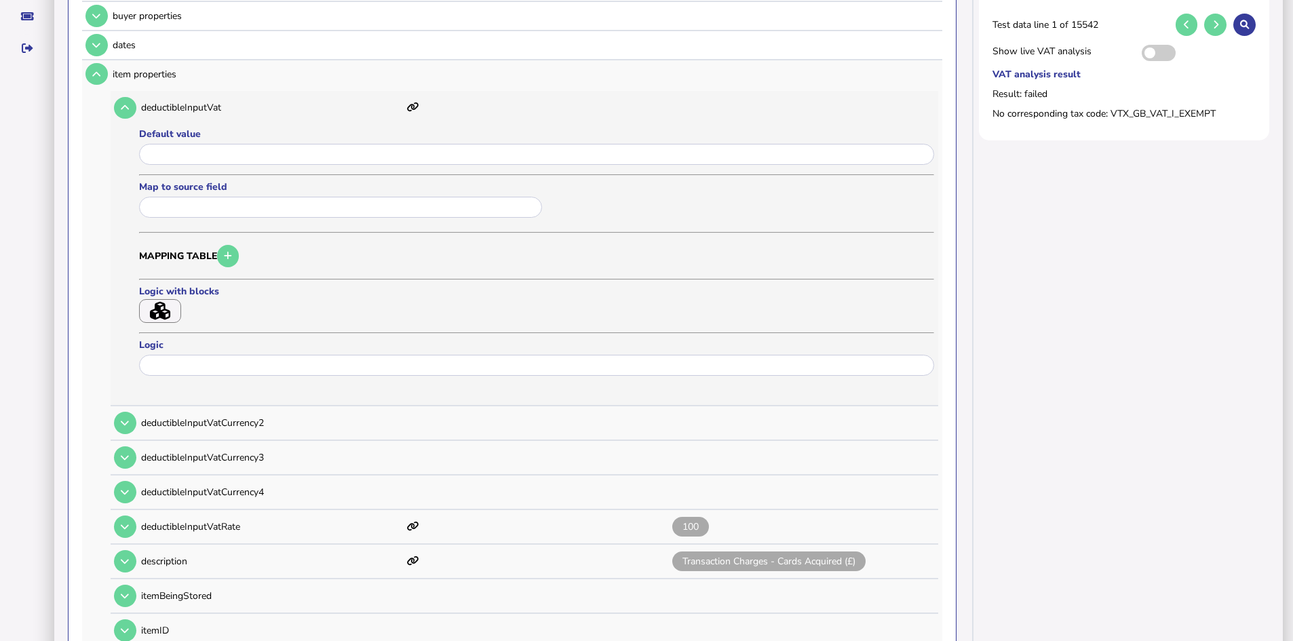
scroll to position [335, 0]
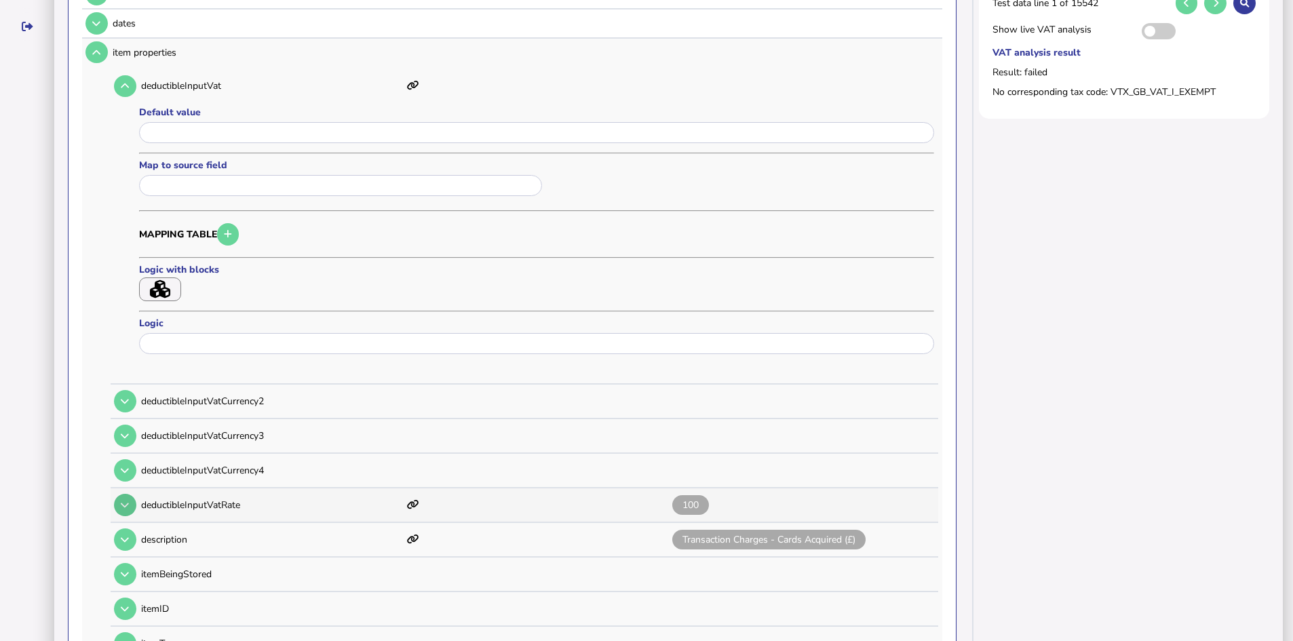
click at [128, 508] on icon at bounding box center [125, 505] width 8 height 9
type input "**********"
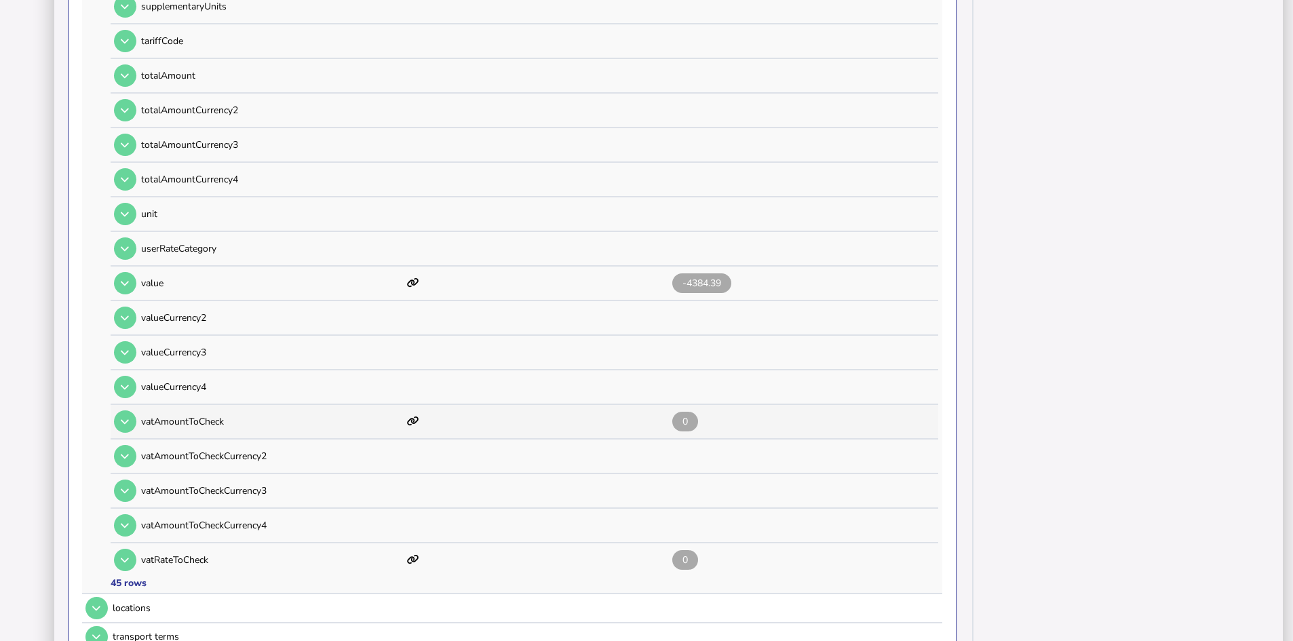
scroll to position [1692, 0]
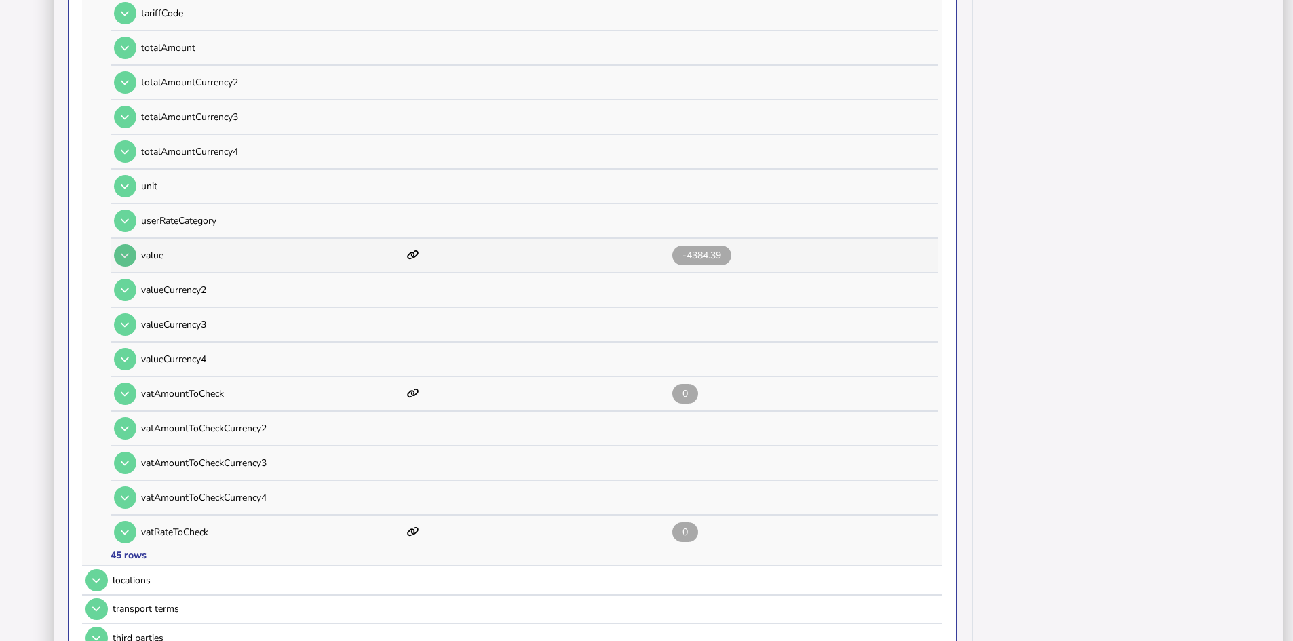
click at [123, 251] on icon at bounding box center [125, 255] width 8 height 9
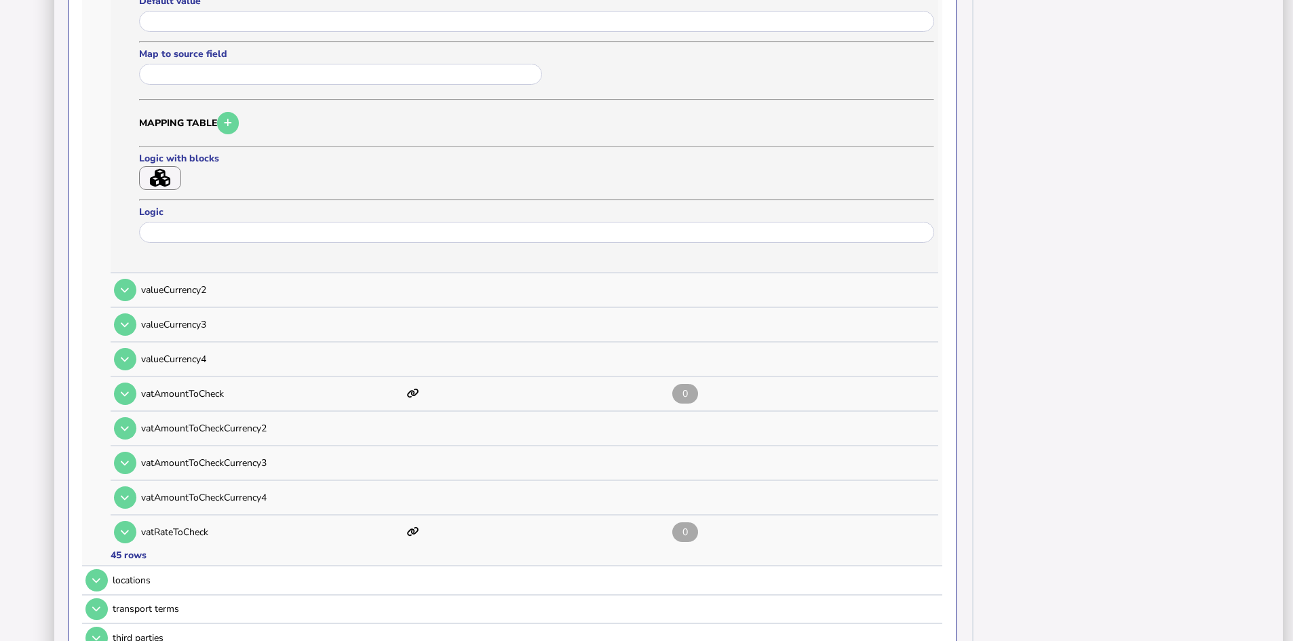
scroll to position [1624, 0]
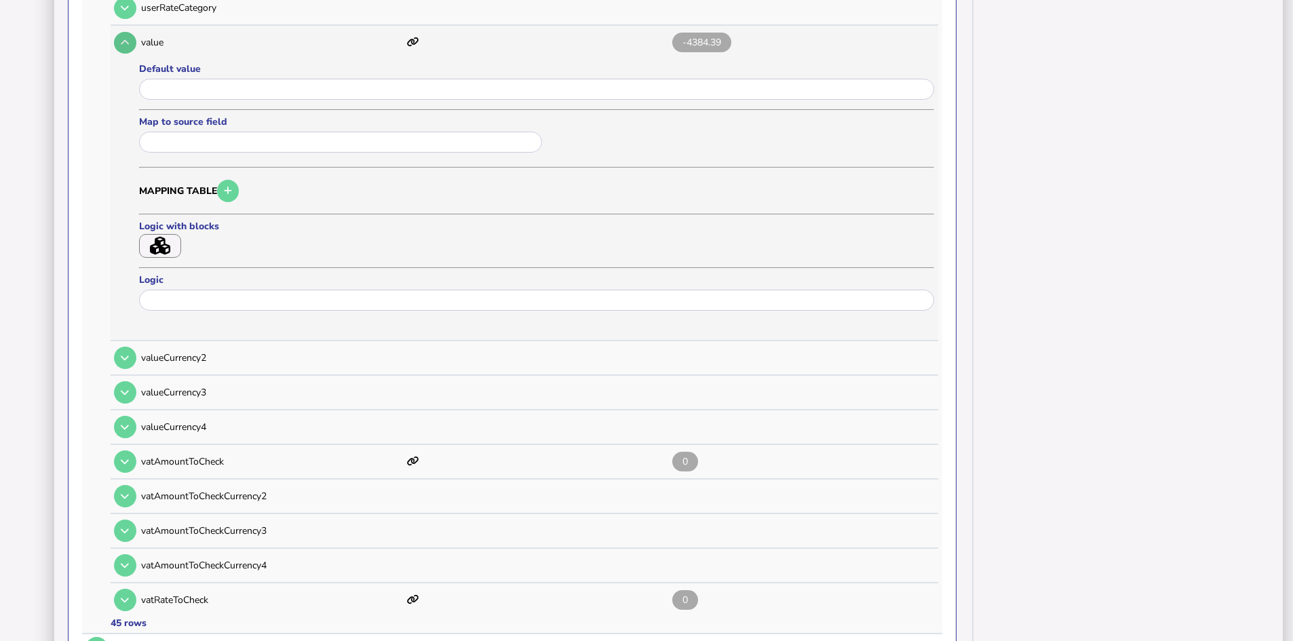
click at [127, 39] on icon at bounding box center [125, 42] width 8 height 9
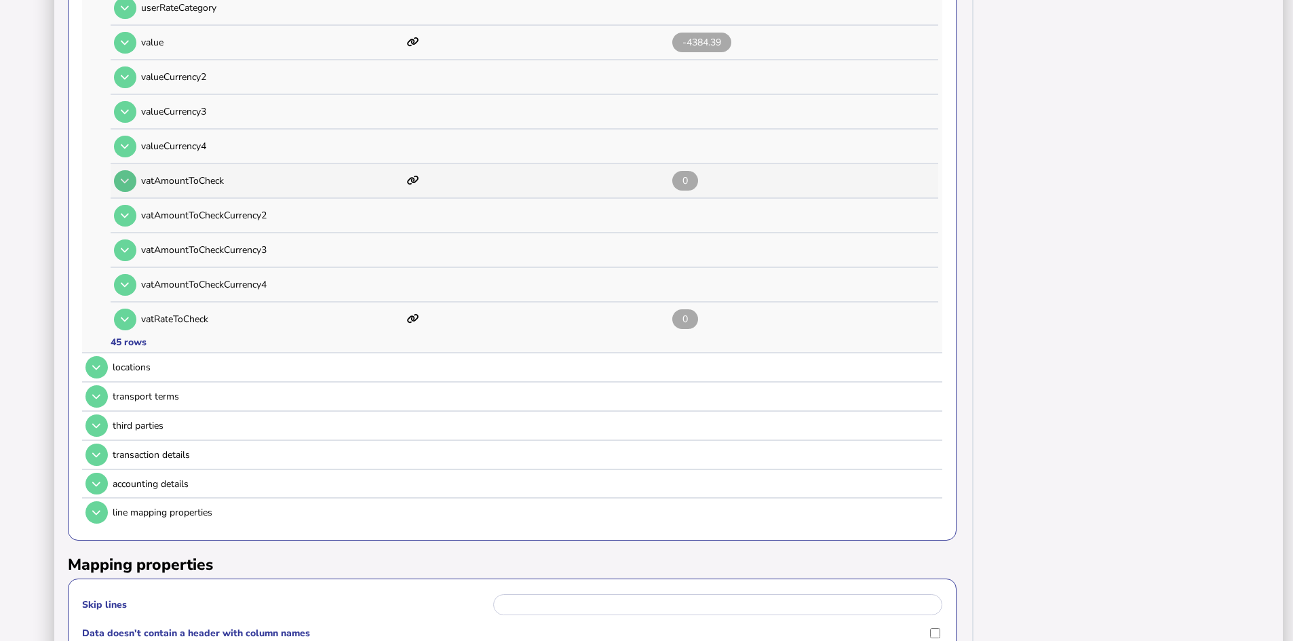
click at [122, 182] on icon at bounding box center [125, 180] width 8 height 9
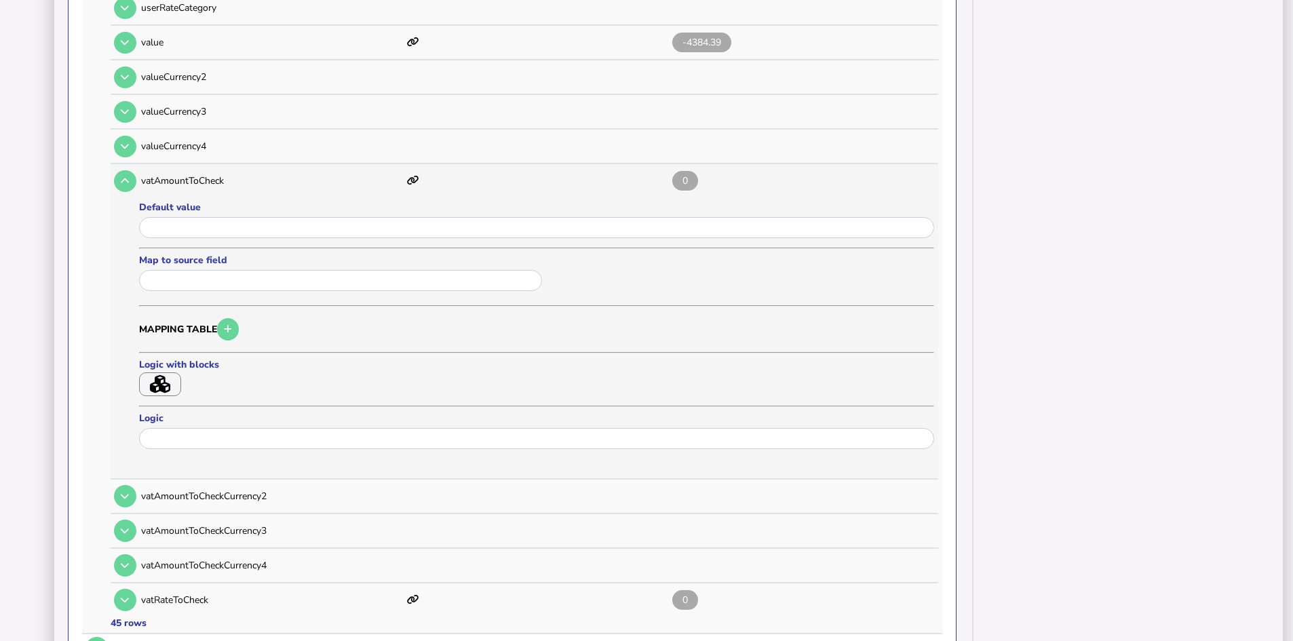
click at [166, 387] on icon "button" at bounding box center [160, 384] width 20 height 18
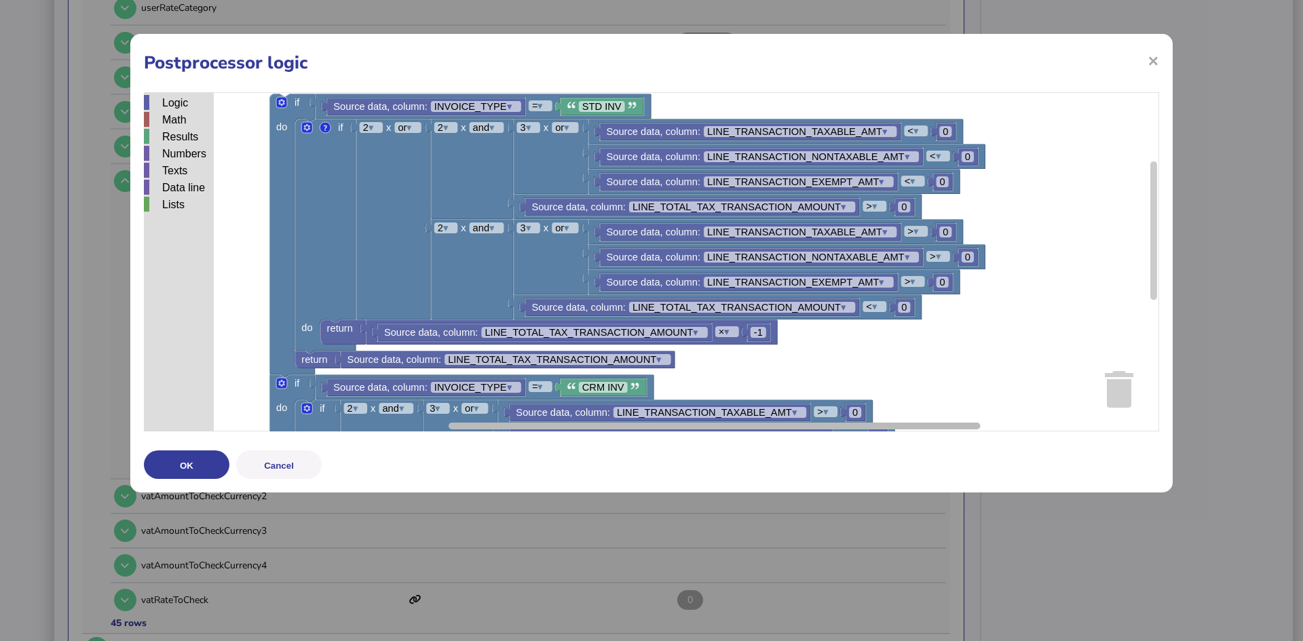
click at [579, 427] on rect "Blockly Workspace" at bounding box center [714, 426] width 532 height 7
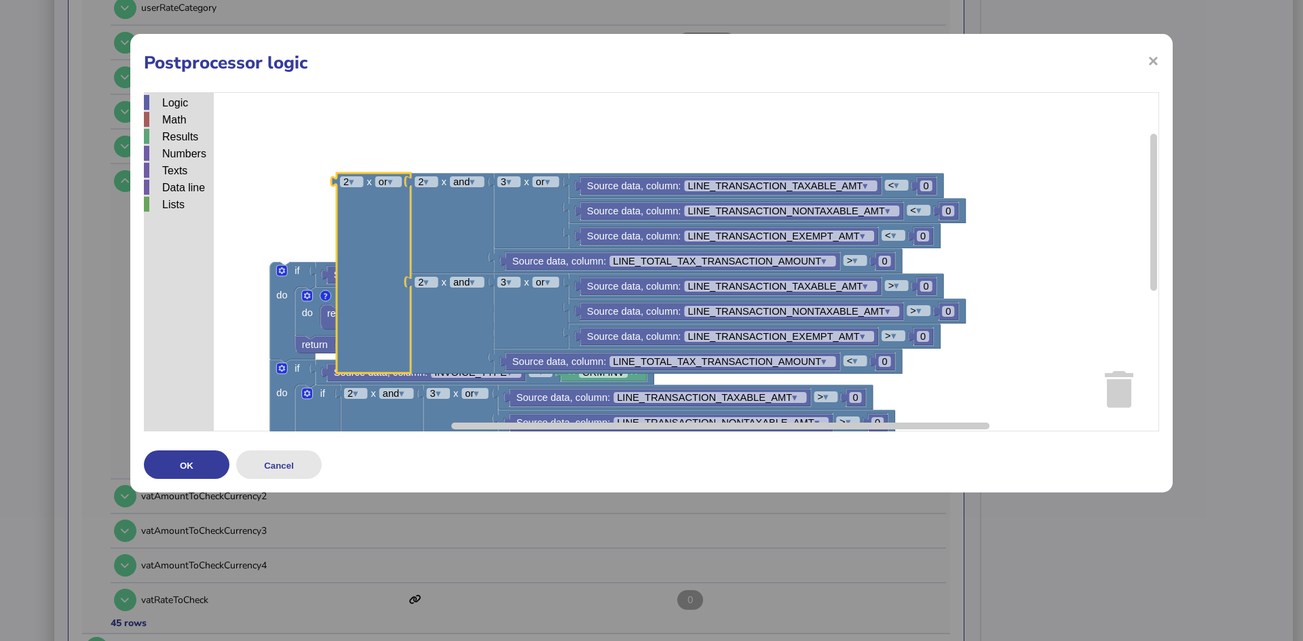
click at [282, 462] on button "Cancel" at bounding box center [278, 464] width 85 height 28
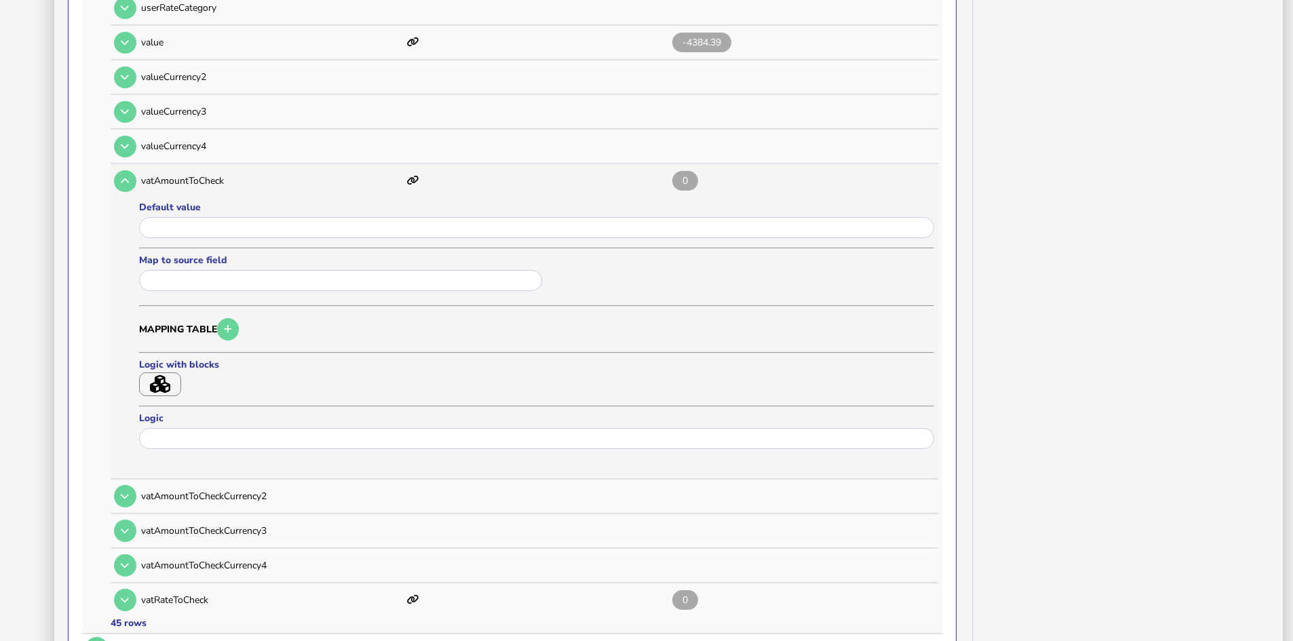
click at [168, 387] on icon "button" at bounding box center [160, 384] width 20 height 18
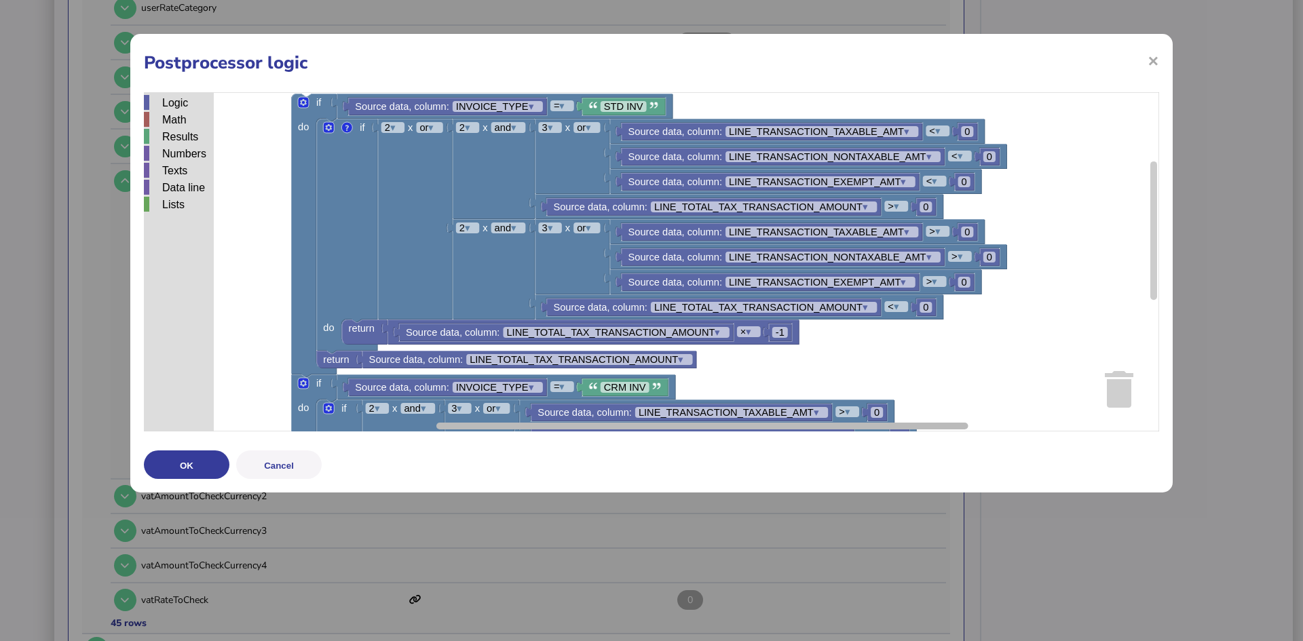
click at [598, 430] on g "Blockly Workspace" at bounding box center [681, 426] width 934 height 10
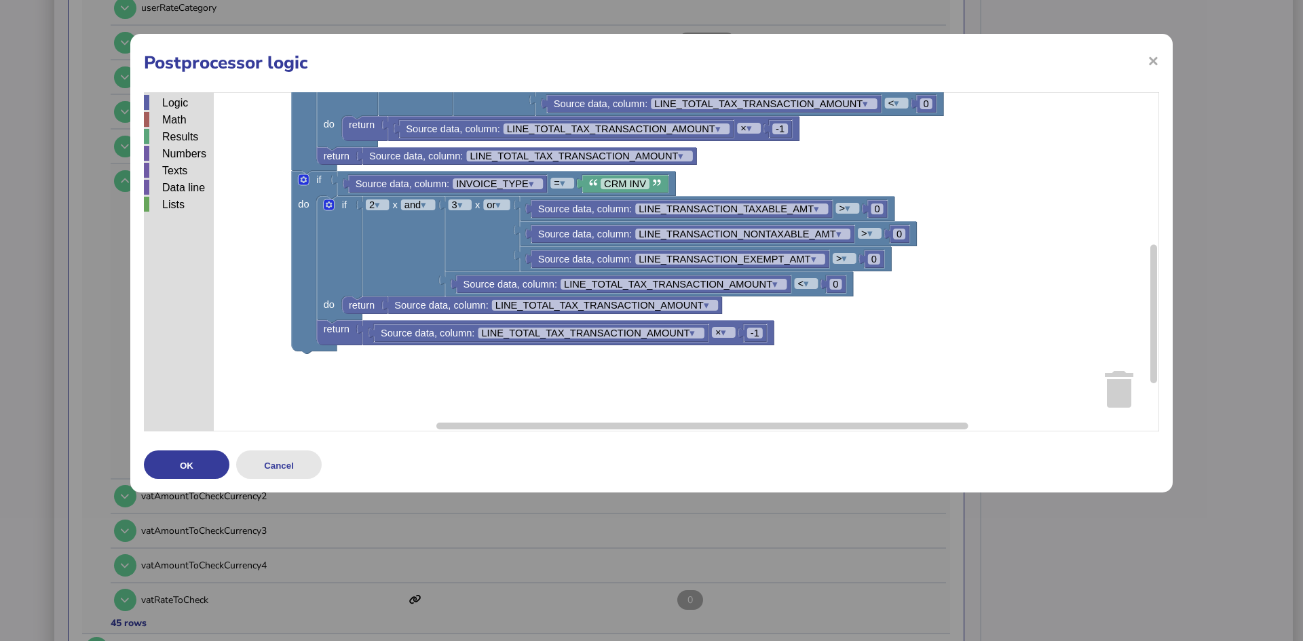
click at [299, 466] on button "Cancel" at bounding box center [278, 464] width 85 height 28
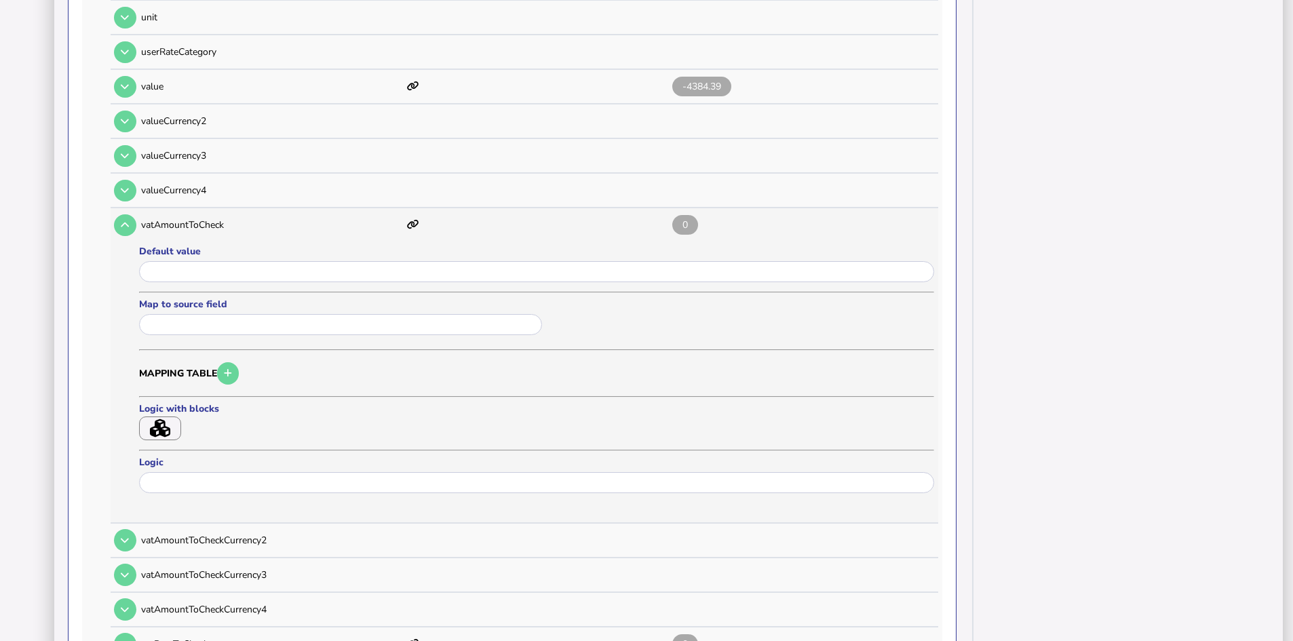
scroll to position [1556, 0]
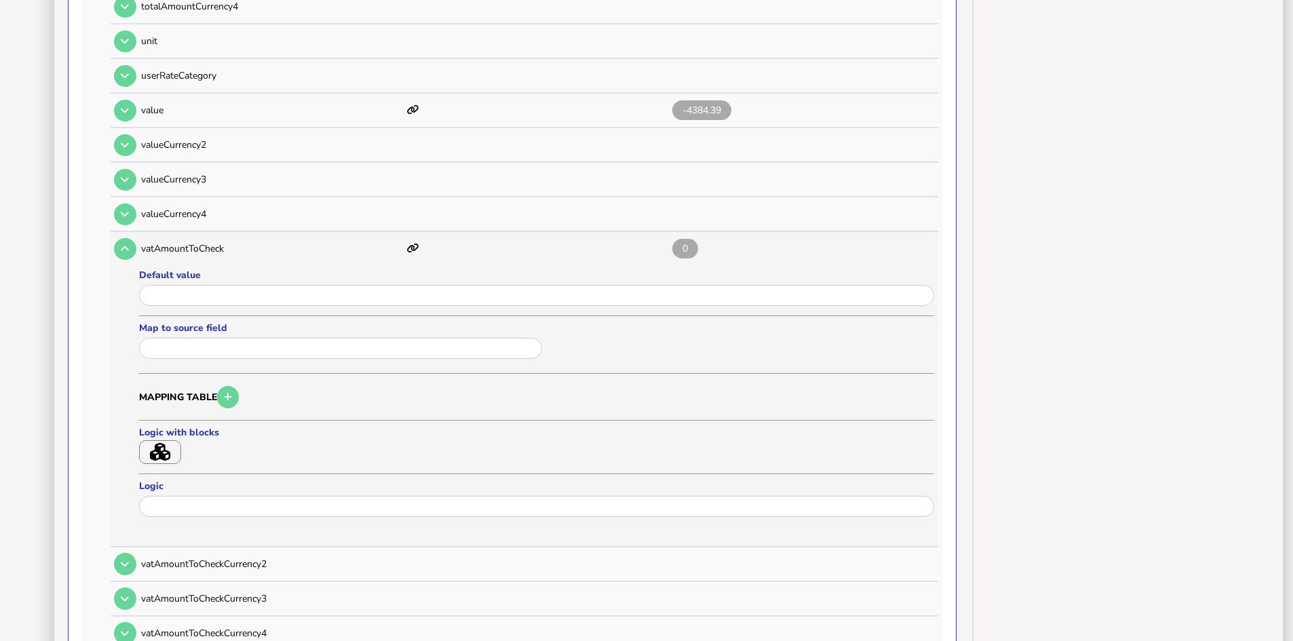
click at [155, 451] on icon "button" at bounding box center [160, 452] width 20 height 18
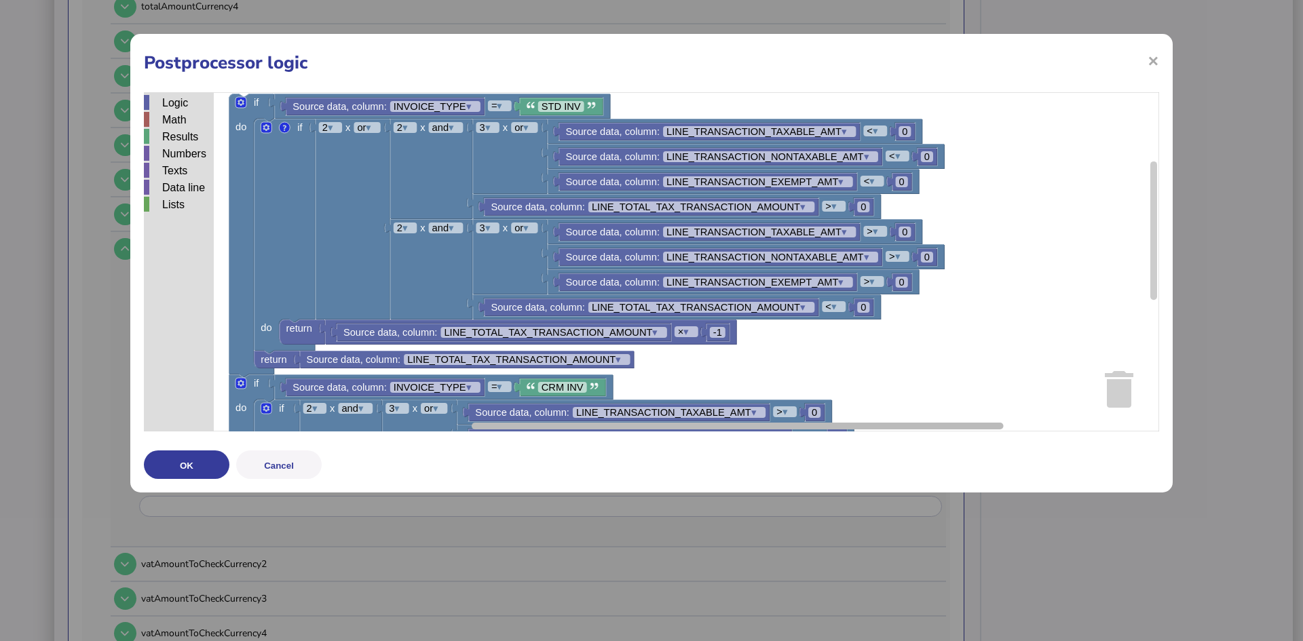
click at [668, 438] on div "× Postprocessor logic Logic Math Results Numbers Texts Data line Lists Source d…" at bounding box center [651, 263] width 1042 height 459
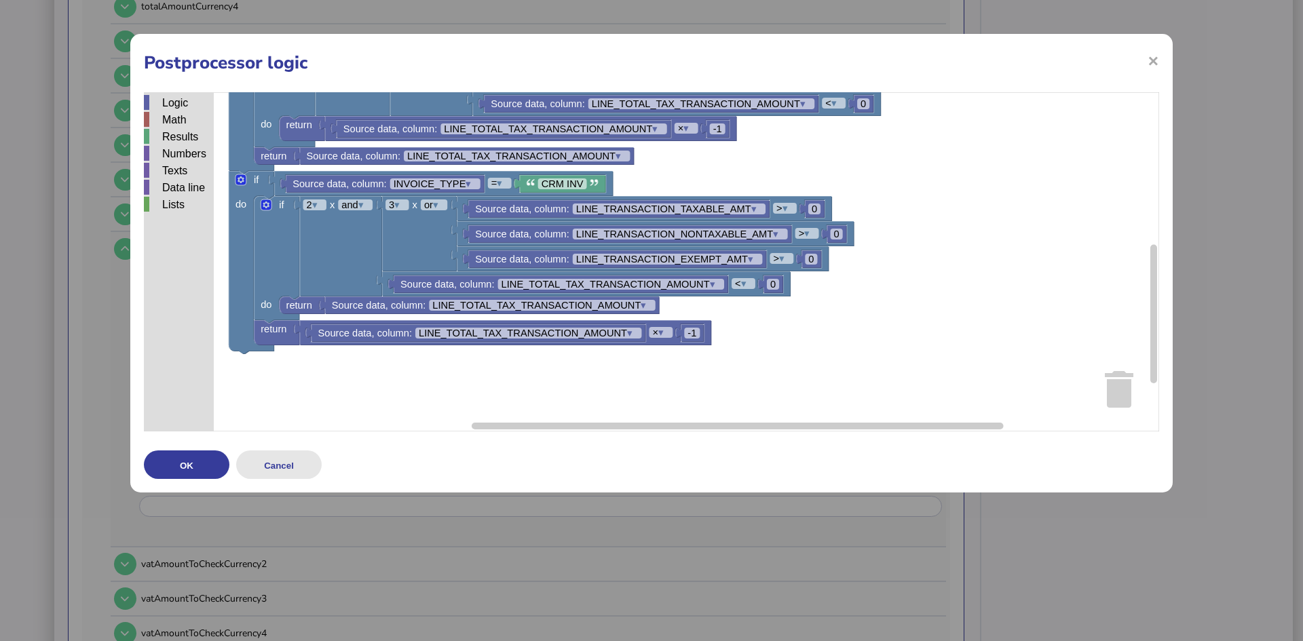
click at [282, 465] on button "Cancel" at bounding box center [278, 464] width 85 height 28
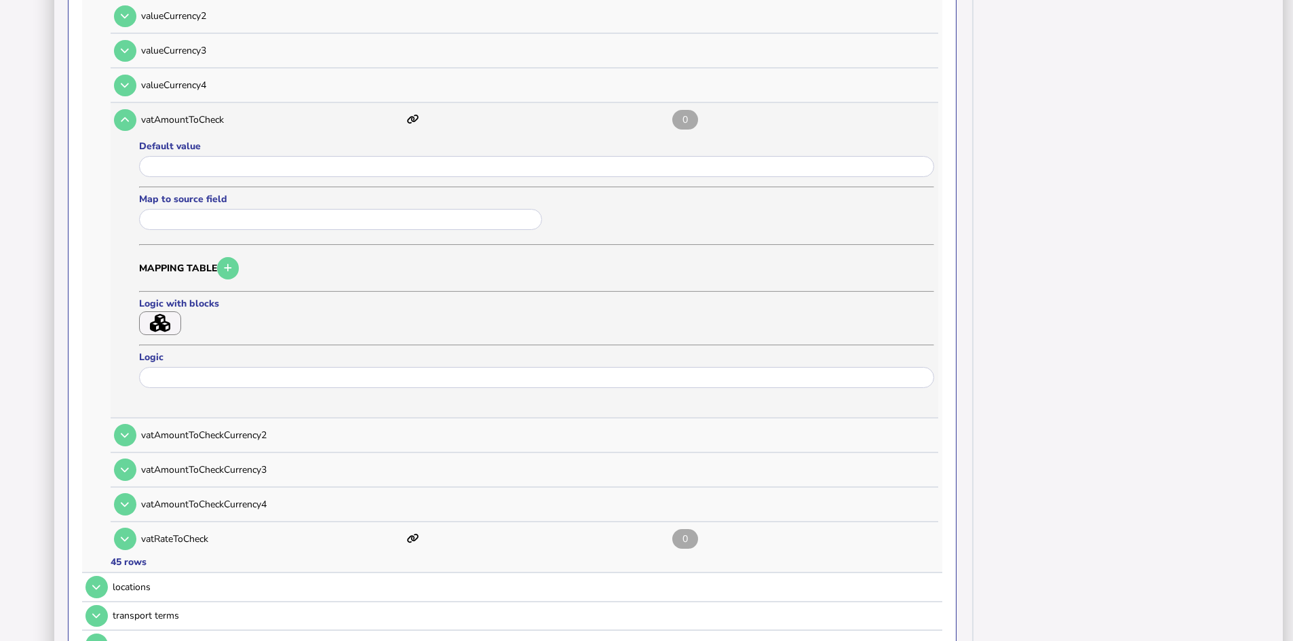
scroll to position [1760, 0]
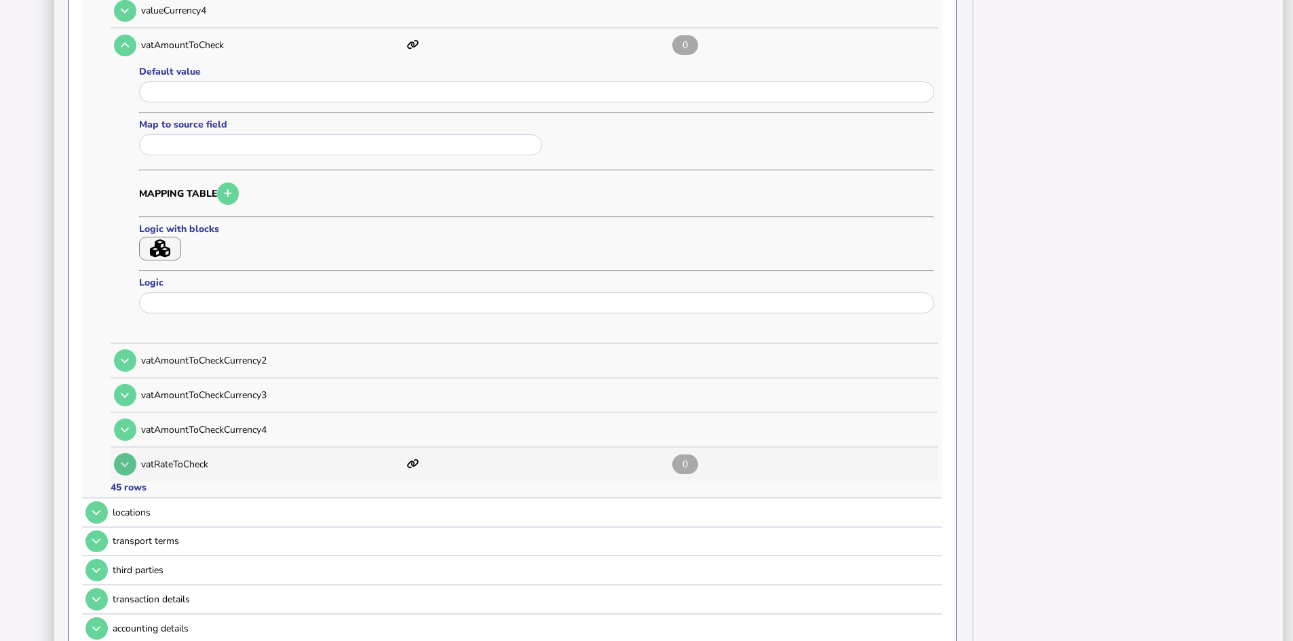
click at [124, 461] on icon at bounding box center [125, 464] width 8 height 9
type input "********"
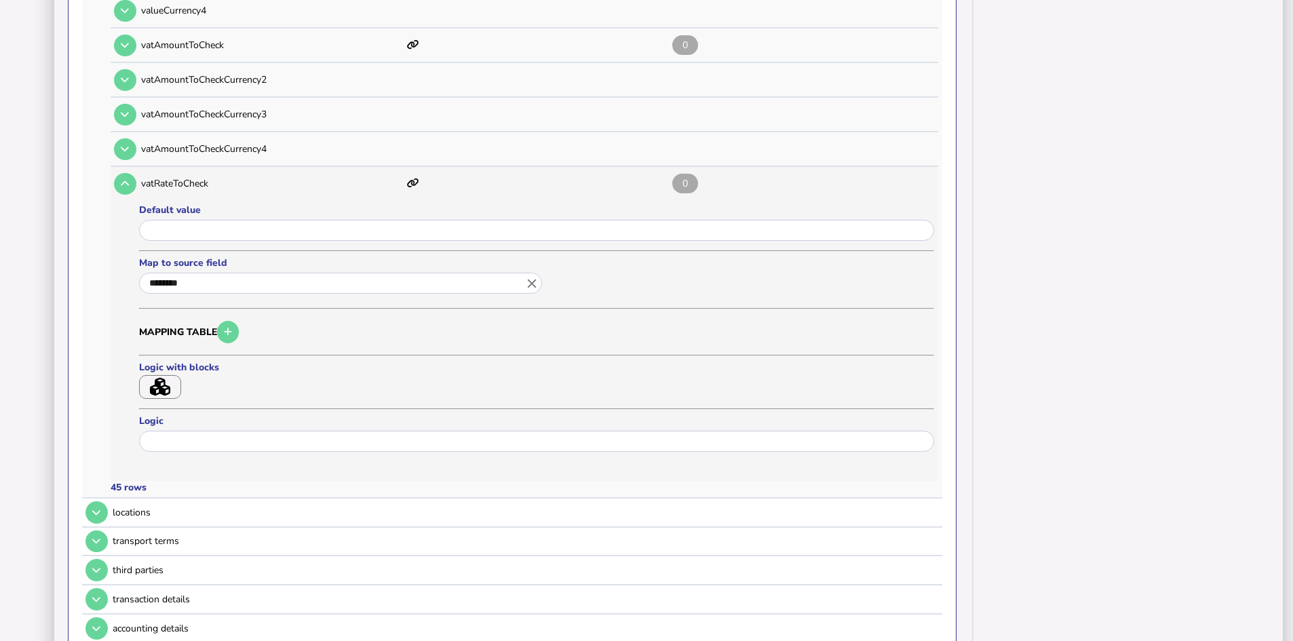
click at [161, 392] on icon "button" at bounding box center [160, 387] width 20 height 18
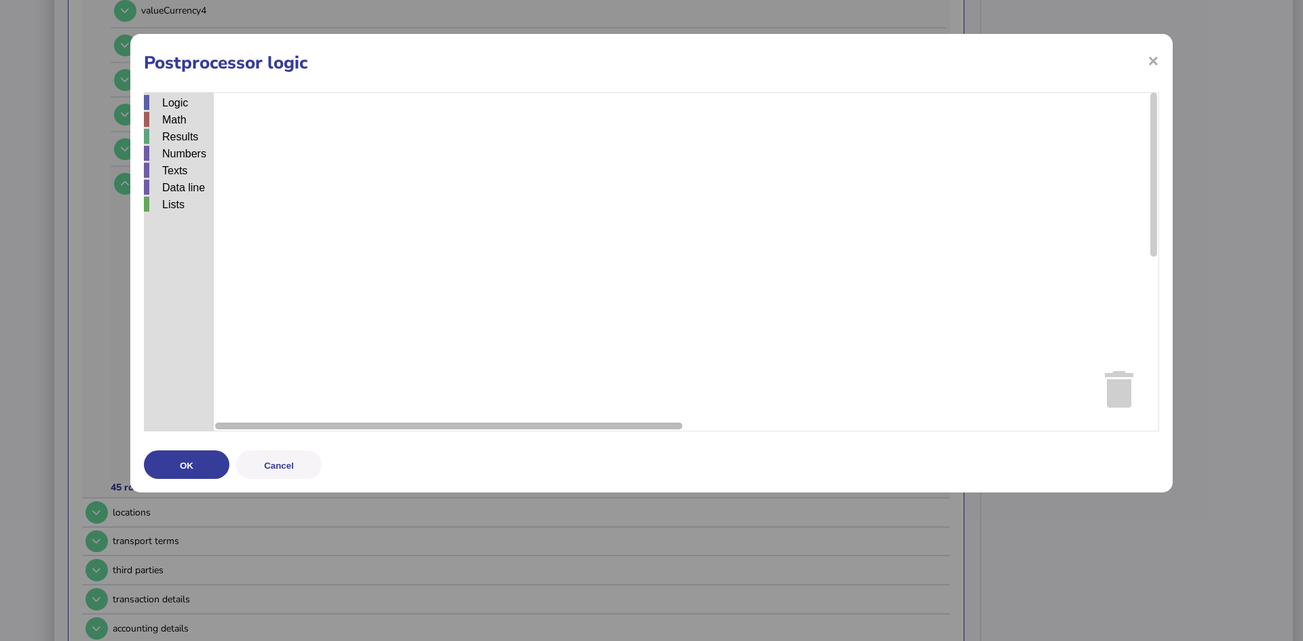
click at [225, 434] on div "× Postprocessor logic Logic Math Results Numbers Texts Data line Lists OK Cancel" at bounding box center [651, 263] width 1042 height 459
click at [284, 466] on button "Cancel" at bounding box center [278, 464] width 85 height 28
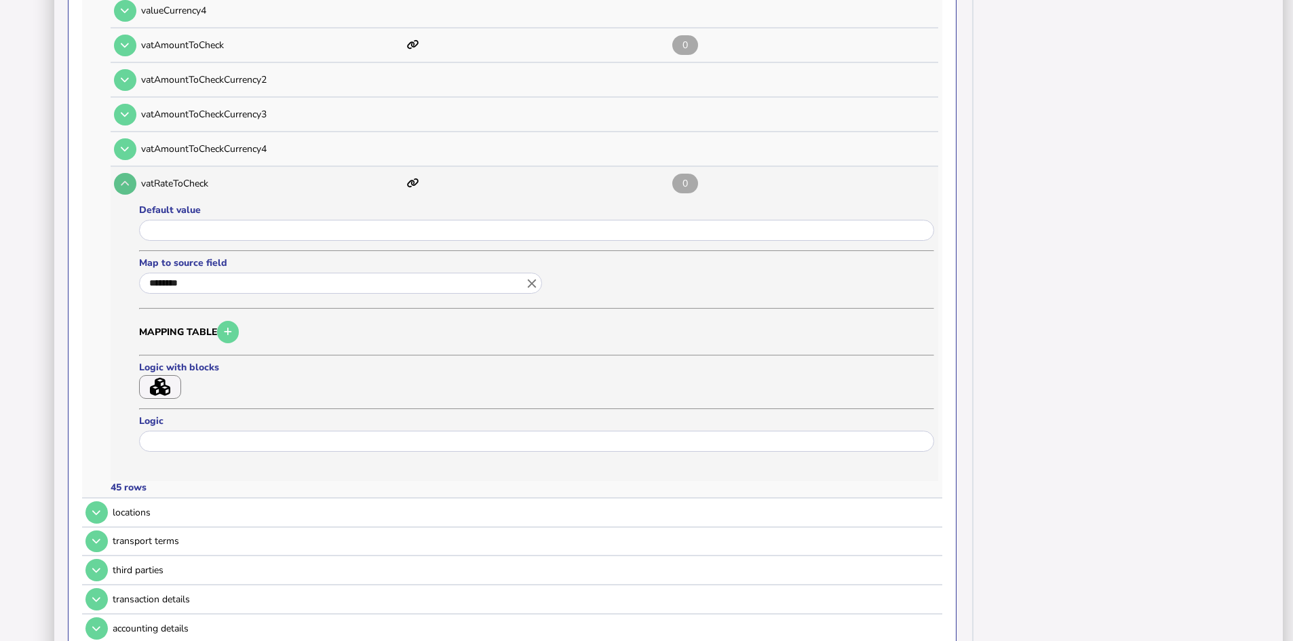
click at [120, 185] on button at bounding box center [125, 184] width 22 height 22
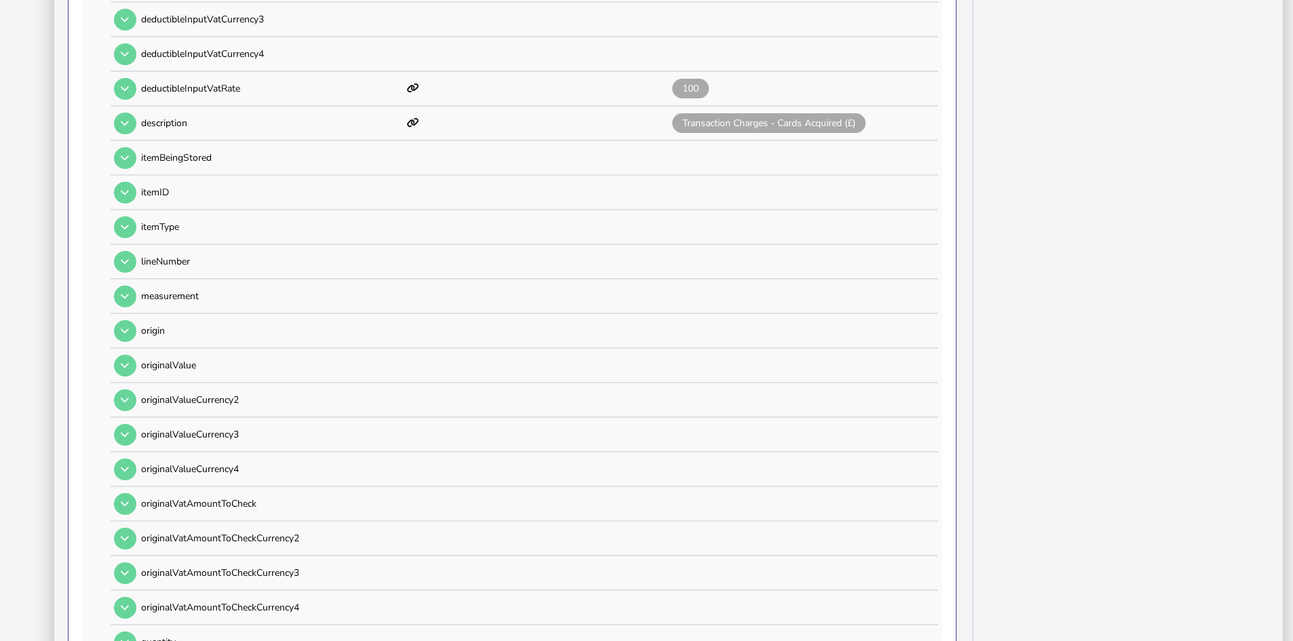
scroll to position [0, 0]
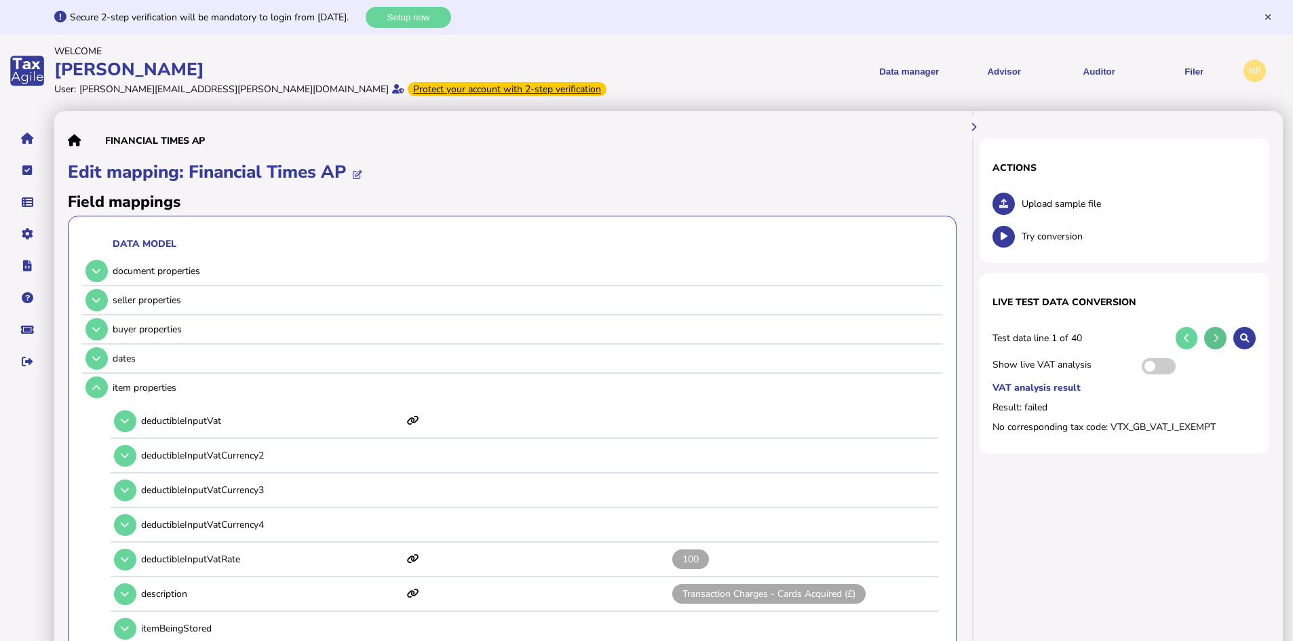
click at [1216, 336] on icon at bounding box center [1215, 338] width 5 height 9
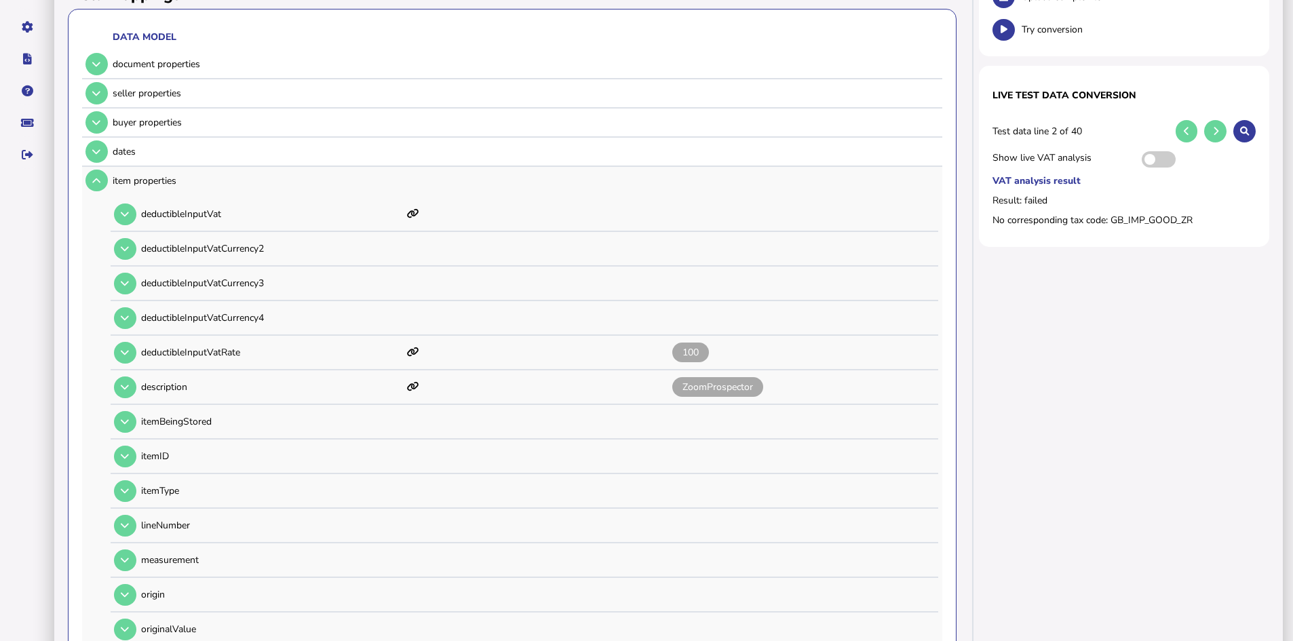
scroll to position [204, 0]
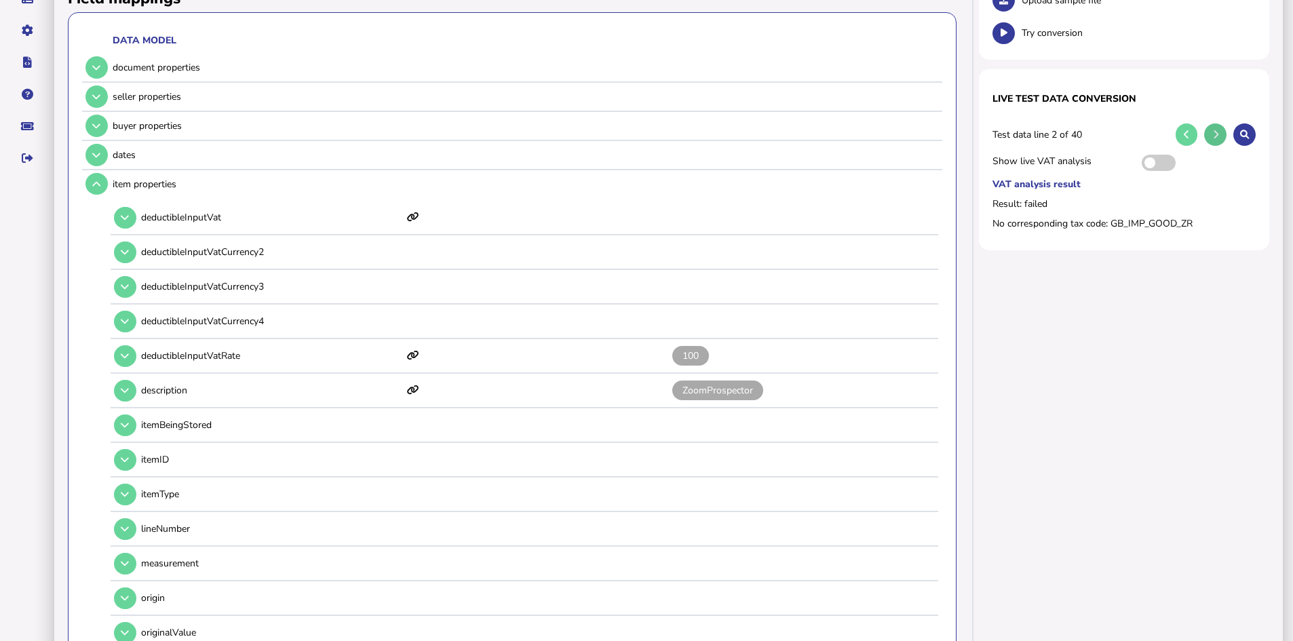
click at [1216, 134] on icon at bounding box center [1215, 134] width 5 height 9
click at [1184, 132] on icon at bounding box center [1186, 134] width 5 height 9
click at [1214, 132] on icon at bounding box center [1215, 134] width 5 height 9
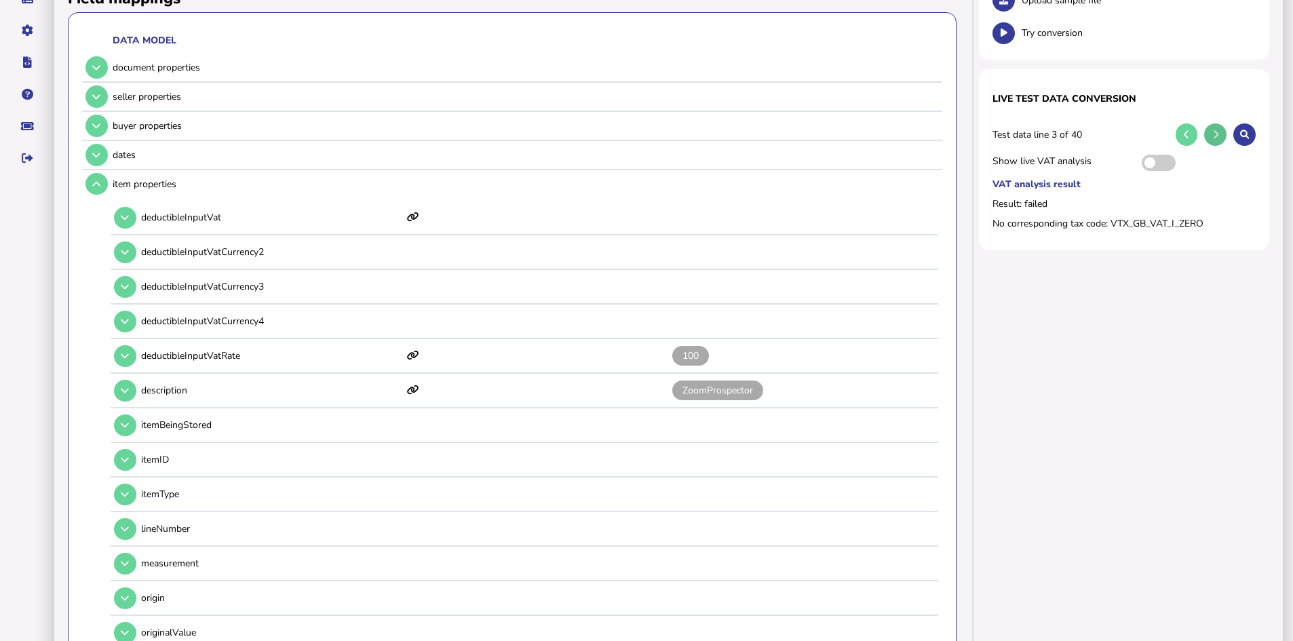
click at [1214, 132] on icon at bounding box center [1215, 134] width 5 height 9
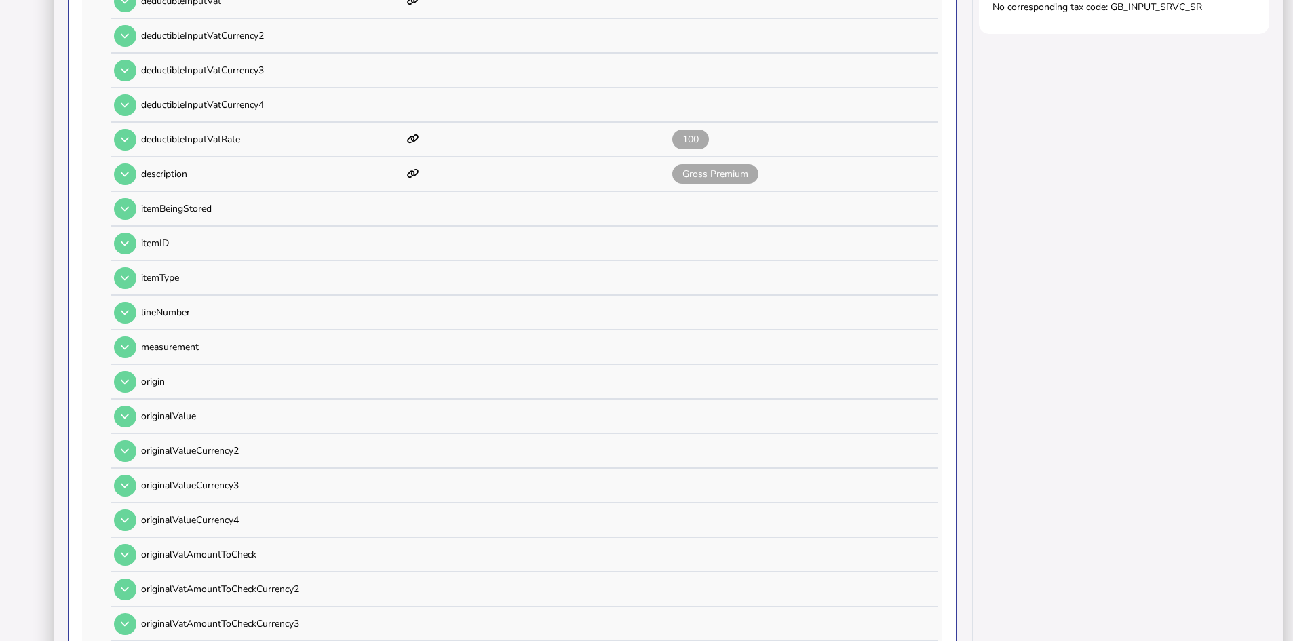
scroll to position [136, 0]
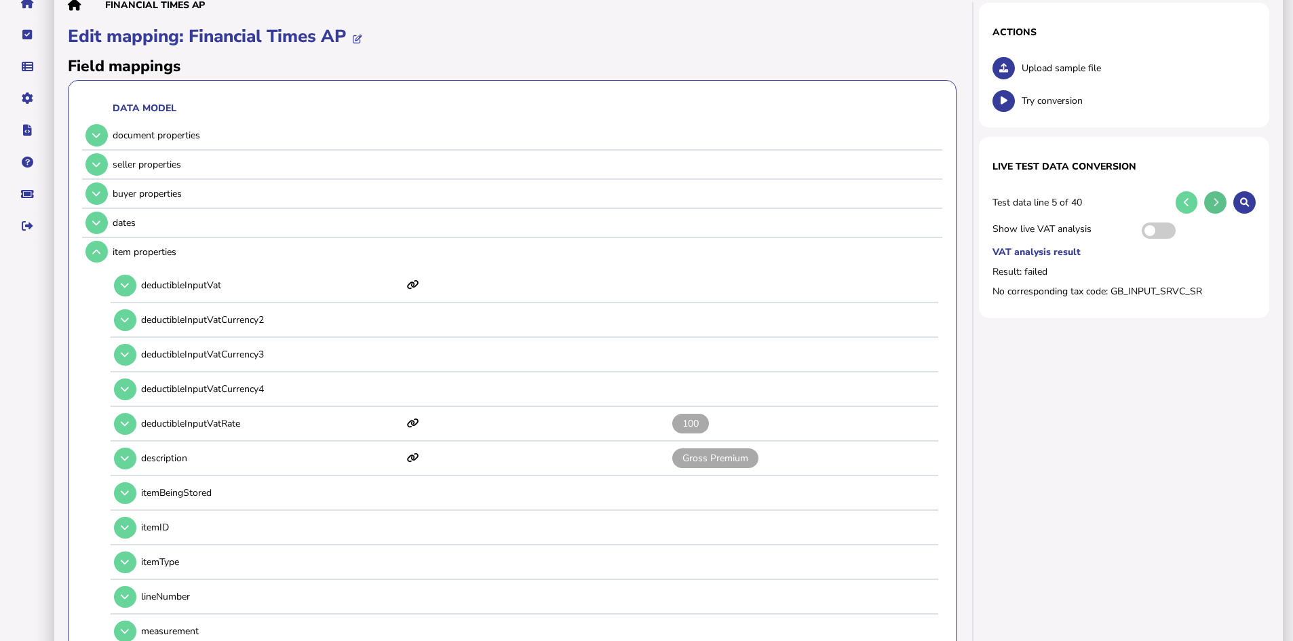
click at [1216, 199] on icon at bounding box center [1215, 202] width 5 height 9
click at [1215, 200] on icon at bounding box center [1215, 202] width 5 height 9
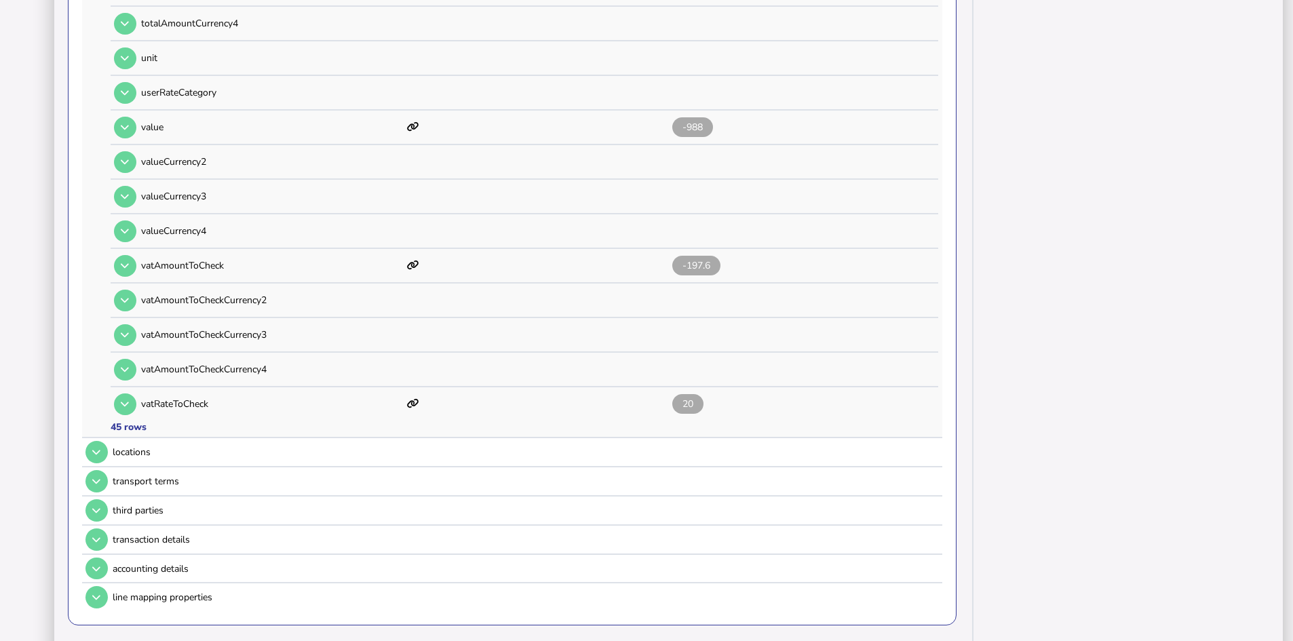
scroll to position [1560, 0]
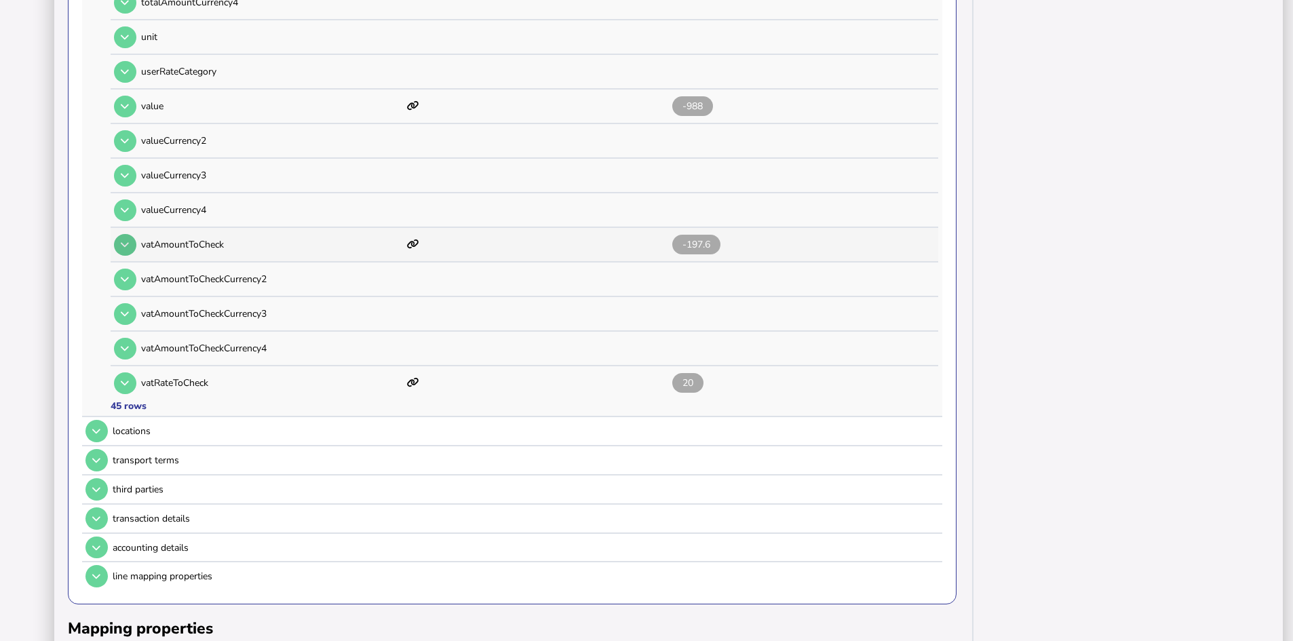
click at [127, 245] on icon at bounding box center [125, 244] width 8 height 9
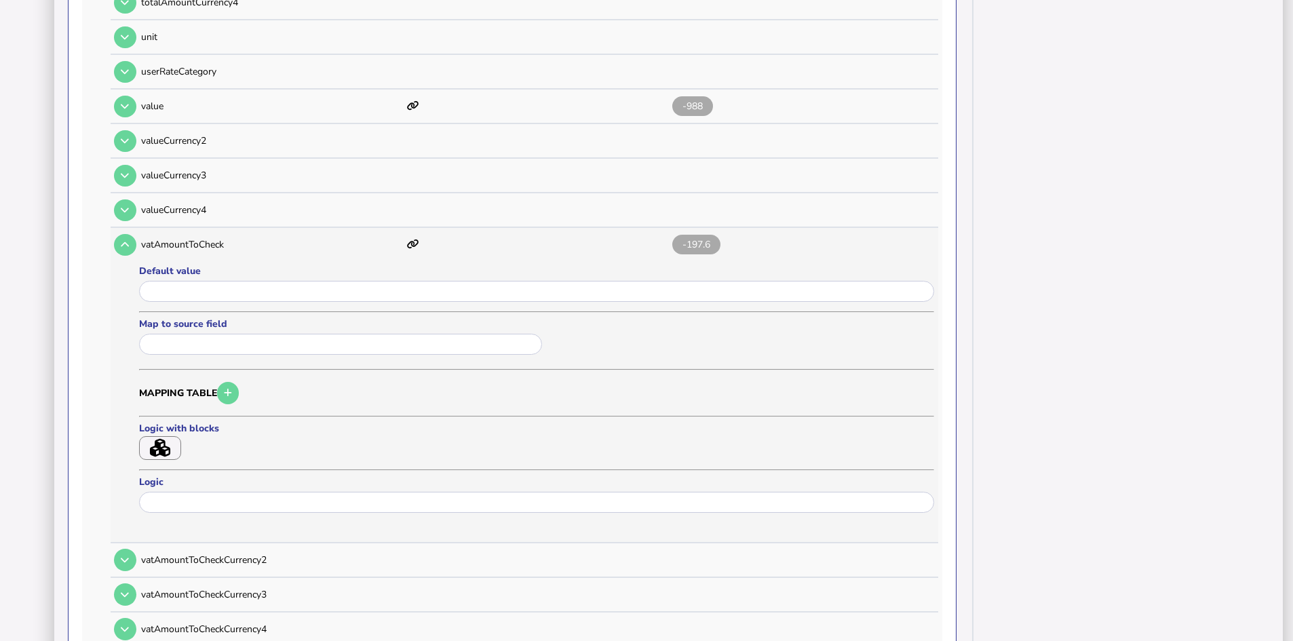
click at [159, 442] on icon "button" at bounding box center [160, 448] width 20 height 18
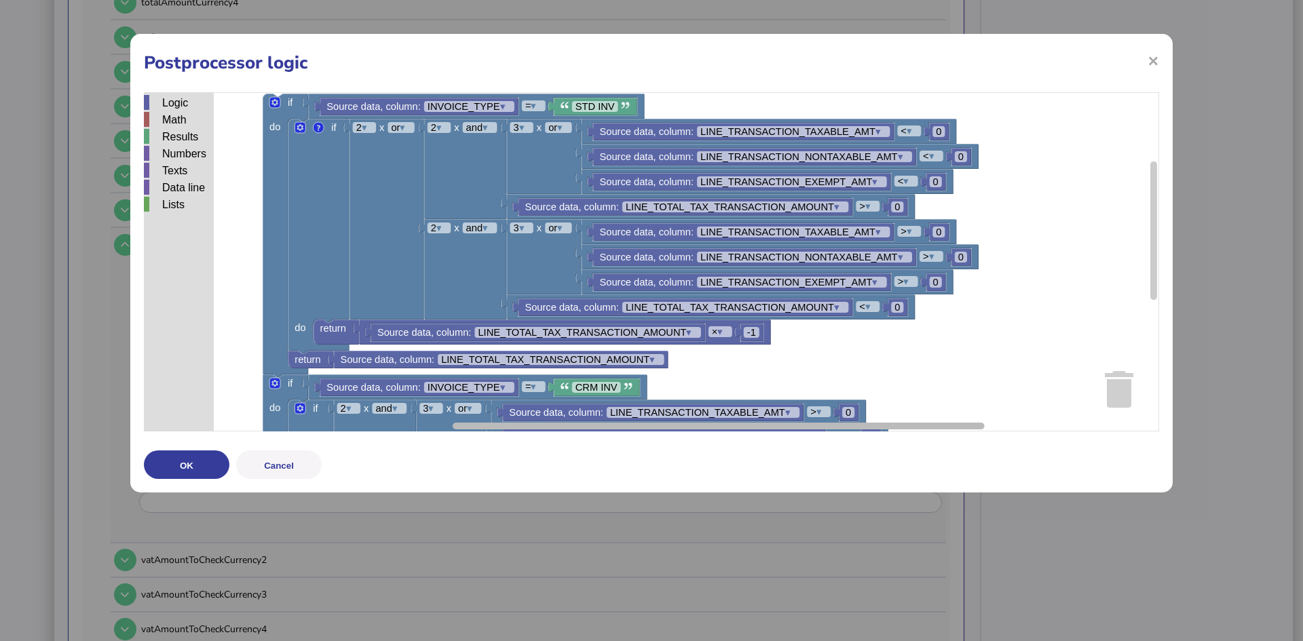
click at [594, 444] on div "× Postprocessor logic Logic Math Results Numbers Texts Data line Lists Source d…" at bounding box center [651, 263] width 1042 height 459
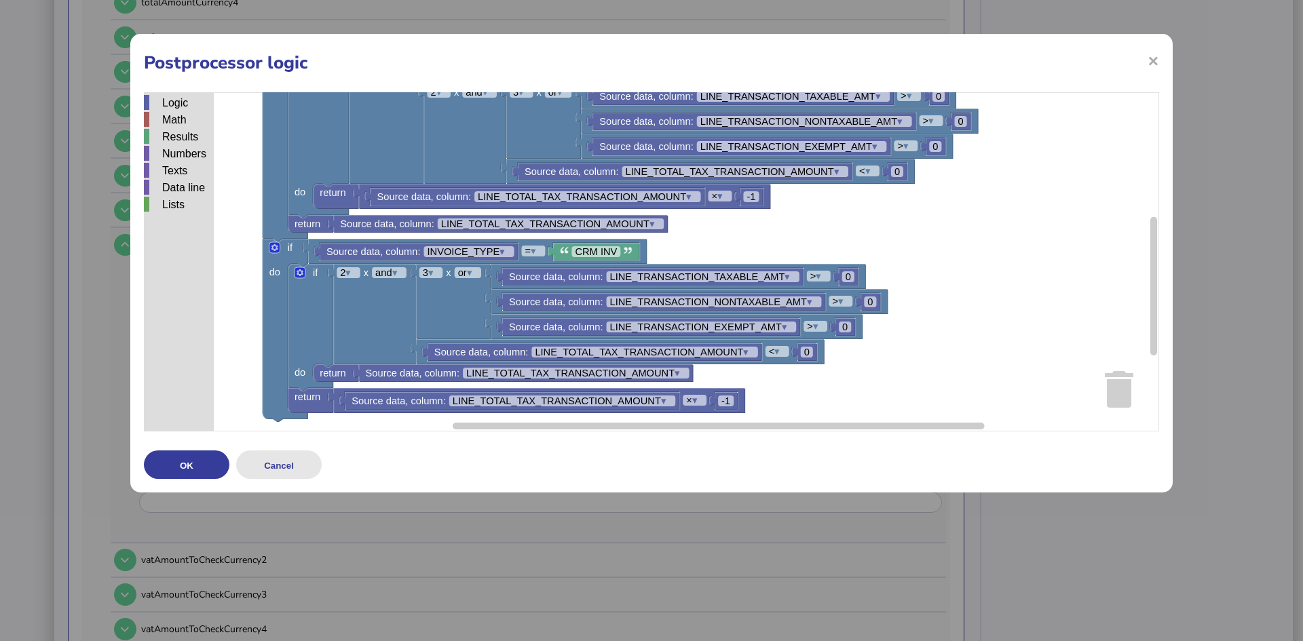
click at [284, 467] on button "Cancel" at bounding box center [278, 464] width 85 height 28
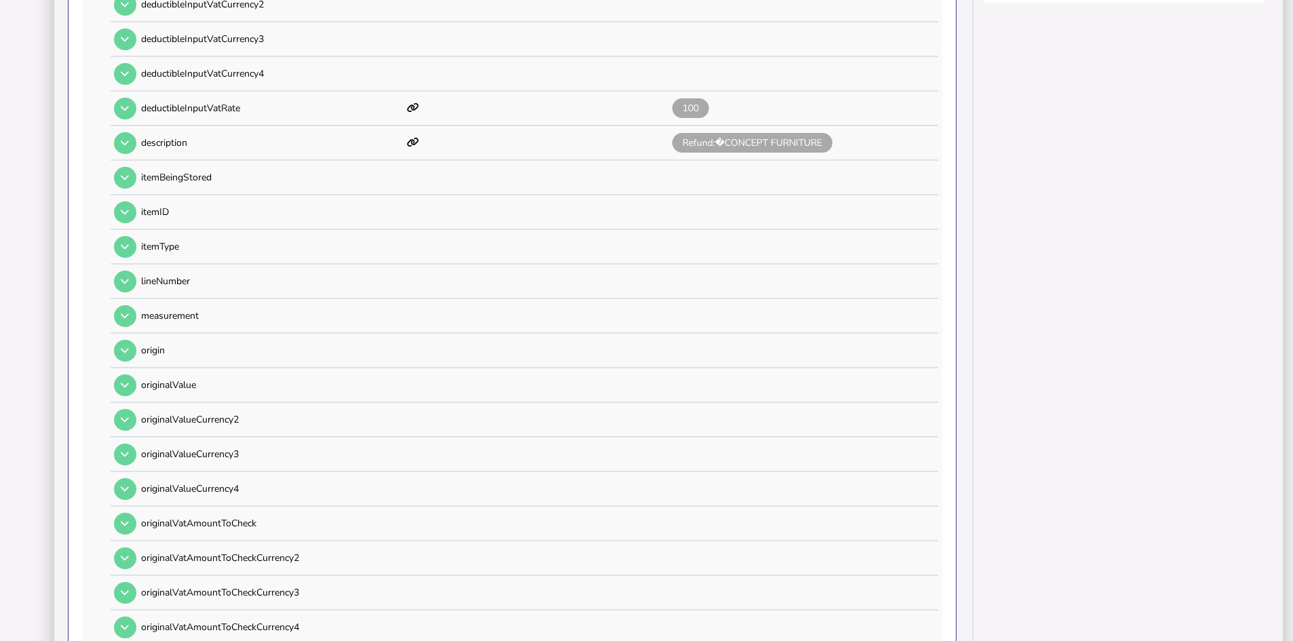
scroll to position [204, 0]
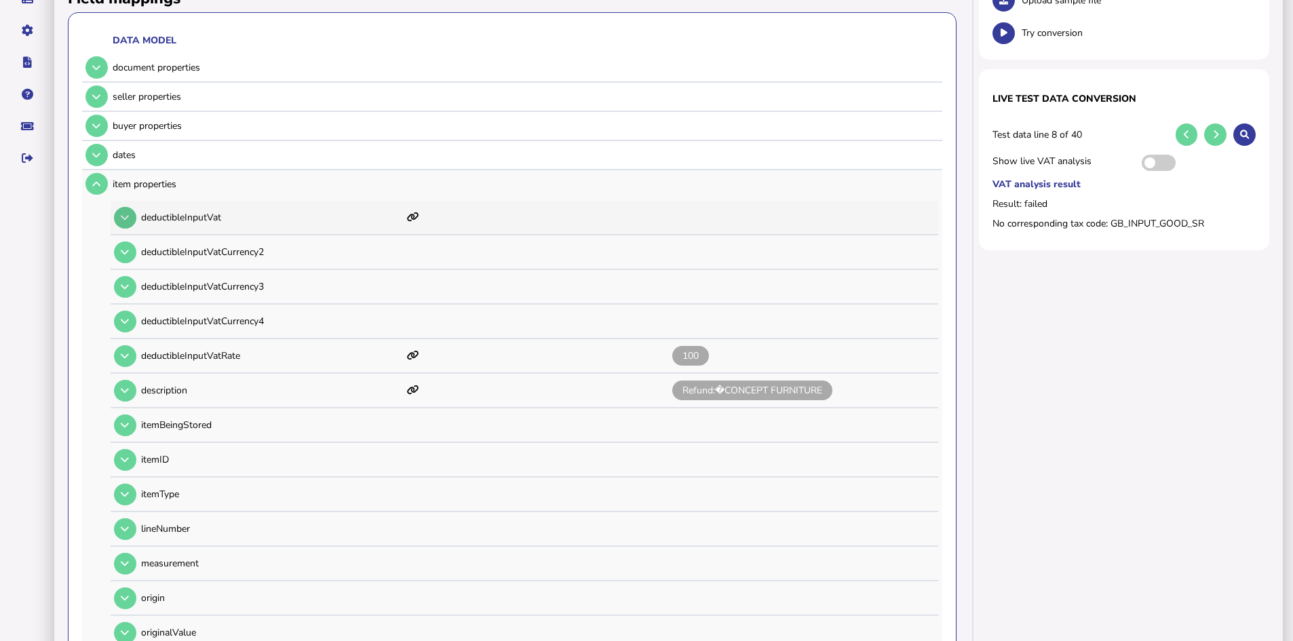
click at [126, 219] on icon at bounding box center [125, 217] width 8 height 9
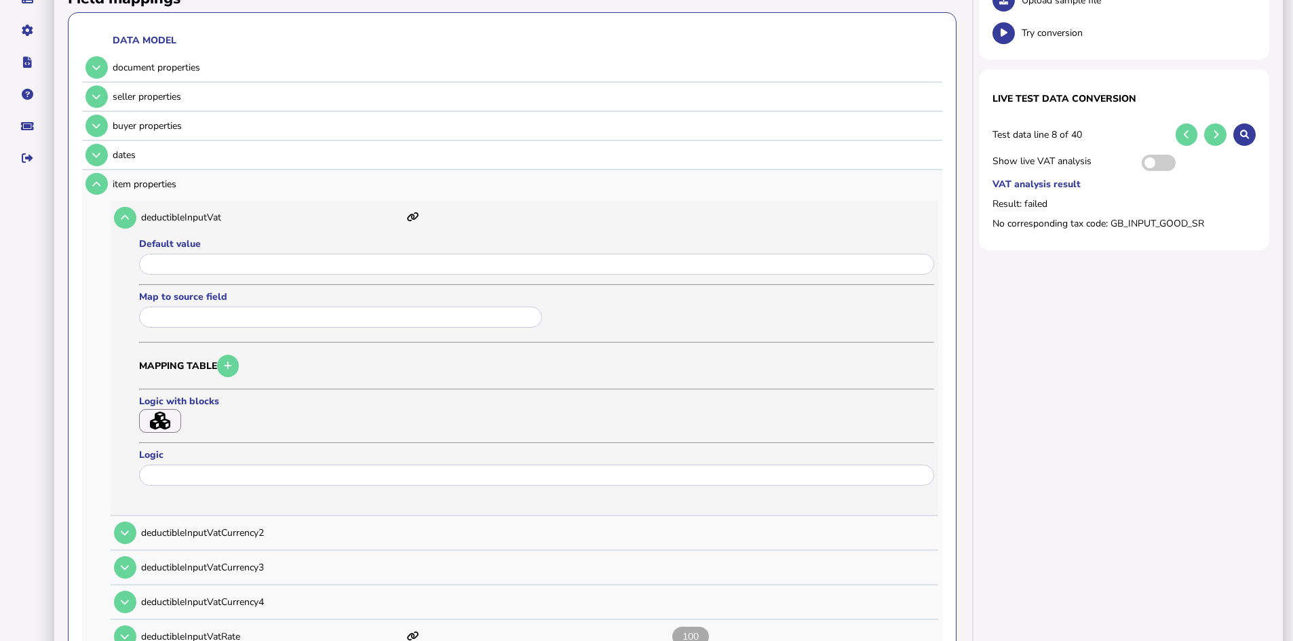
click at [153, 418] on icon "button" at bounding box center [160, 421] width 20 height 18
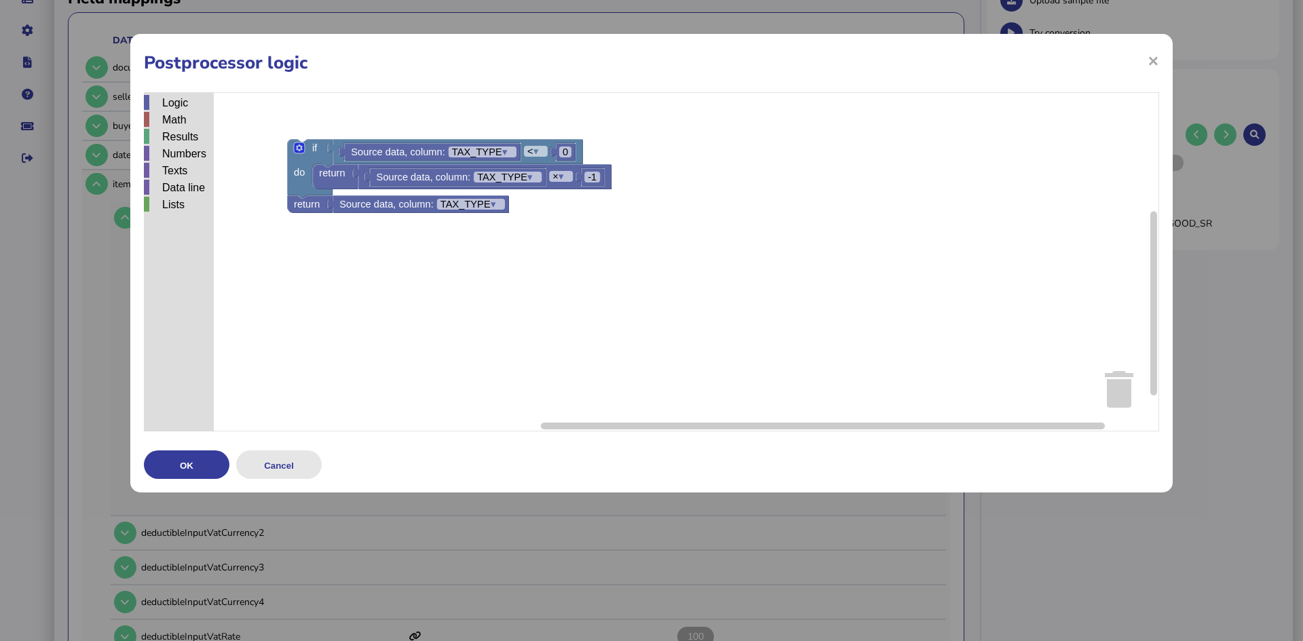
click at [289, 463] on button "Cancel" at bounding box center [278, 464] width 85 height 28
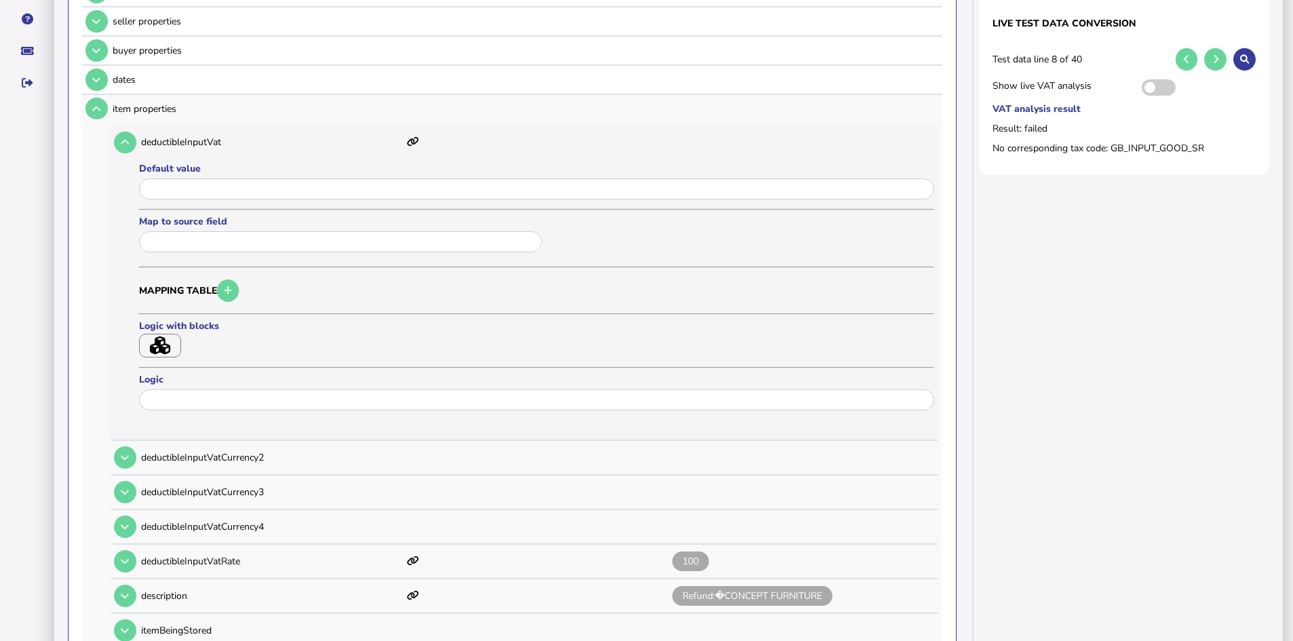
scroll to position [271, 0]
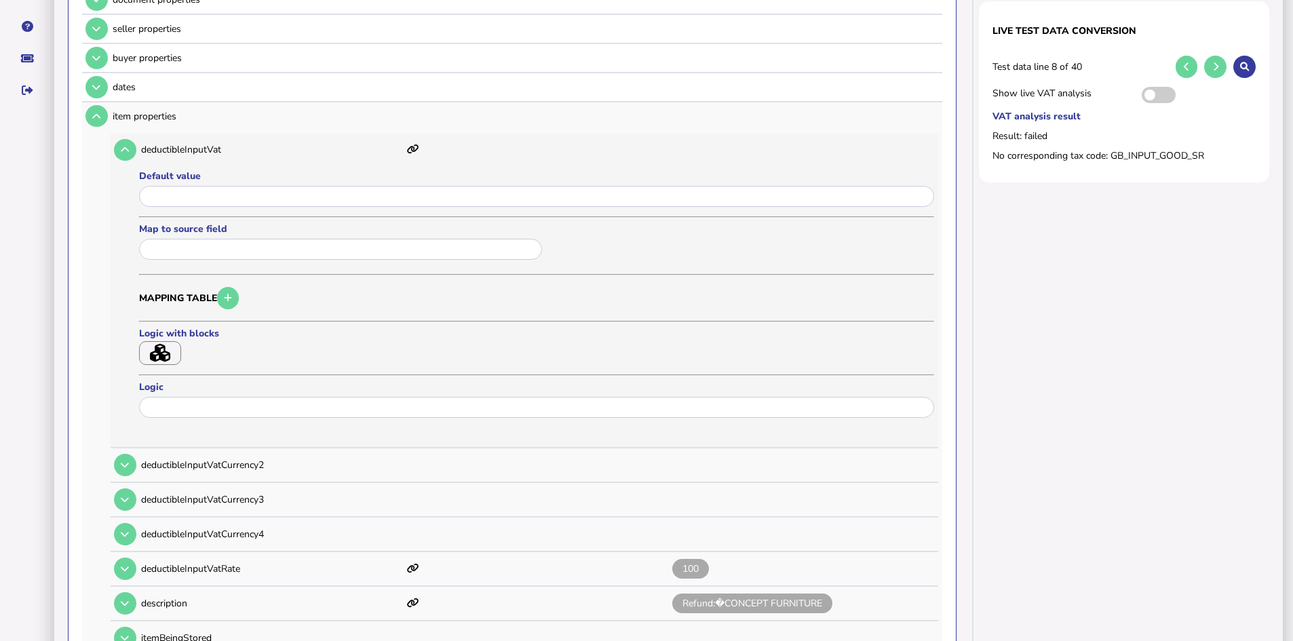
click at [154, 348] on icon "button" at bounding box center [160, 353] width 20 height 18
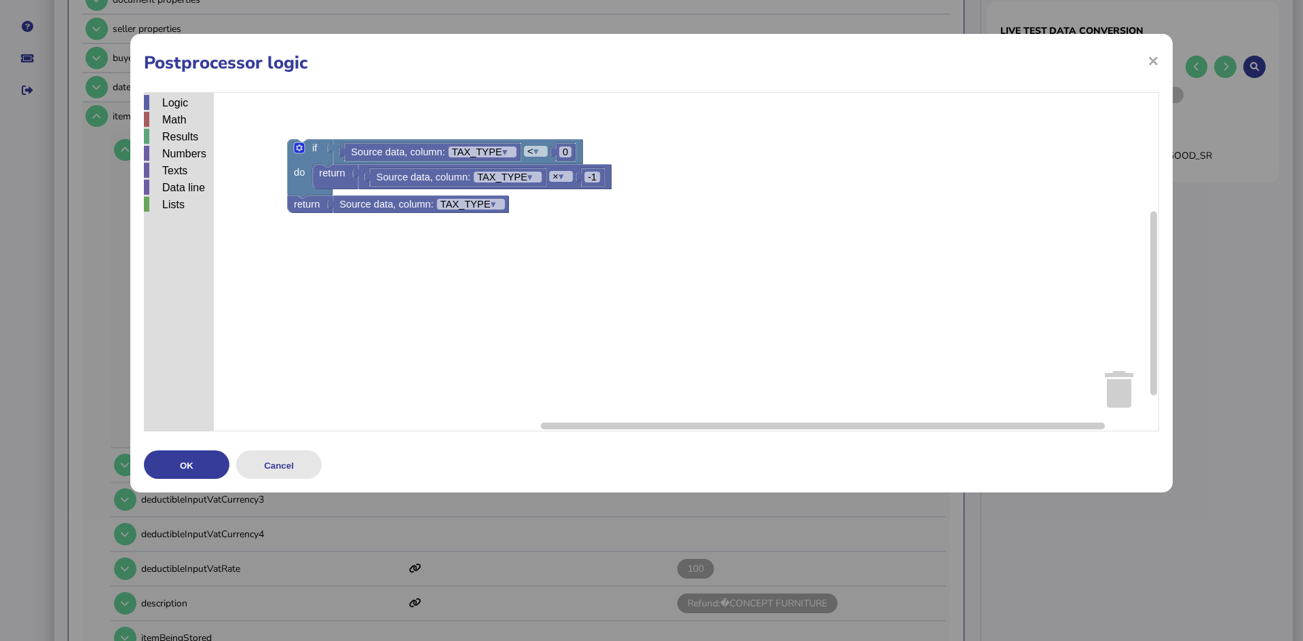
click at [290, 466] on button "Cancel" at bounding box center [278, 464] width 85 height 28
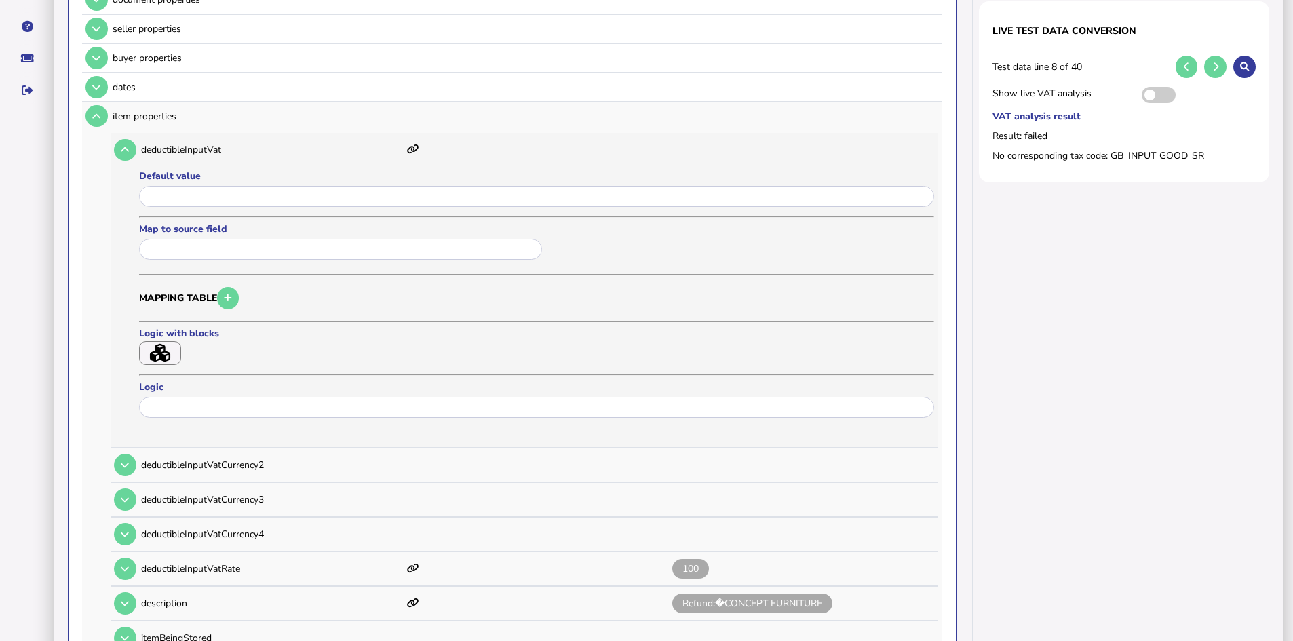
scroll to position [339, 0]
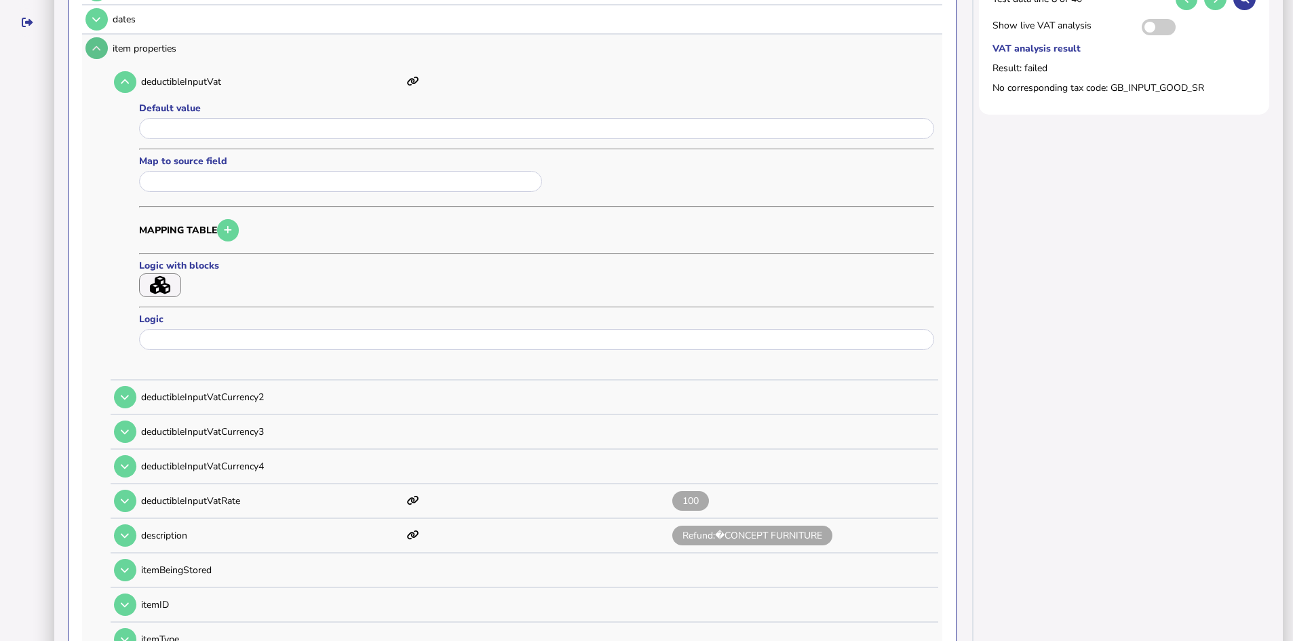
click at [98, 49] on icon at bounding box center [96, 48] width 8 height 9
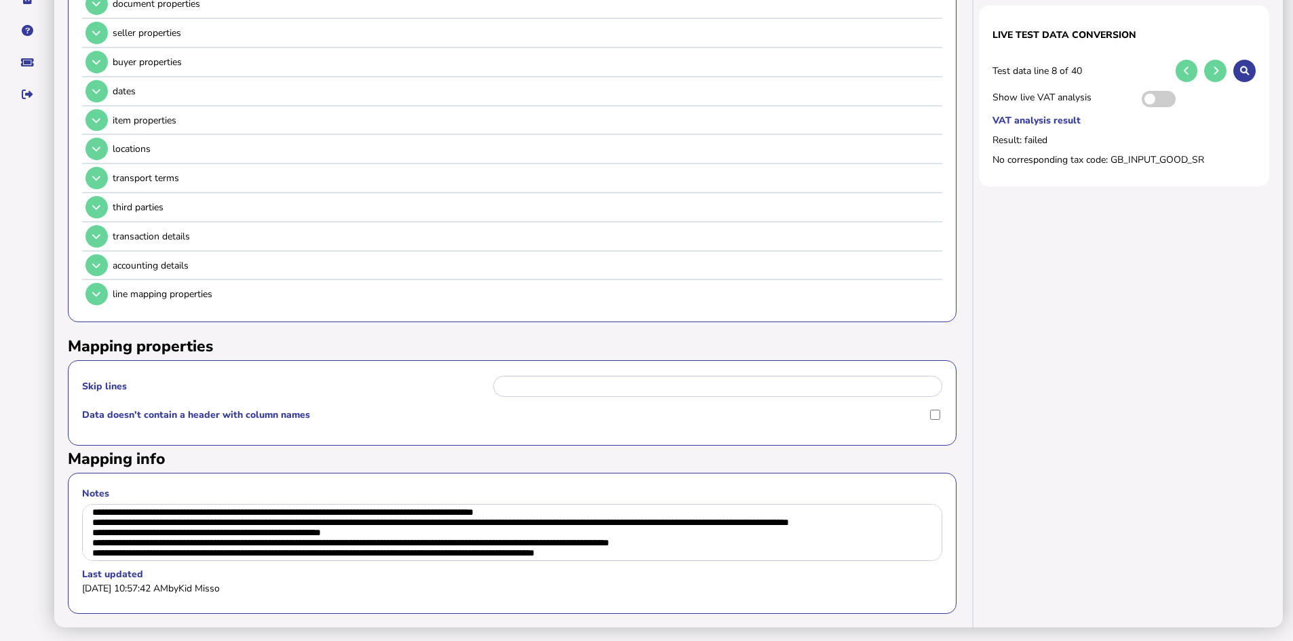
scroll to position [77, 0]
